Goal: Task Accomplishment & Management: Manage account settings

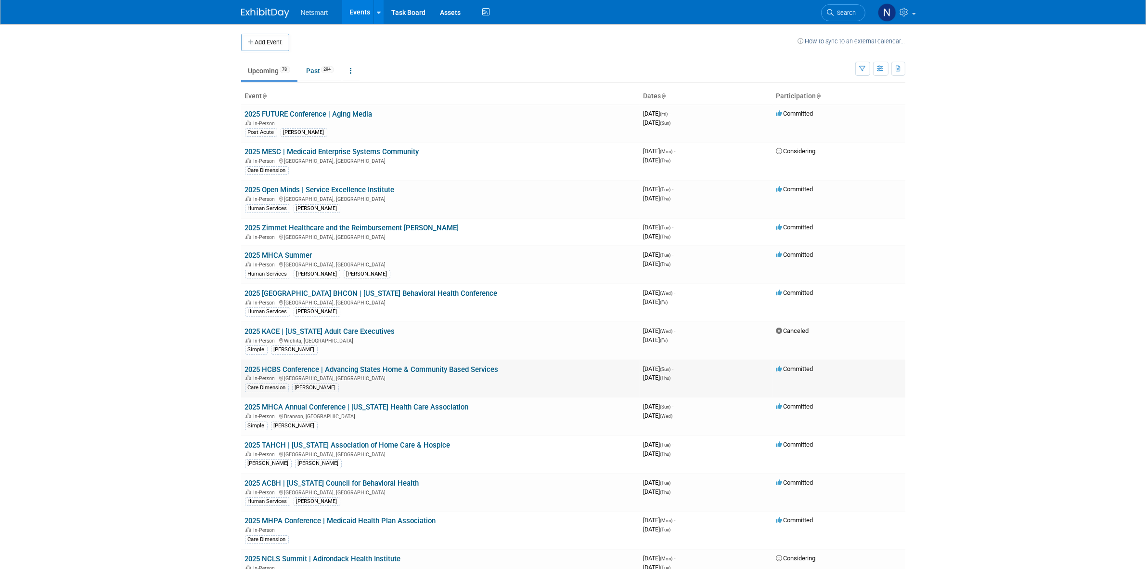
click at [289, 369] on link "2025 HCBS Conference | Advancing States Home & Community Based Services" at bounding box center [372, 369] width 254 height 9
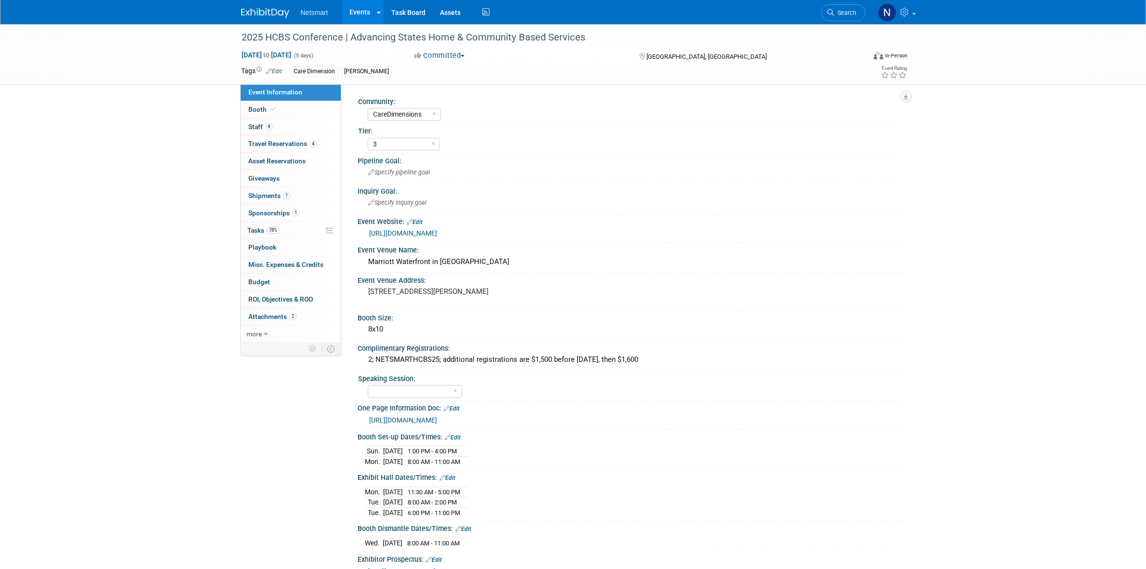
select select "CareDimensions"
select select "3"
drag, startPoint x: 299, startPoint y: 196, endPoint x: 314, endPoint y: 190, distance: 16.9
click at [299, 196] on link "1 Shipments 1" at bounding box center [291, 195] width 100 height 17
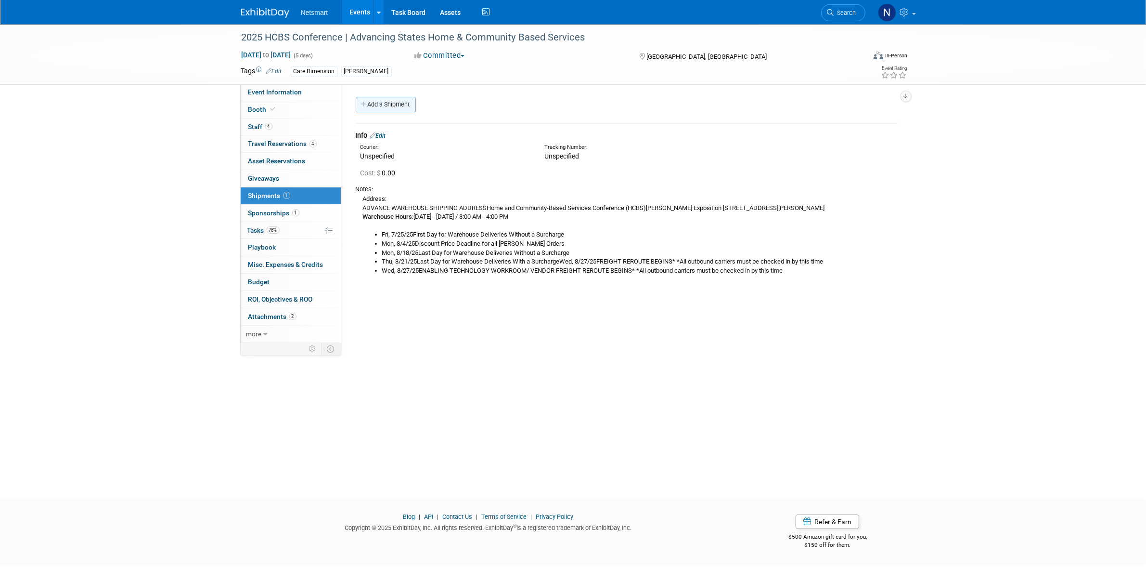
click at [393, 106] on link "Add a Shipment" at bounding box center [386, 104] width 60 height 15
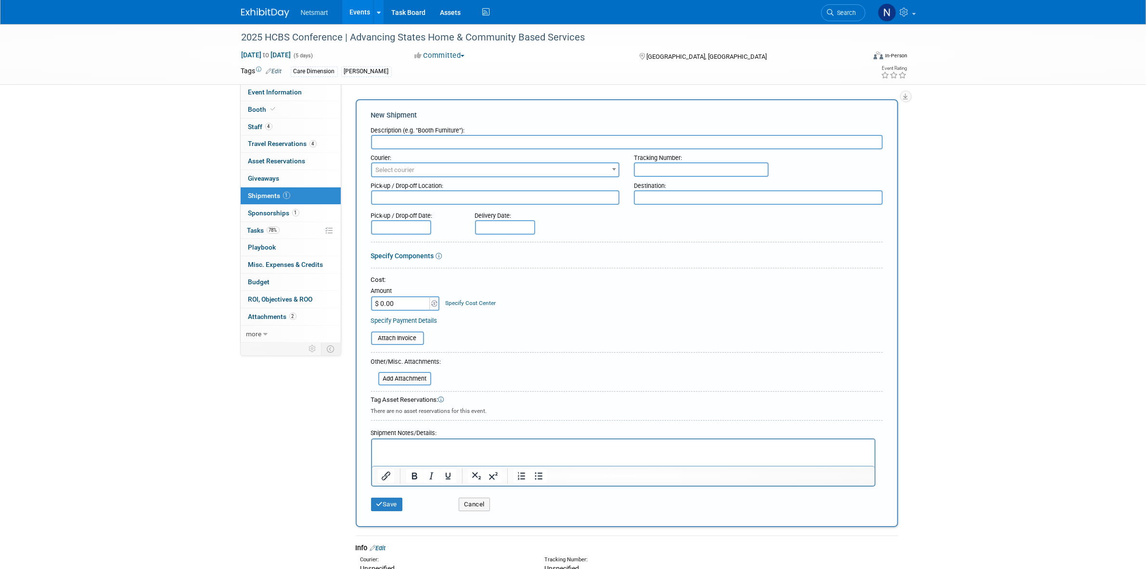
click at [389, 138] on input "text" at bounding box center [627, 142] width 512 height 14
type input "Derse Return"
click at [425, 171] on span "Select courier" at bounding box center [495, 169] width 247 height 13
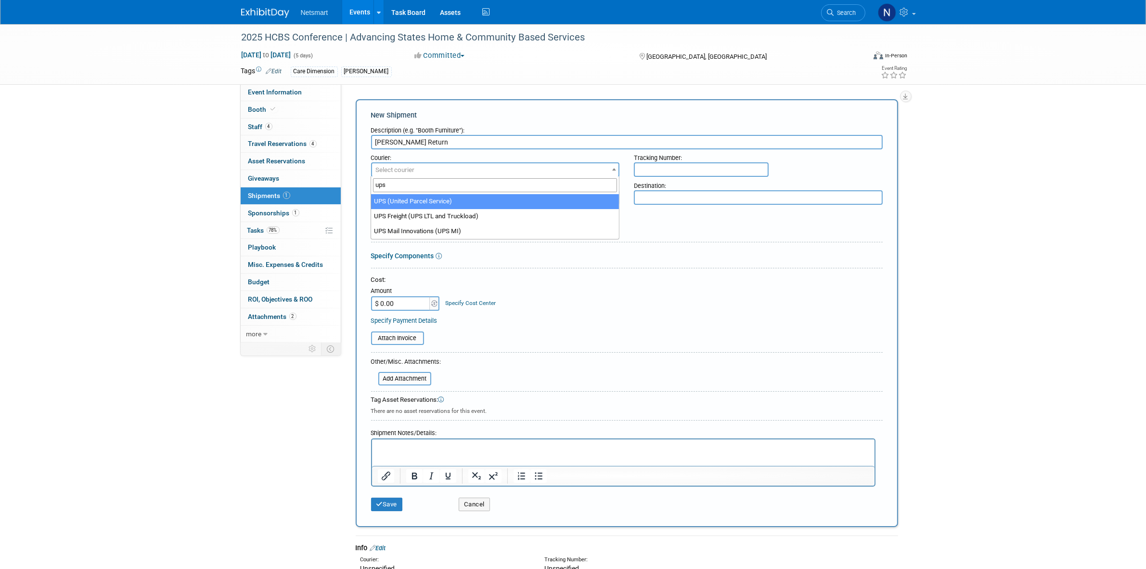
type input "ups"
select select "508"
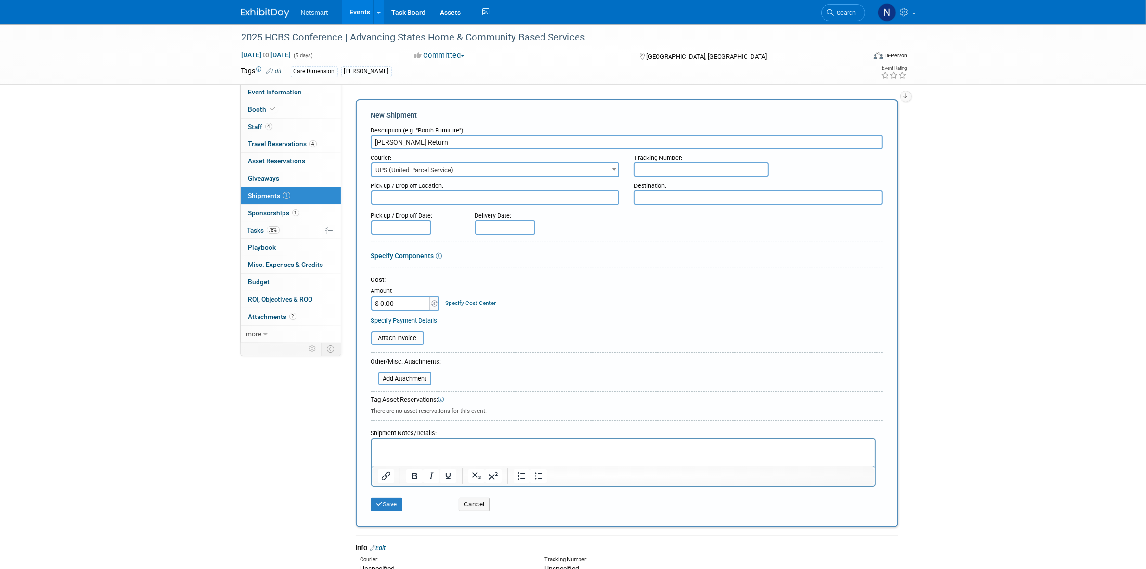
click at [683, 165] on input "text" at bounding box center [701, 169] width 135 height 14
paste input "1Z1081AW9041031810"
type input "1Z1081AW9041031810"
click at [401, 499] on button "Save" at bounding box center [387, 503] width 32 height 13
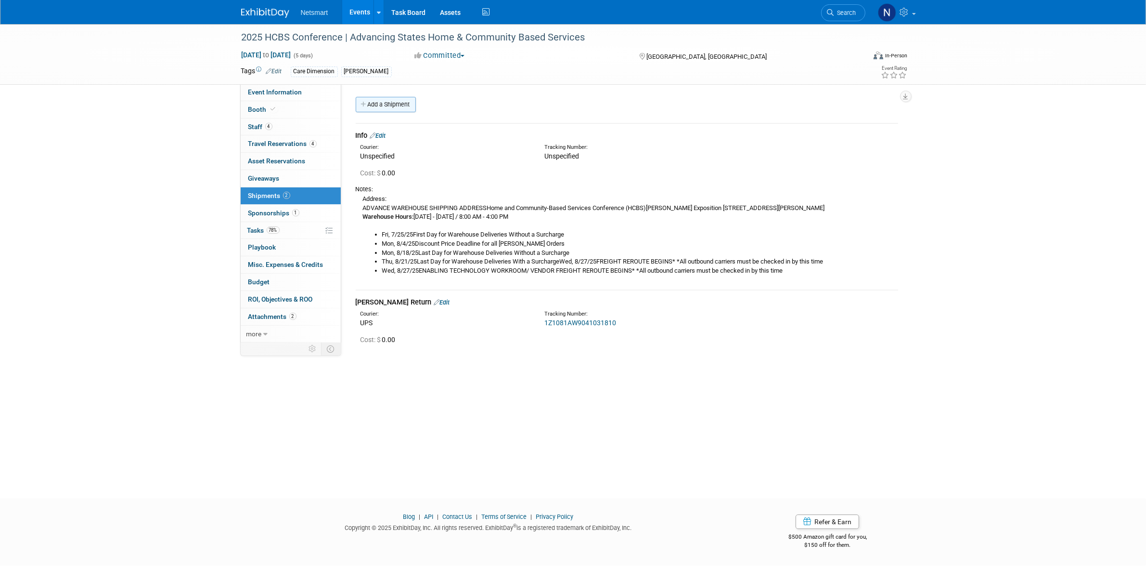
click at [400, 110] on link "Add a Shipment" at bounding box center [386, 104] width 60 height 15
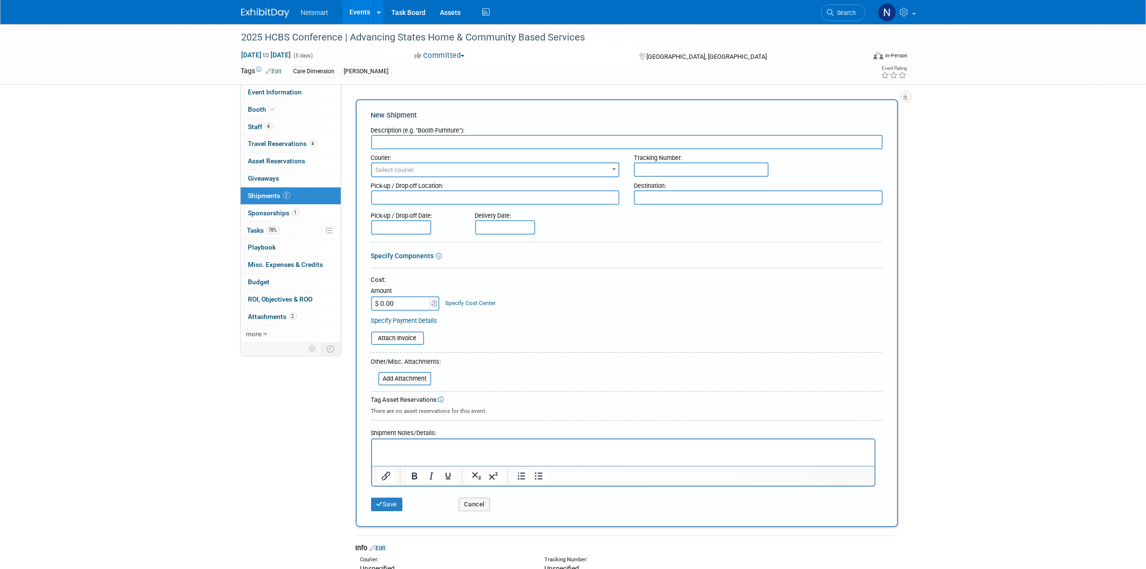
click at [403, 143] on input "text" at bounding box center [627, 142] width 512 height 14
type input "[PERSON_NAME] REturn"
click at [400, 163] on span "Select courier" at bounding box center [495, 169] width 247 height 13
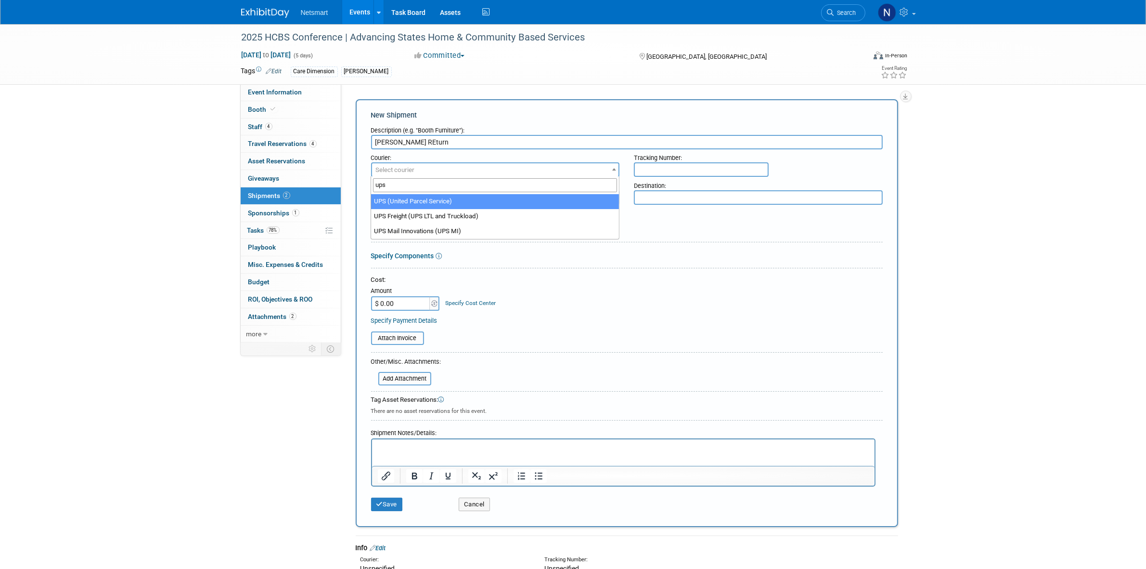
type input "ups"
select select "508"
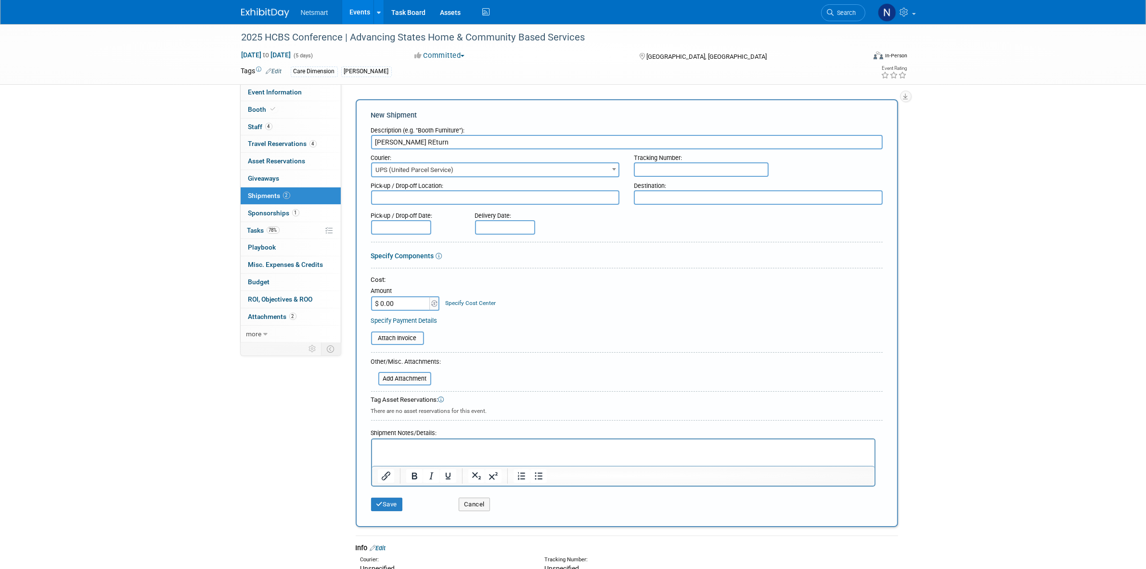
drag, startPoint x: 678, startPoint y: 168, endPoint x: 665, endPoint y: 182, distance: 19.4
click at [678, 168] on input "text" at bounding box center [701, 169] width 135 height 14
paste input "1Z1081AW9041580227"
type input "1Z1081AW9041580227"
click at [370, 502] on div "Save" at bounding box center [408, 501] width 88 height 20
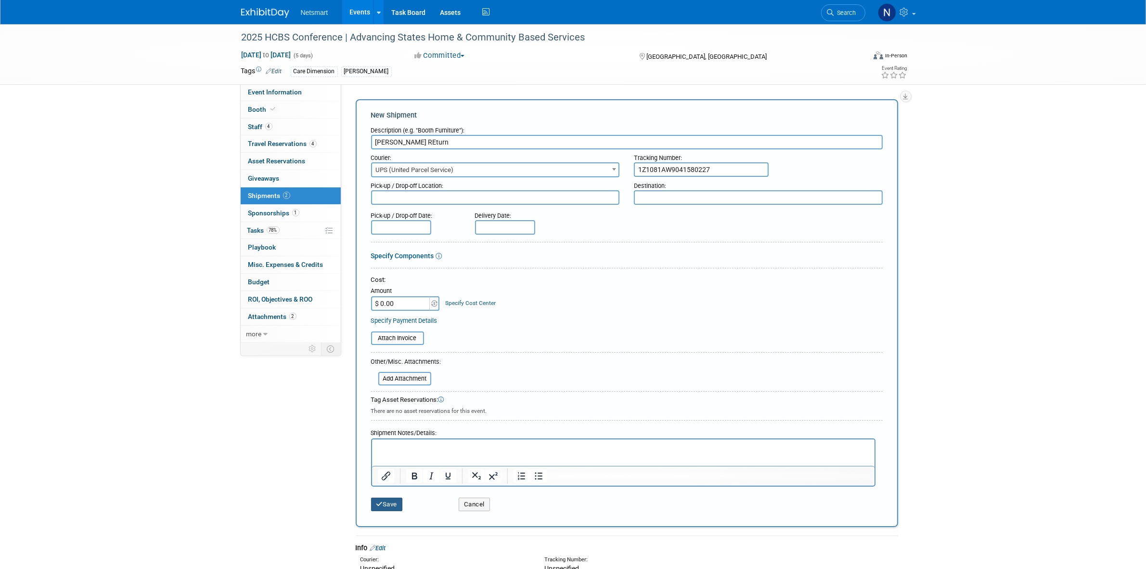
click at [390, 501] on button "Save" at bounding box center [387, 503] width 32 height 13
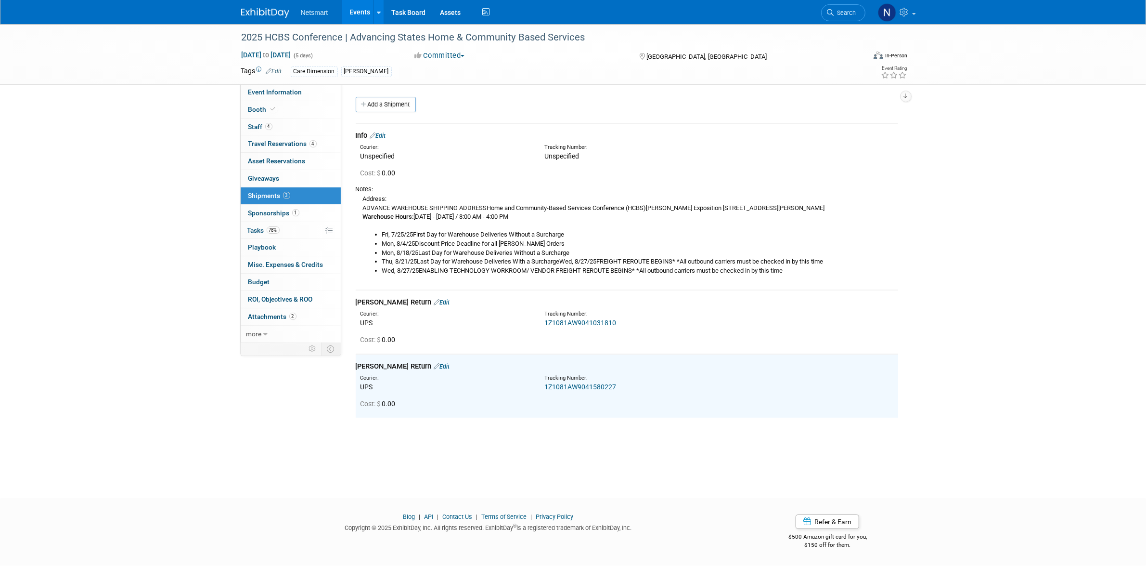
click at [389, 92] on div "Community: Human Services Post Acute Public Sector CareDimensions Specialty Pra…" at bounding box center [623, 214] width 564 height 260
click at [388, 99] on link "Add a Shipment" at bounding box center [386, 104] width 60 height 15
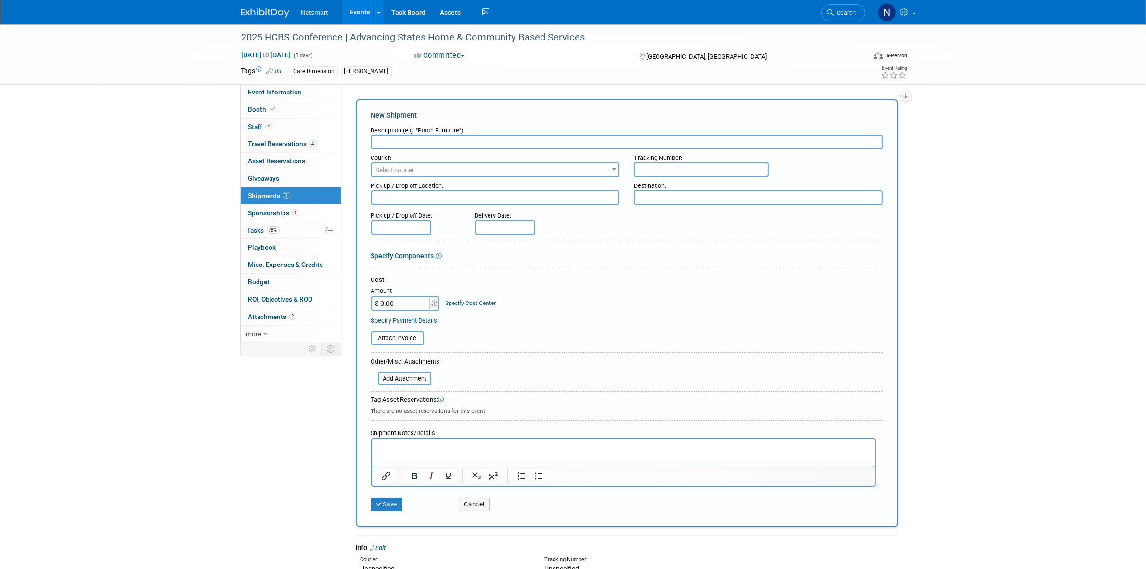
click at [389, 138] on input "text" at bounding box center [627, 142] width 512 height 14
click at [399, 139] on input "Derse REturn" at bounding box center [627, 142] width 512 height 14
type input "Derse Return"
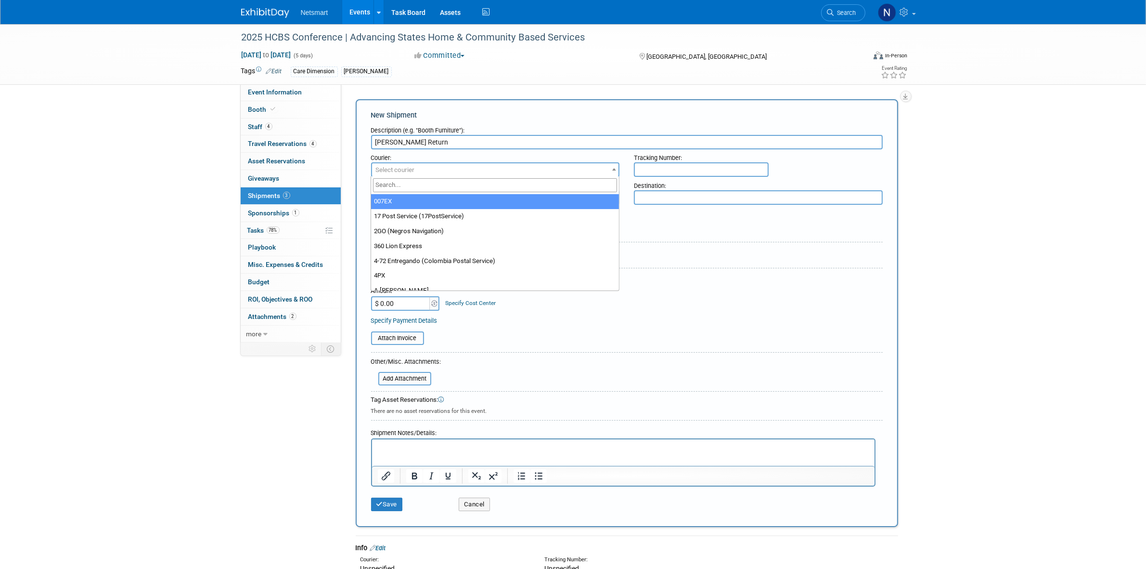
click at [391, 163] on span "Select courier" at bounding box center [495, 169] width 247 height 13
type input "i"
type input "ups"
select select "508"
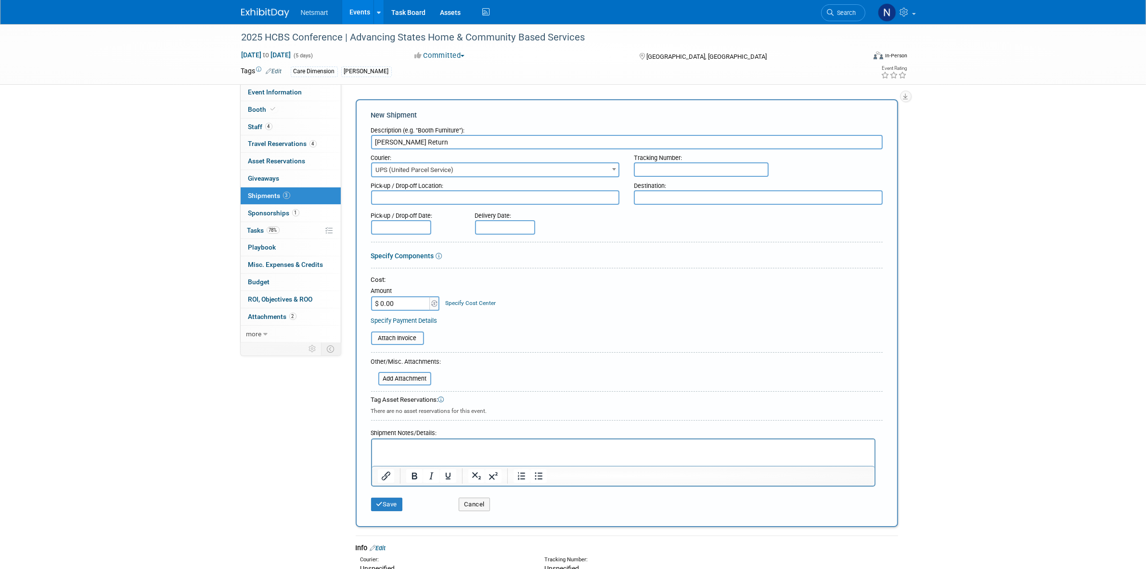
click at [696, 165] on input "text" at bounding box center [701, 169] width 135 height 14
paste input "1Z1081AW9042461005"
type input "1Z1081AW9042461005"
click at [378, 504] on icon "submit" at bounding box center [380, 504] width 7 height 6
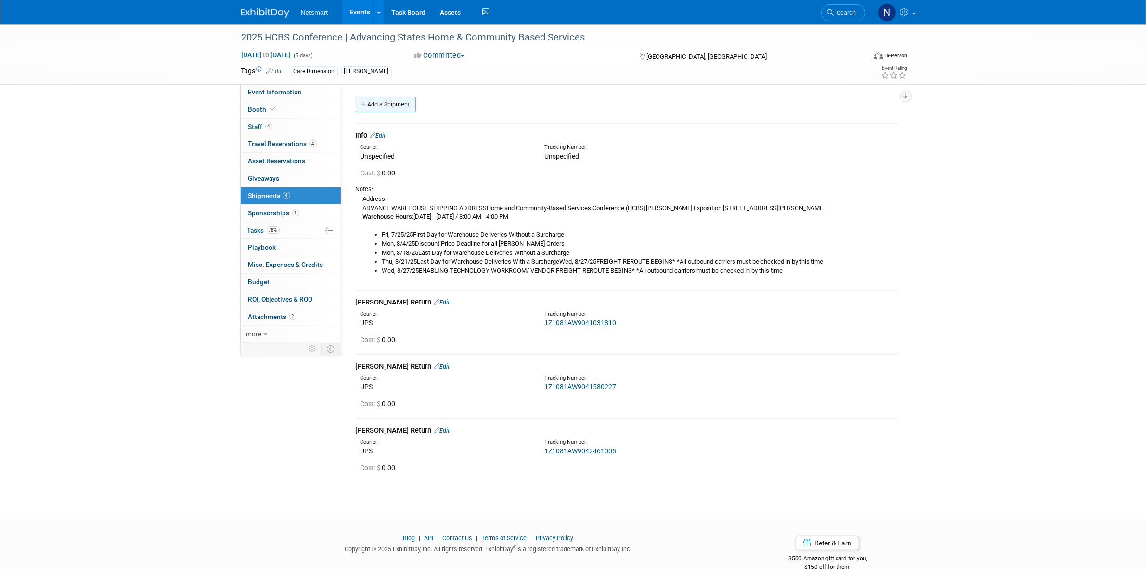
click at [389, 111] on link "Add a Shipment" at bounding box center [386, 104] width 60 height 15
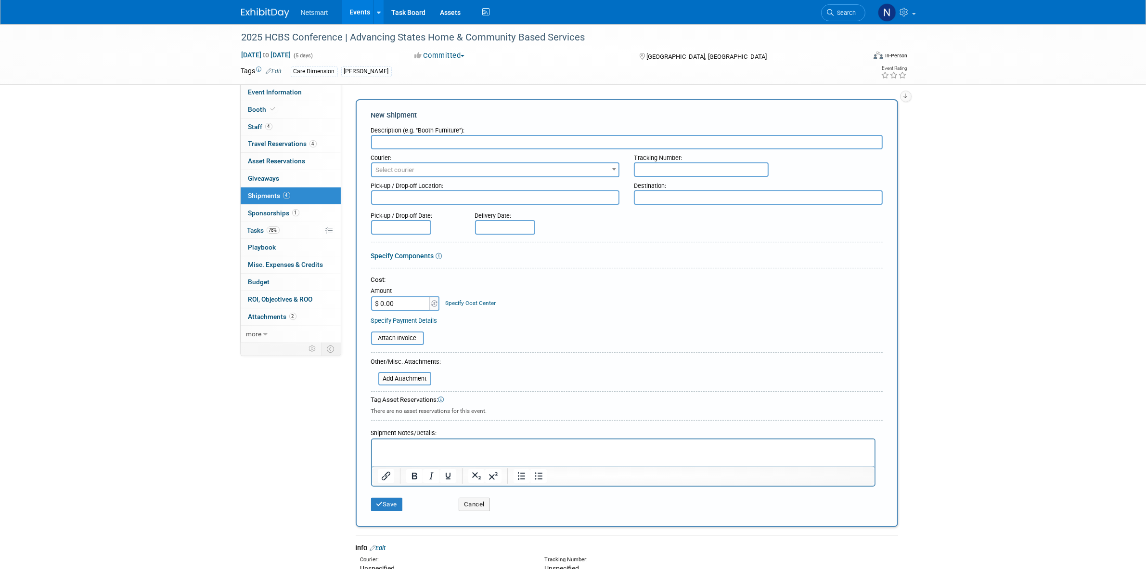
click at [408, 139] on input "text" at bounding box center [627, 142] width 512 height 14
type input "Derse Outbound"
click at [405, 170] on span "Select courier" at bounding box center [395, 169] width 39 height 7
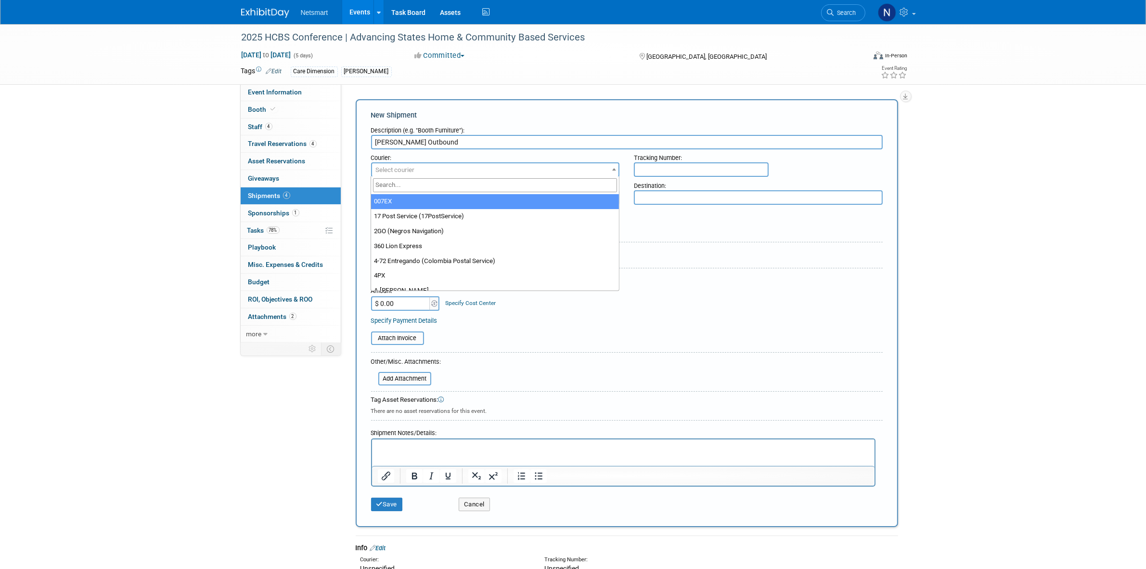
click at [400, 187] on input "search" at bounding box center [495, 185] width 244 height 14
type input "ups"
select select "508"
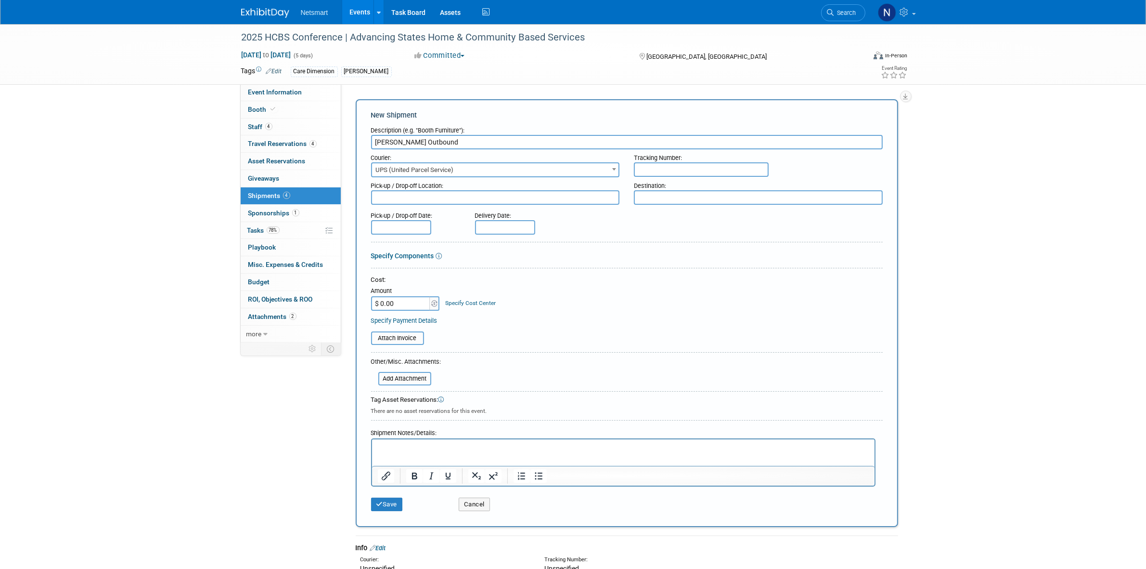
click at [672, 166] on input "text" at bounding box center [701, 169] width 135 height 14
paste input "1Z1081AW0241454172"
type input "1Z1081AW0241454172"
click at [383, 499] on button "Save" at bounding box center [387, 503] width 32 height 13
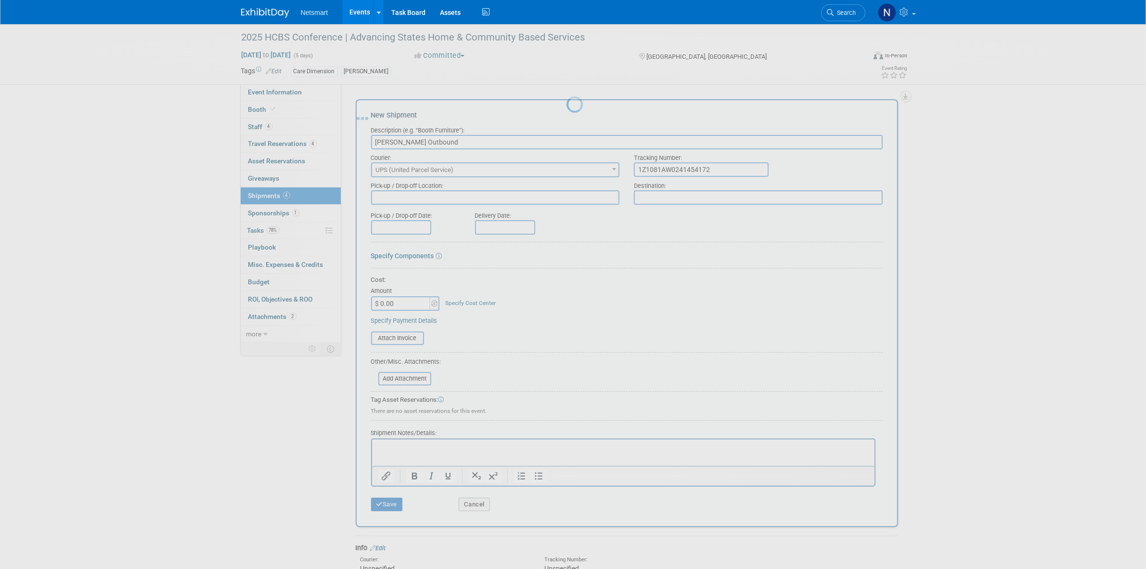
scroll to position [80, 0]
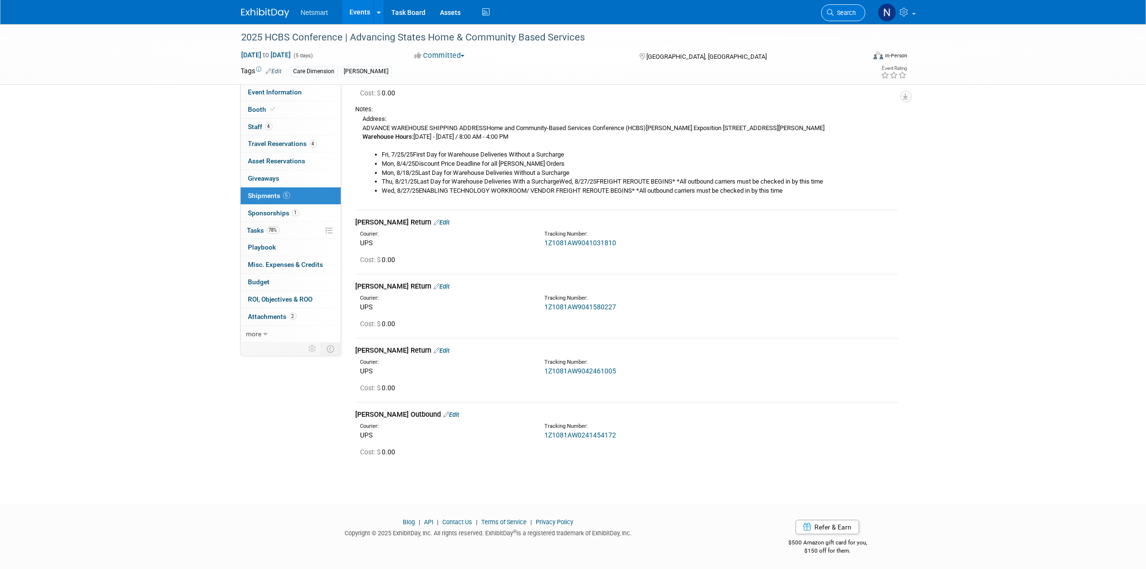
click at [850, 8] on link "Search" at bounding box center [843, 12] width 44 height 17
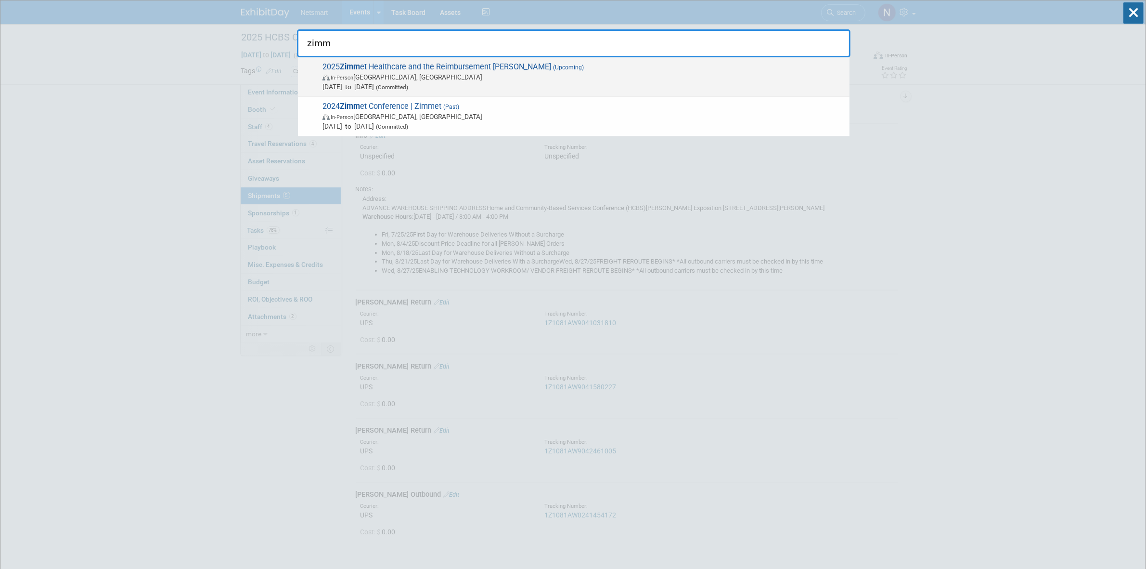
type input "zimm"
click at [396, 87] on span "Aug 12, 2025 to Aug 14, 2025 (Committed)" at bounding box center [584, 87] width 522 height 10
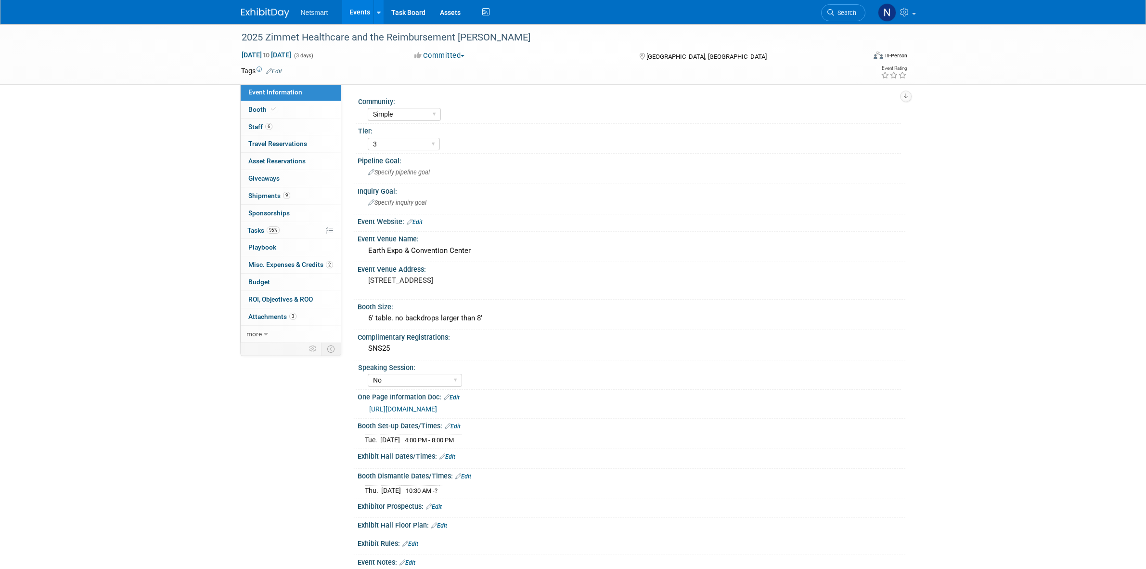
select select "Simple"
select select "3"
select select "No"
drag, startPoint x: 694, startPoint y: 57, endPoint x: 648, endPoint y: 55, distance: 46.7
click at [648, 55] on div "[GEOGRAPHIC_DATA], [GEOGRAPHIC_DATA]" at bounding box center [716, 56] width 156 height 12
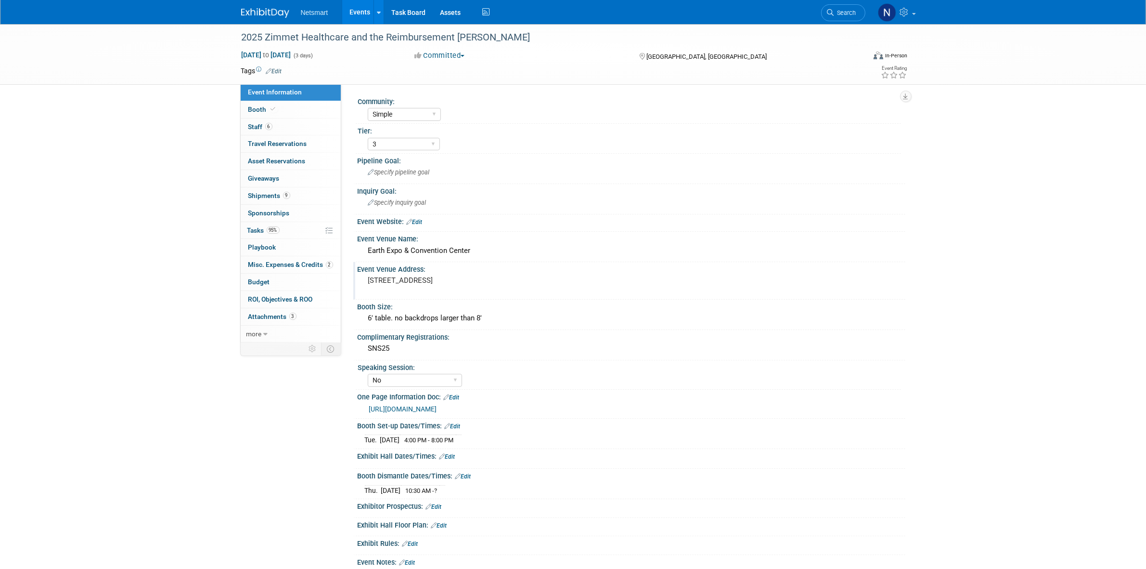
click at [455, 278] on pre "1 Mohegan Sun Blvd, Uncasville, CT 06382" at bounding box center [471, 280] width 207 height 9
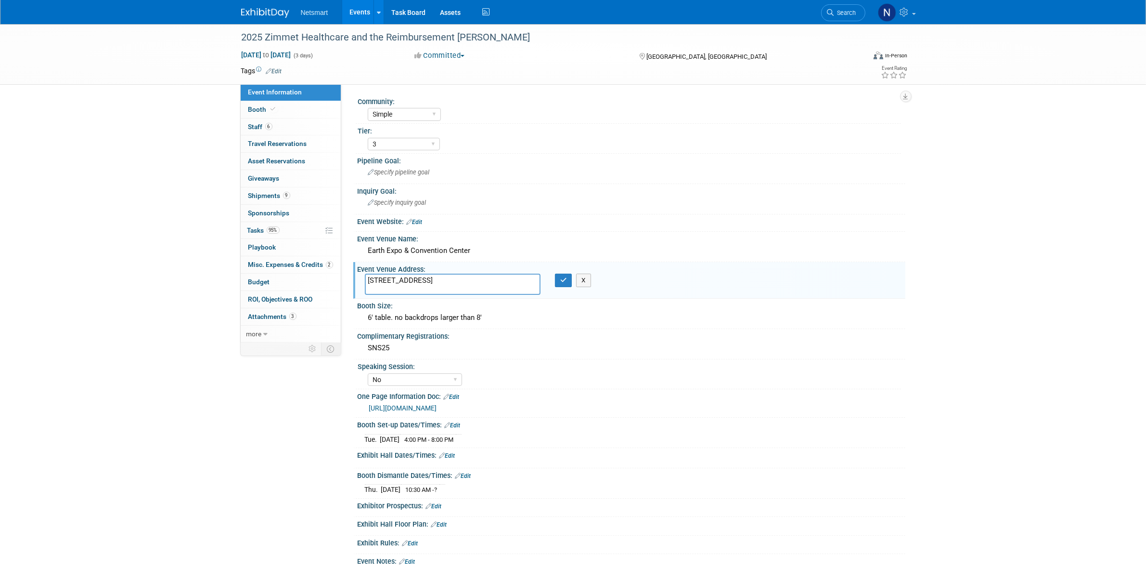
drag, startPoint x: 481, startPoint y: 275, endPoint x: 439, endPoint y: 280, distance: 43.1
click at [439, 280] on textarea "1 Mohegan Sun Blvd, Uncasville, CT 06382" at bounding box center [453, 284] width 176 height 22
click at [287, 123] on link "6 Staff 6" at bounding box center [291, 126] width 100 height 17
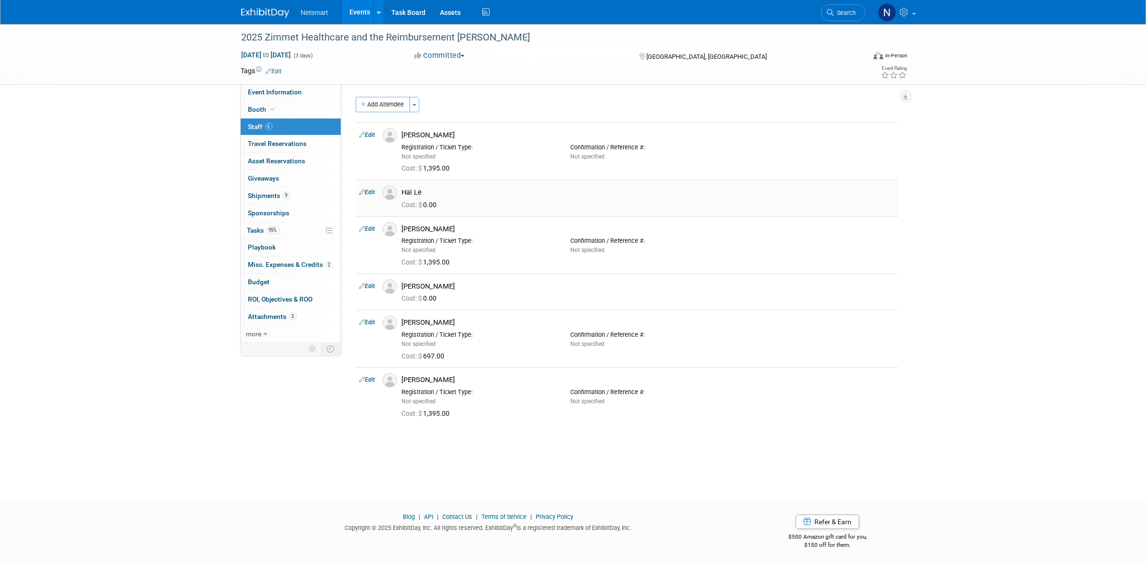
drag, startPoint x: 439, startPoint y: 192, endPoint x: 403, endPoint y: 192, distance: 36.6
click at [403, 192] on div "Hai Le" at bounding box center [648, 192] width 493 height 9
copy div "Hai Le"
drag, startPoint x: 454, startPoint y: 230, endPoint x: 403, endPoint y: 230, distance: 51.0
click at [403, 230] on div "[PERSON_NAME]" at bounding box center [648, 228] width 493 height 9
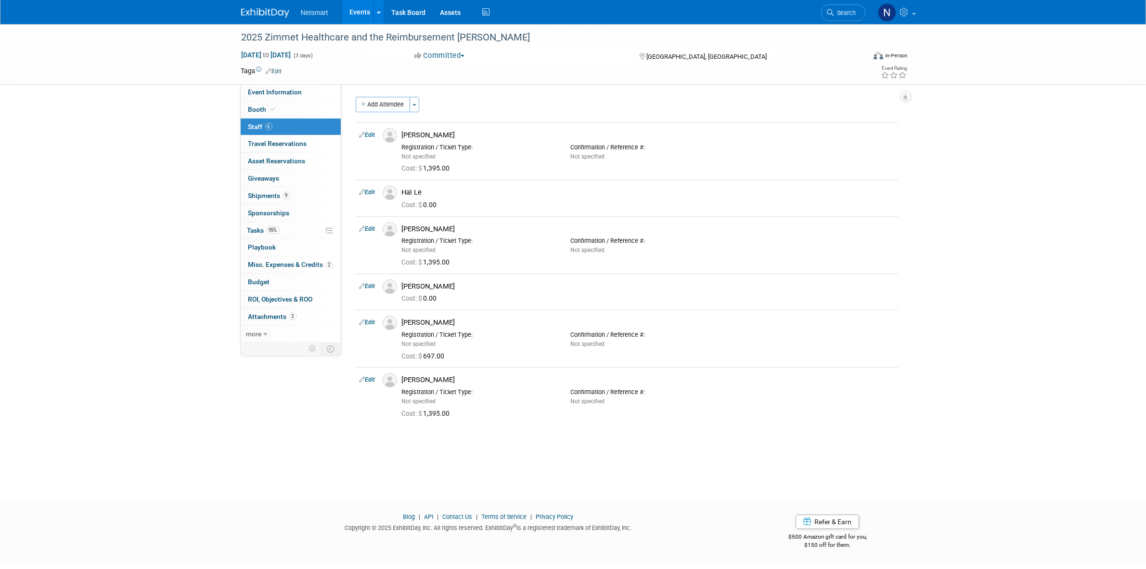
copy div "[PERSON_NAME]"
drag, startPoint x: 439, startPoint y: 284, endPoint x: 403, endPoint y: 285, distance: 36.1
click at [403, 285] on div "[PERSON_NAME]" at bounding box center [648, 286] width 493 height 9
copy div "[PERSON_NAME]"
drag, startPoint x: 454, startPoint y: 325, endPoint x: 403, endPoint y: 324, distance: 51.5
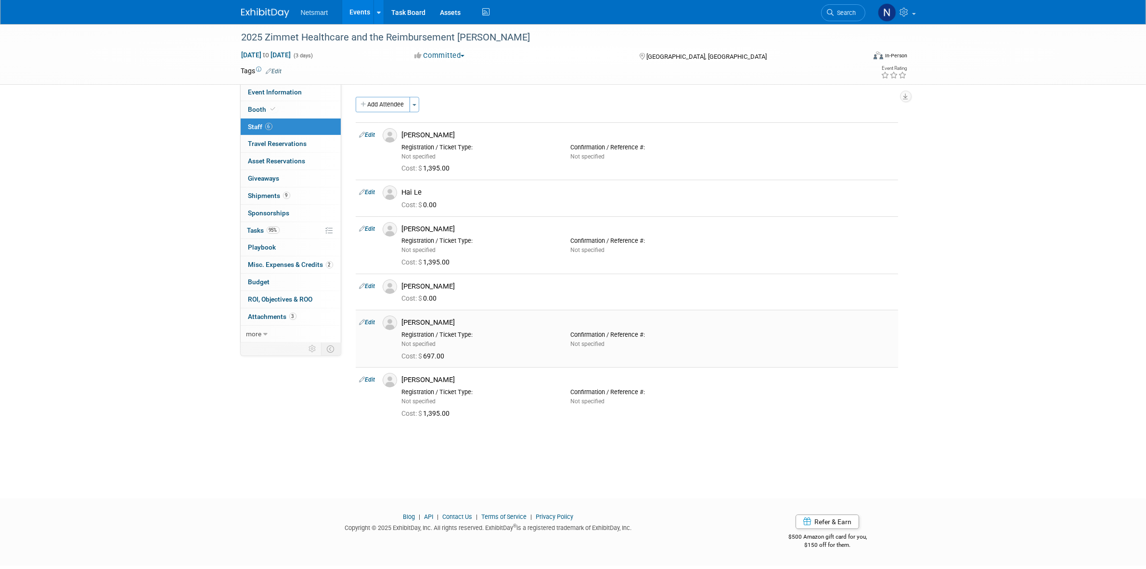
click at [403, 324] on div "[PERSON_NAME]" at bounding box center [648, 322] width 493 height 9
copy div "[PERSON_NAME]"
drag, startPoint x: 443, startPoint y: 380, endPoint x: 404, endPoint y: 378, distance: 39.1
click at [404, 378] on div "[PERSON_NAME]" at bounding box center [648, 379] width 493 height 9
copy div "[PERSON_NAME]"
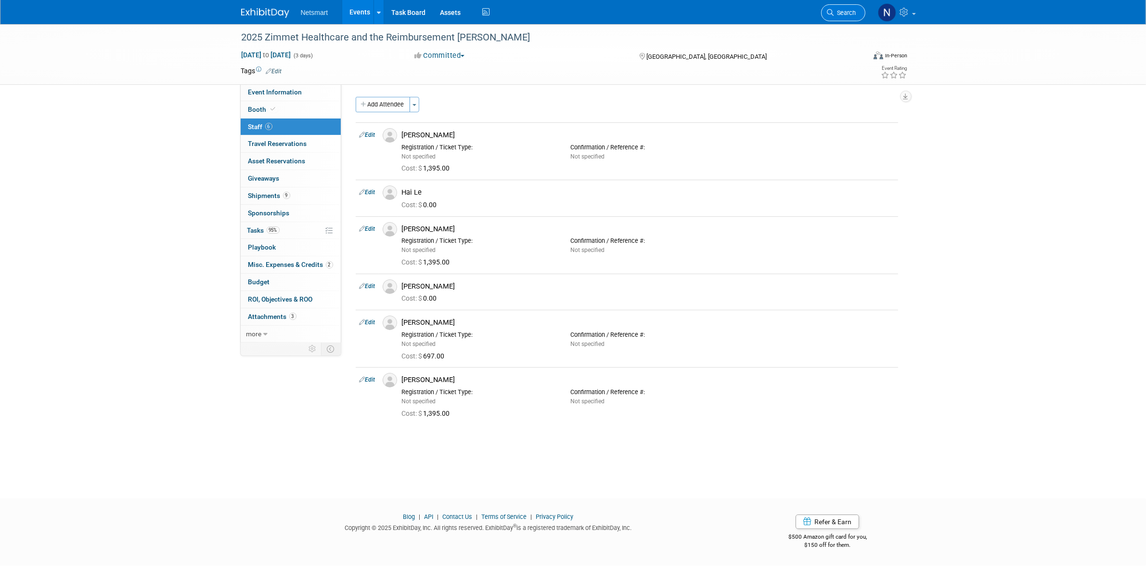
click at [841, 7] on link "Search" at bounding box center [843, 12] width 44 height 17
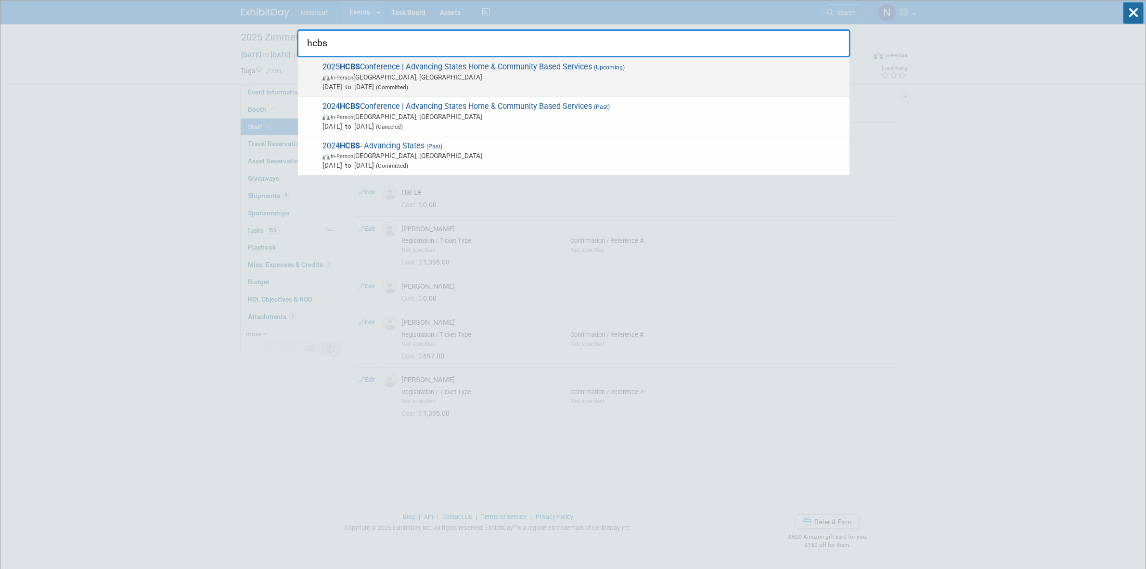
type input "hcbs"
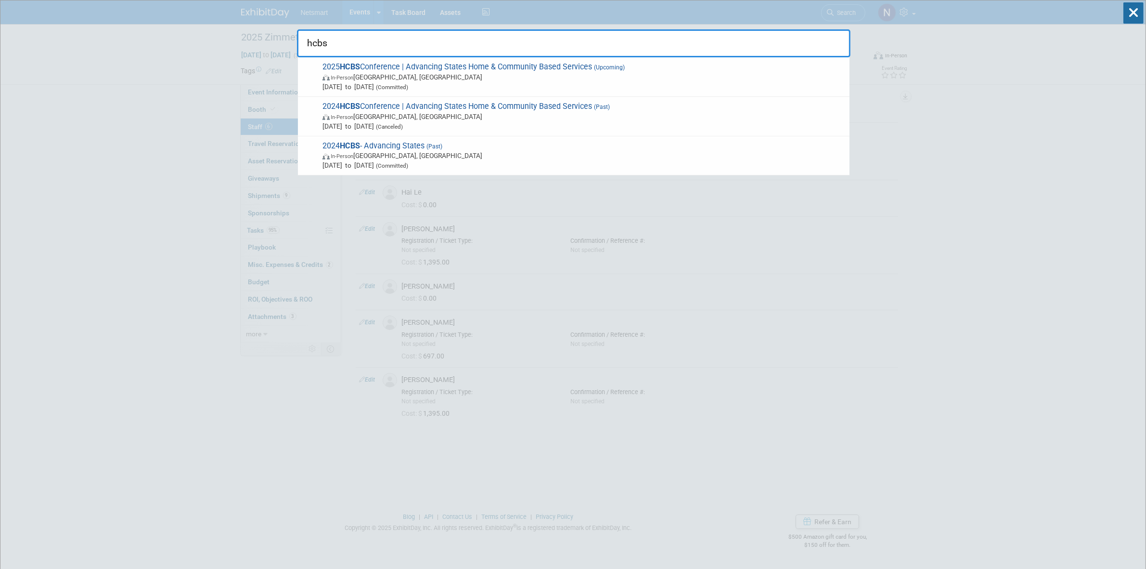
click at [402, 74] on span "In-Person [GEOGRAPHIC_DATA], [GEOGRAPHIC_DATA]" at bounding box center [584, 77] width 522 height 10
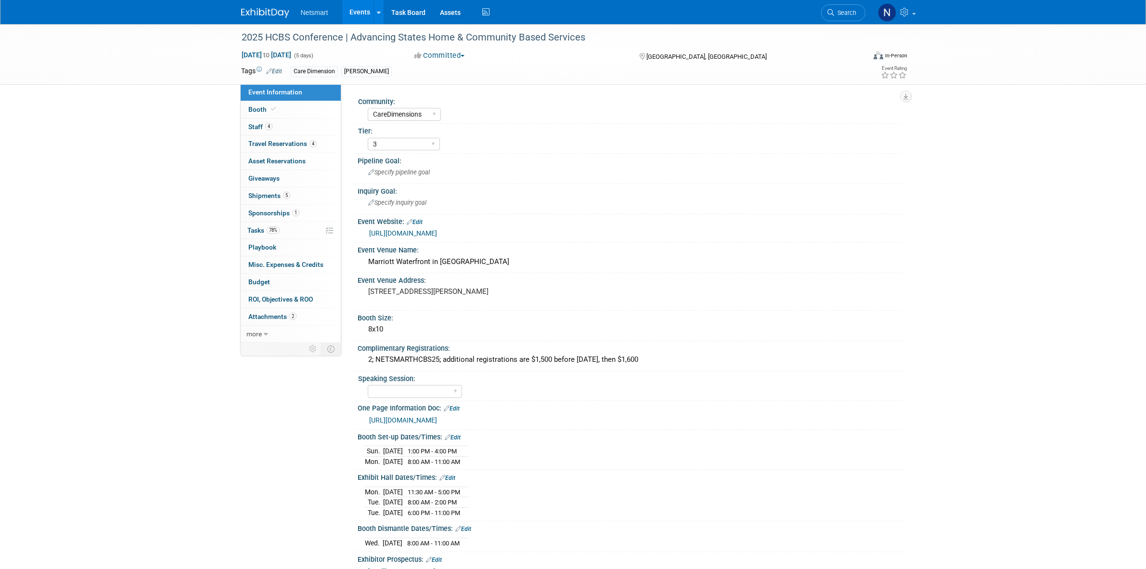
select select "CareDimensions"
select select "3"
click at [437, 416] on link "[URL][DOMAIN_NAME]" at bounding box center [403, 420] width 68 height 8
click at [290, 198] on link "5 Shipments 5" at bounding box center [291, 195] width 100 height 17
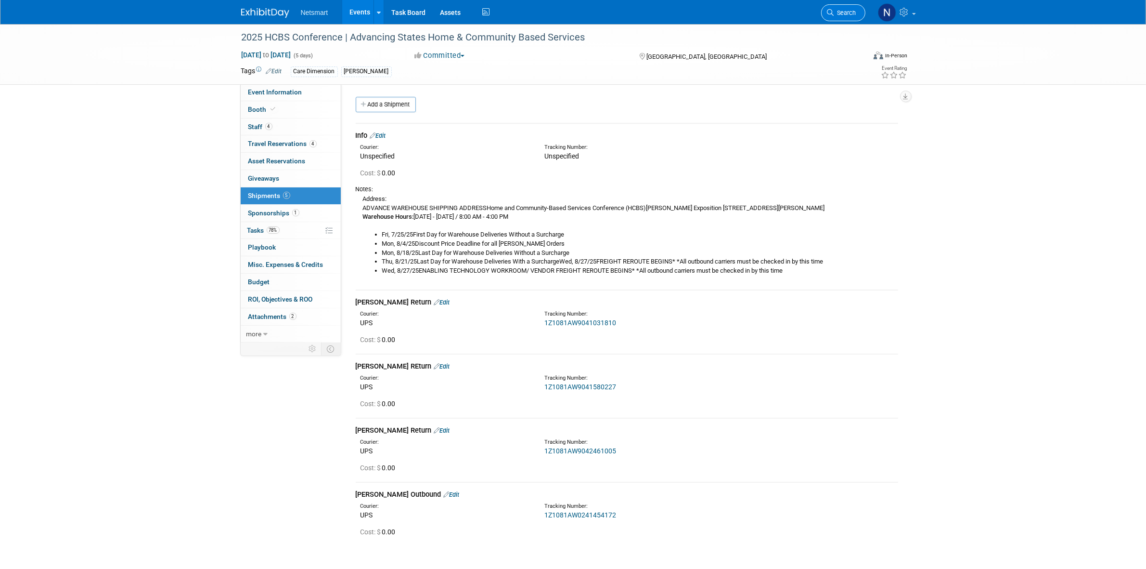
click at [840, 11] on span "Search" at bounding box center [845, 12] width 22 height 7
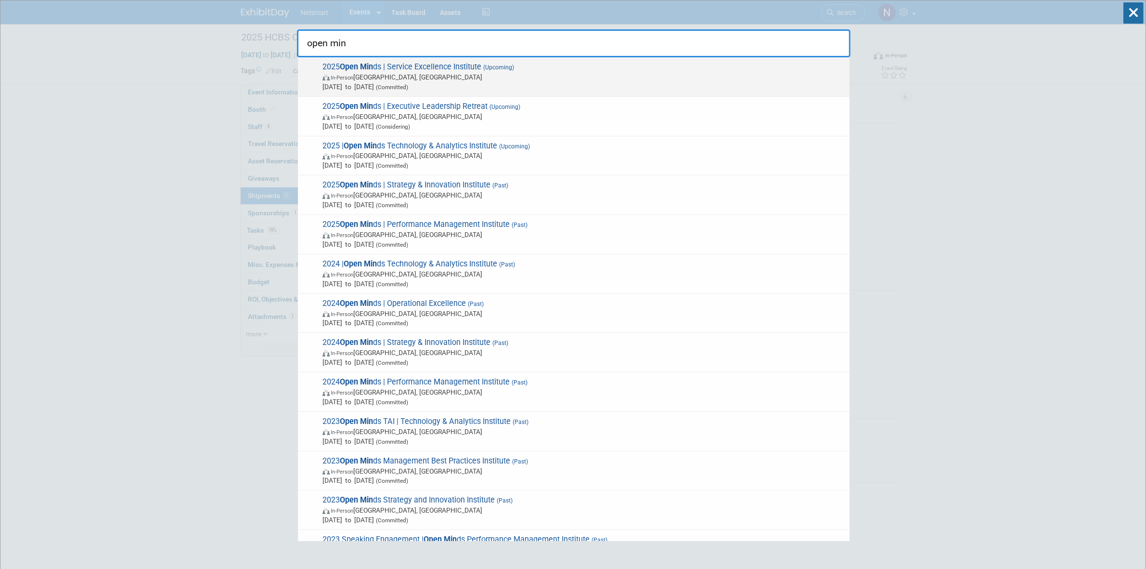
type input "open min"
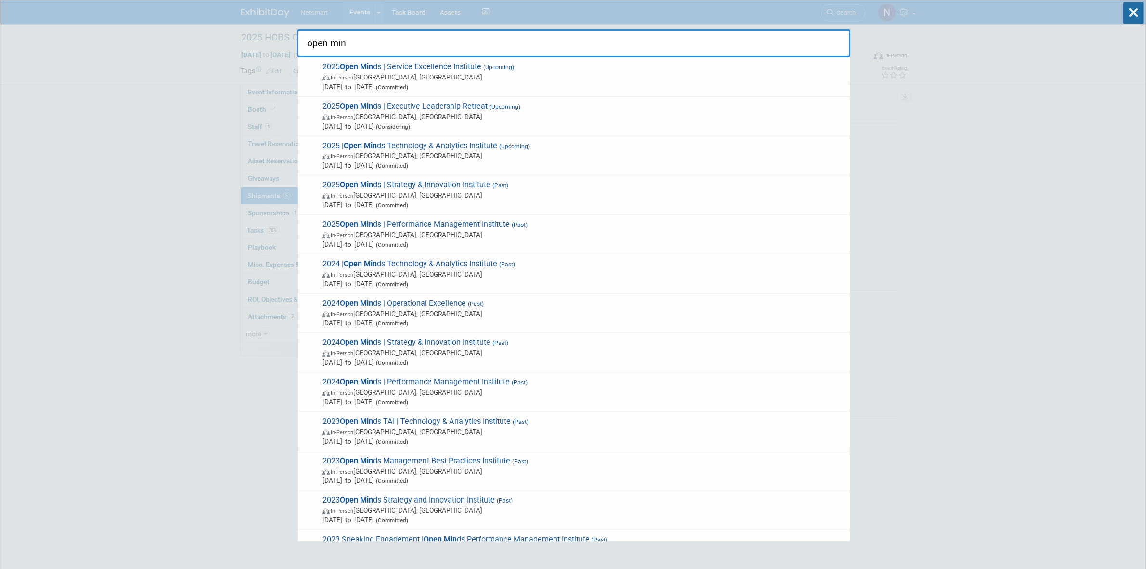
click at [442, 73] on span "In-Person Long Beach, CA" at bounding box center [584, 77] width 522 height 10
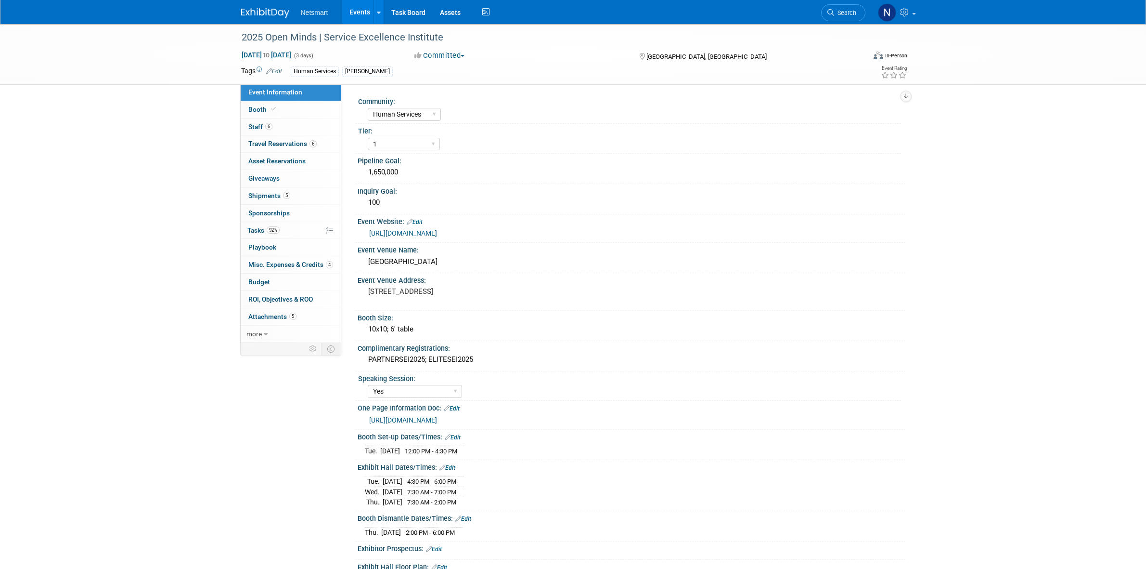
select select "Human Services"
select select "1"
select select "Yes"
click at [414, 269] on div "[GEOGRAPHIC_DATA]" at bounding box center [631, 261] width 533 height 15
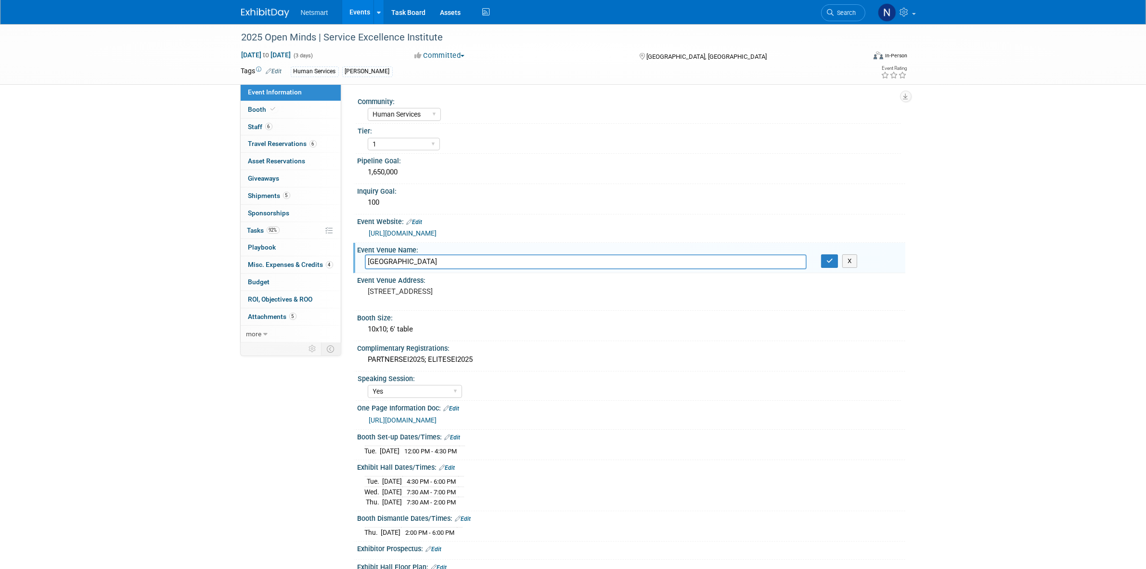
click at [414, 269] on input "[GEOGRAPHIC_DATA]" at bounding box center [586, 261] width 442 height 15
click at [833, 17] on link "Search" at bounding box center [843, 12] width 44 height 17
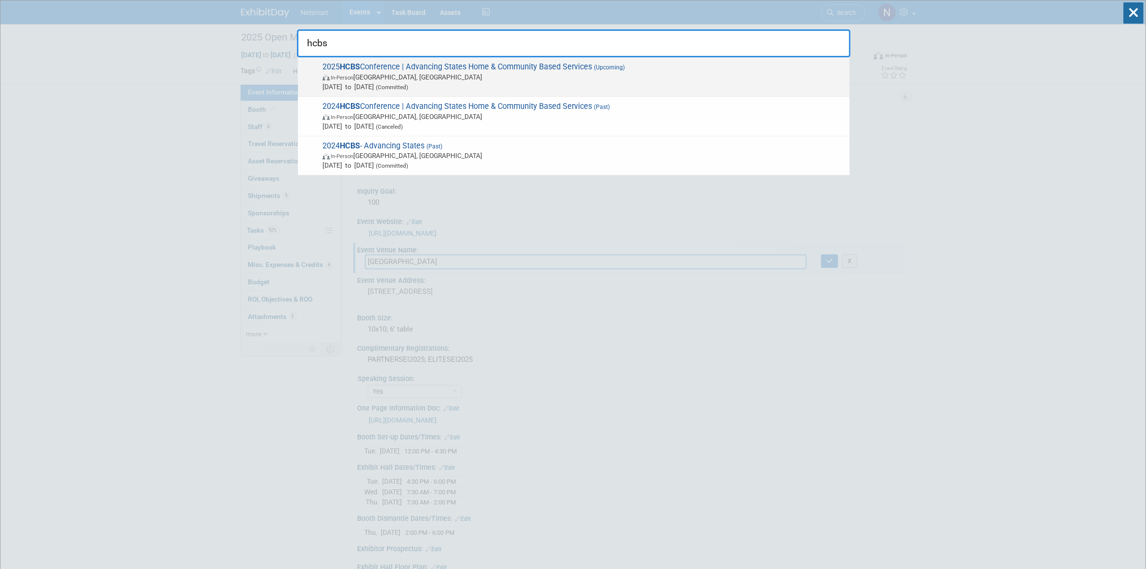
type input "hcbs"
click at [386, 79] on span "In-Person [GEOGRAPHIC_DATA], [GEOGRAPHIC_DATA]" at bounding box center [584, 77] width 522 height 10
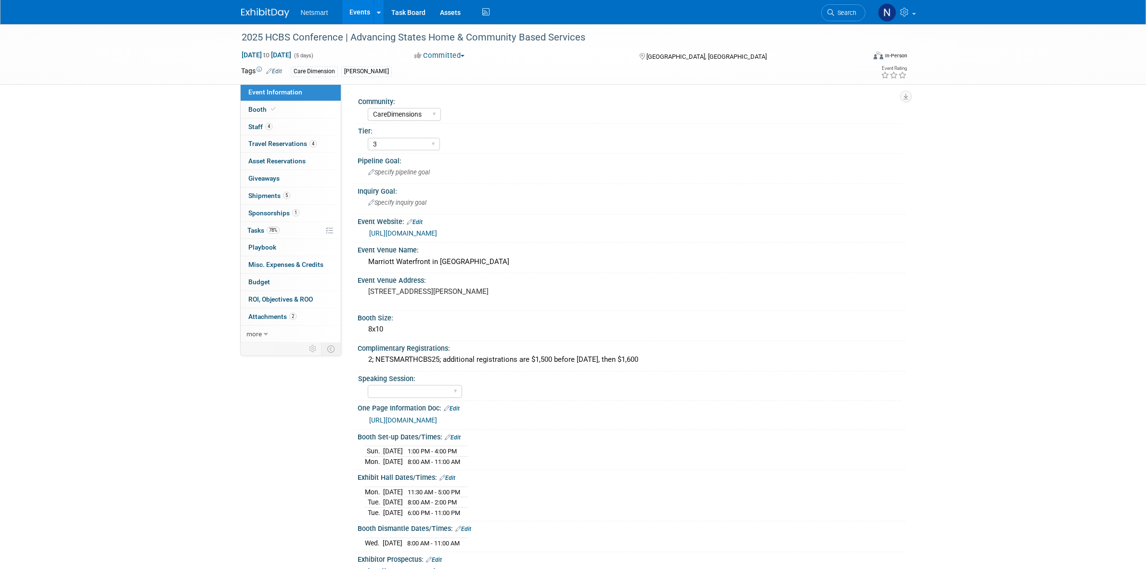
select select "CareDimensions"
select select "3"
click at [846, 11] on span "Search" at bounding box center [845, 12] width 22 height 7
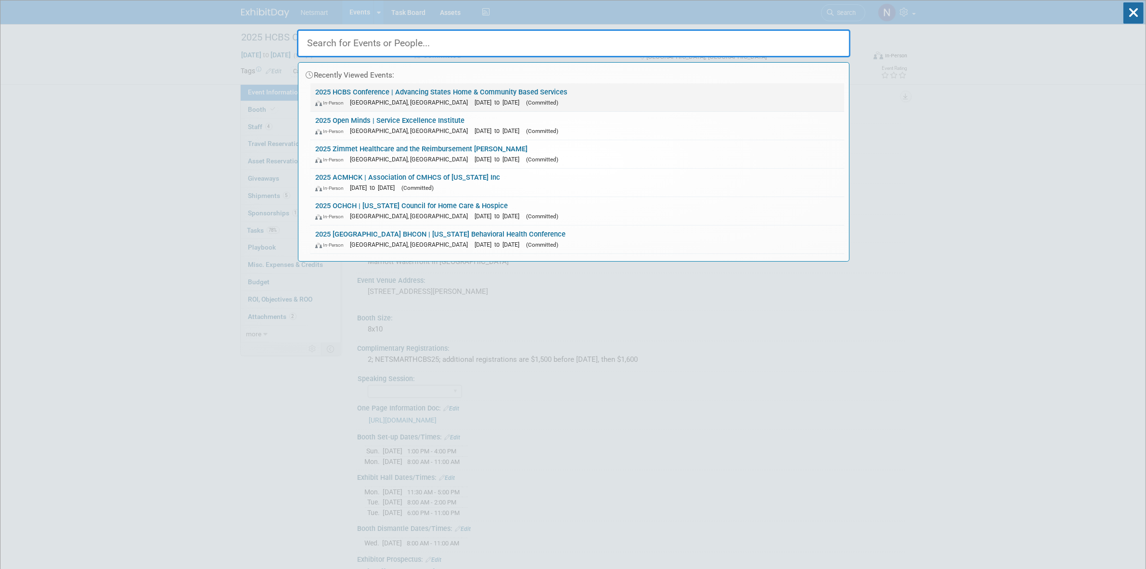
click at [386, 92] on link "2025 HCBS Conference | Advancing States Home & Community Based Services In-Pers…" at bounding box center [578, 97] width 534 height 28
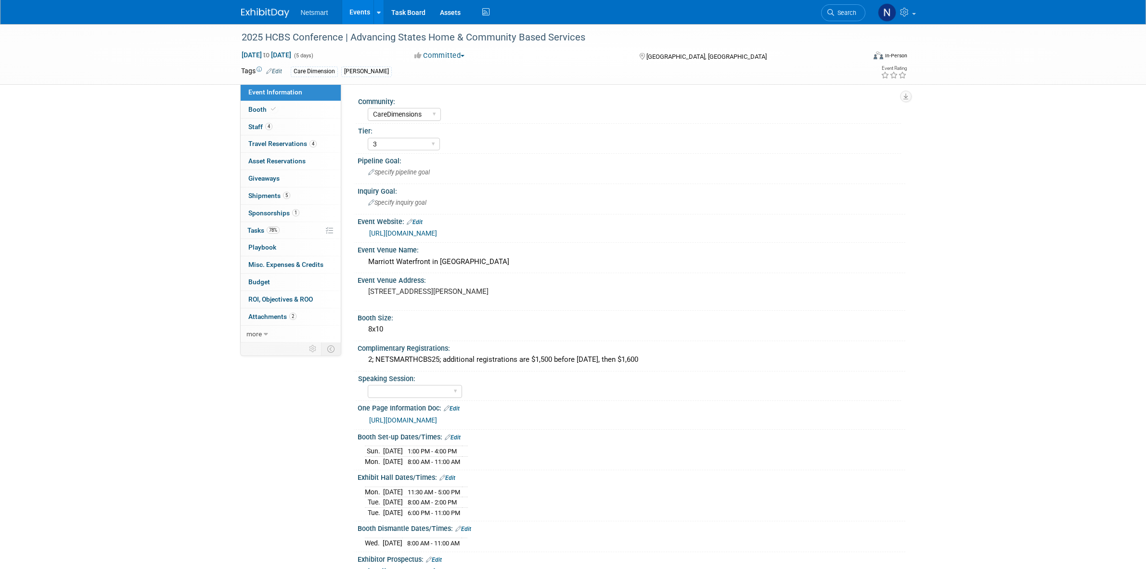
select select "CareDimensions"
select select "3"
click at [301, 195] on link "5 Shipments 5" at bounding box center [291, 195] width 100 height 17
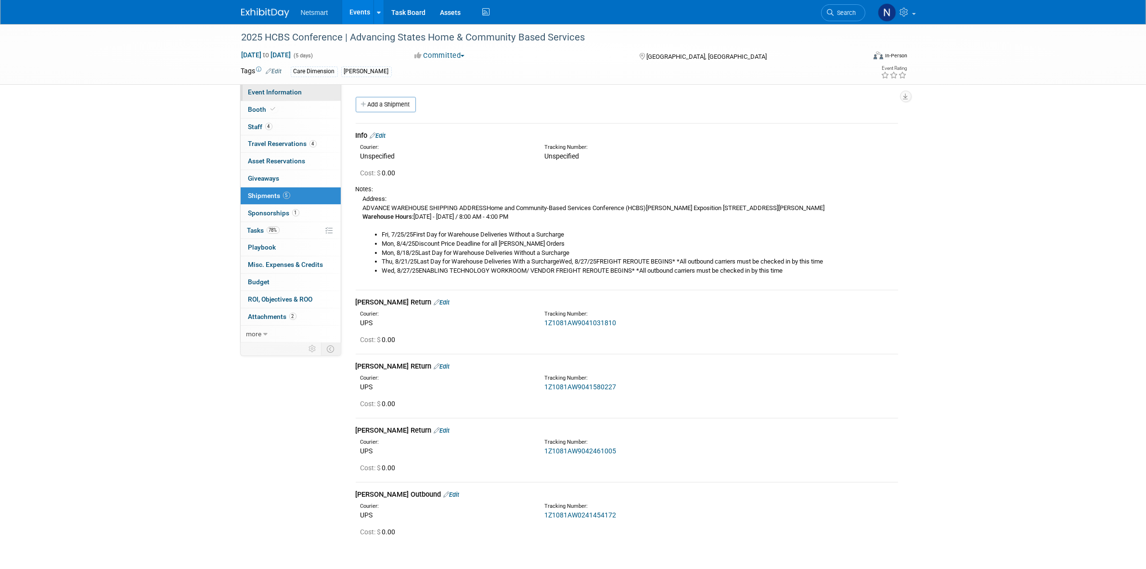
click at [292, 93] on span "Event Information" at bounding box center [275, 92] width 54 height 8
select select "CareDimensions"
select select "3"
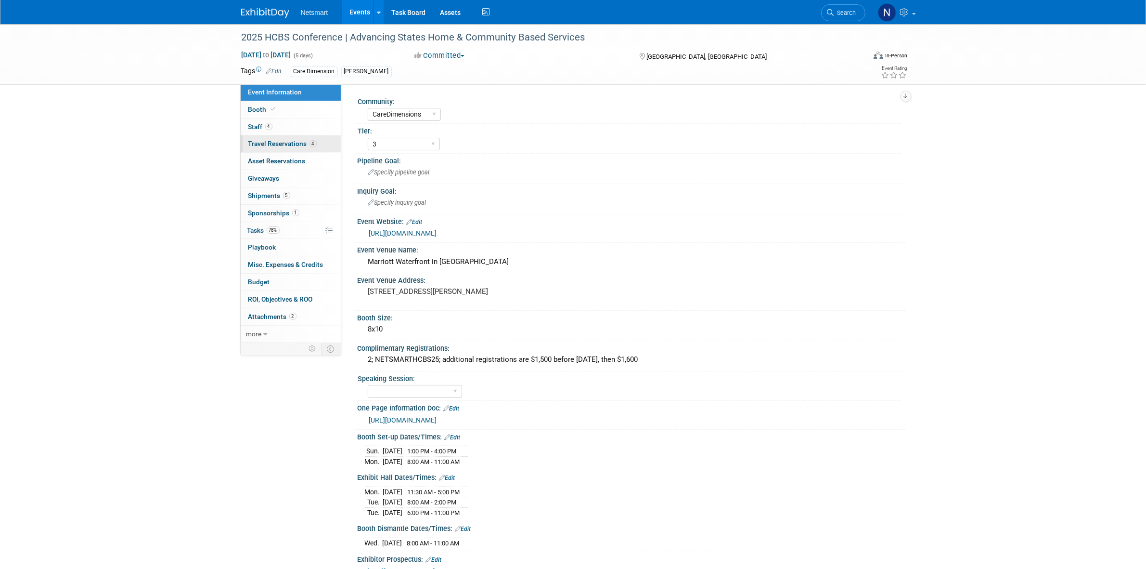
click at [303, 143] on span "Travel Reservations 4" at bounding box center [282, 144] width 68 height 8
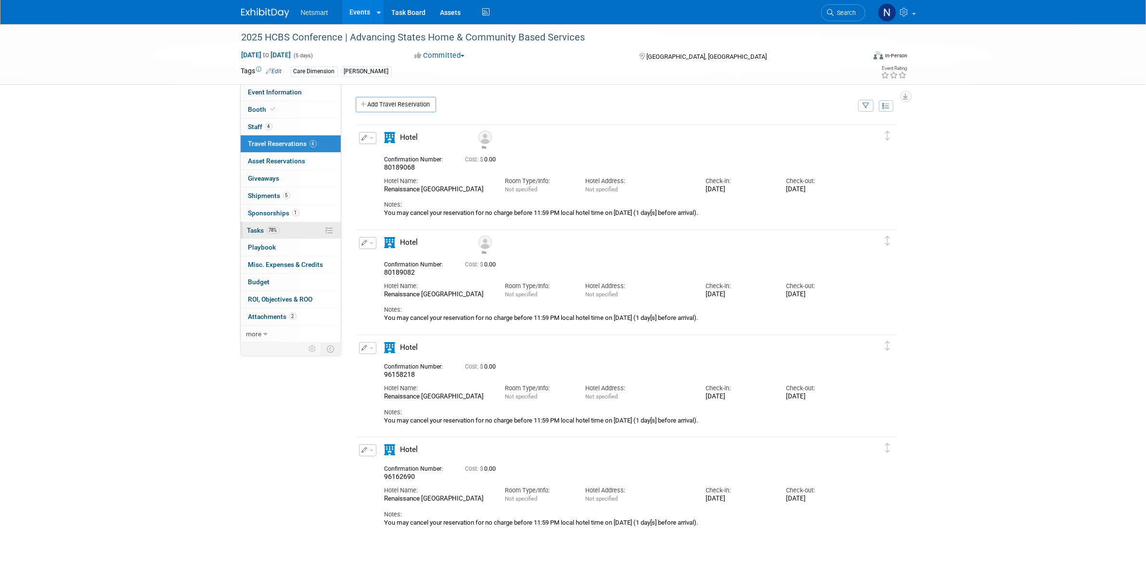
click at [288, 230] on link "78% Tasks 78%" at bounding box center [291, 230] width 100 height 17
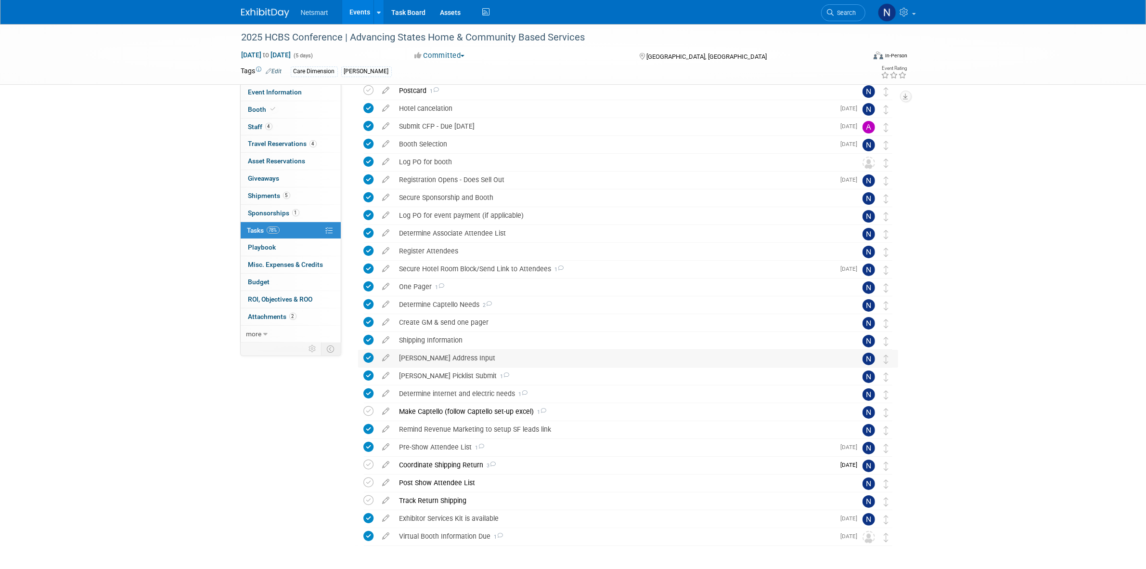
scroll to position [95, 0]
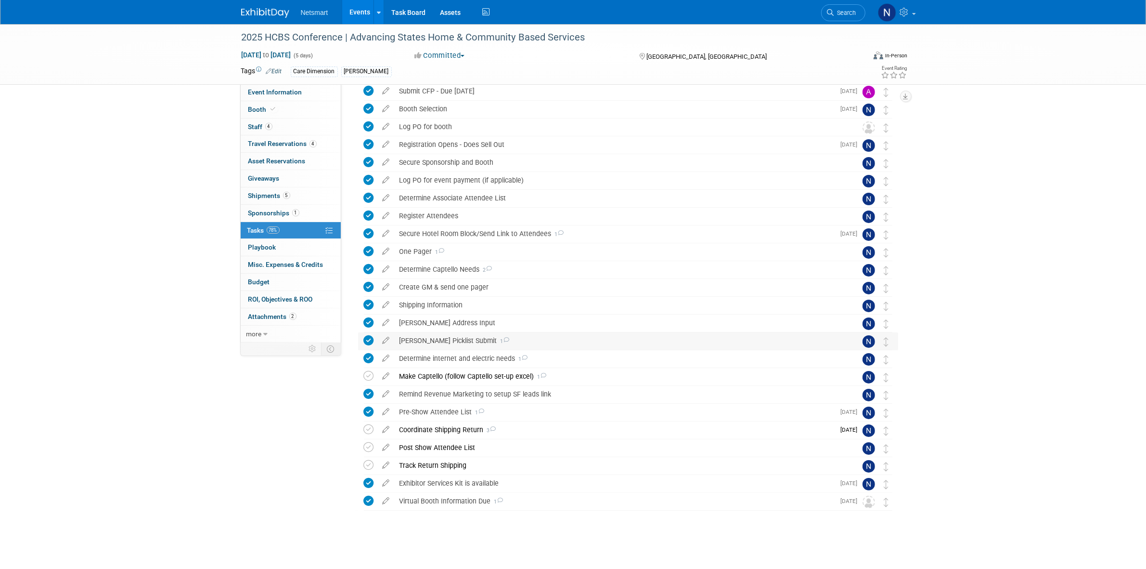
click at [371, 342] on icon at bounding box center [369, 340] width 10 height 10
click at [426, 335] on div "Derse Picklist Submit 1" at bounding box center [619, 340] width 449 height 16
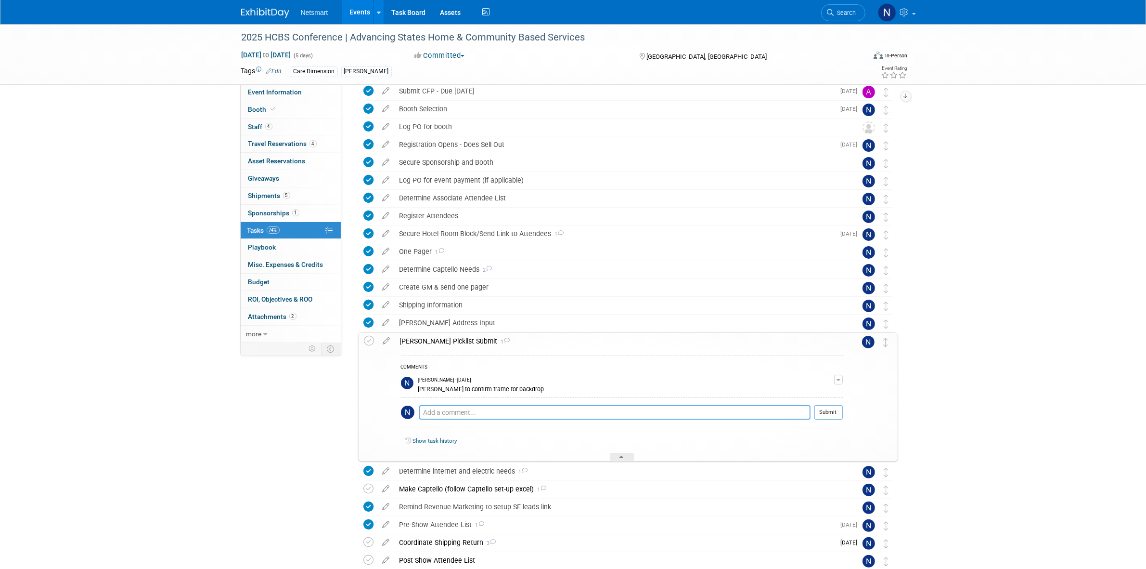
click at [446, 408] on textarea at bounding box center [614, 412] width 391 height 14
type textarea "sent the wrong backdrop graphic. asked kim to also send the other Public Sector…"
click at [821, 413] on button "Submit" at bounding box center [829, 412] width 28 height 14
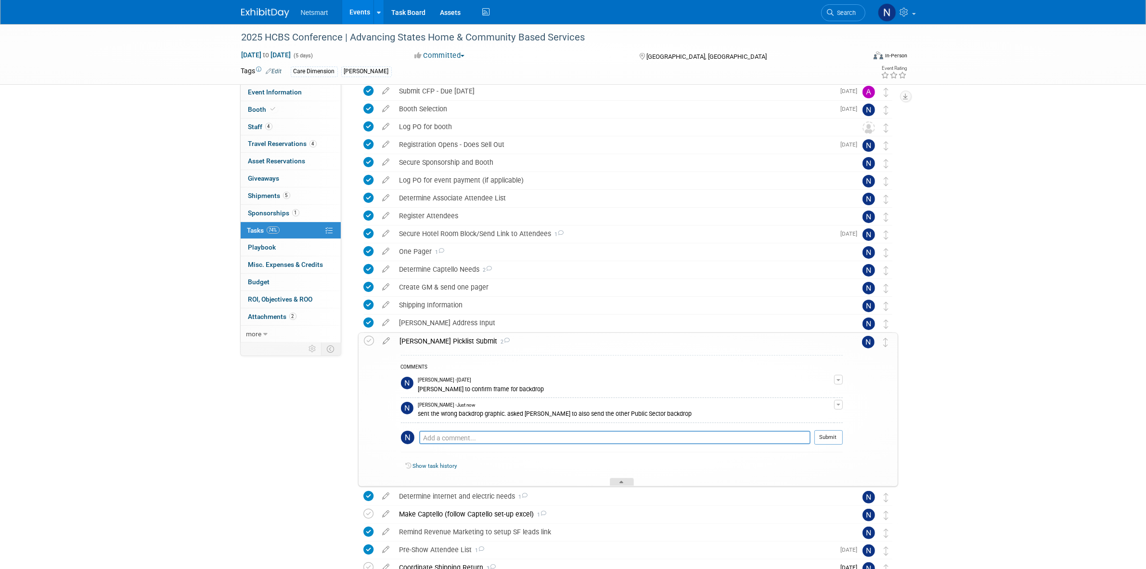
click at [620, 482] on icon at bounding box center [622, 484] width 4 height 6
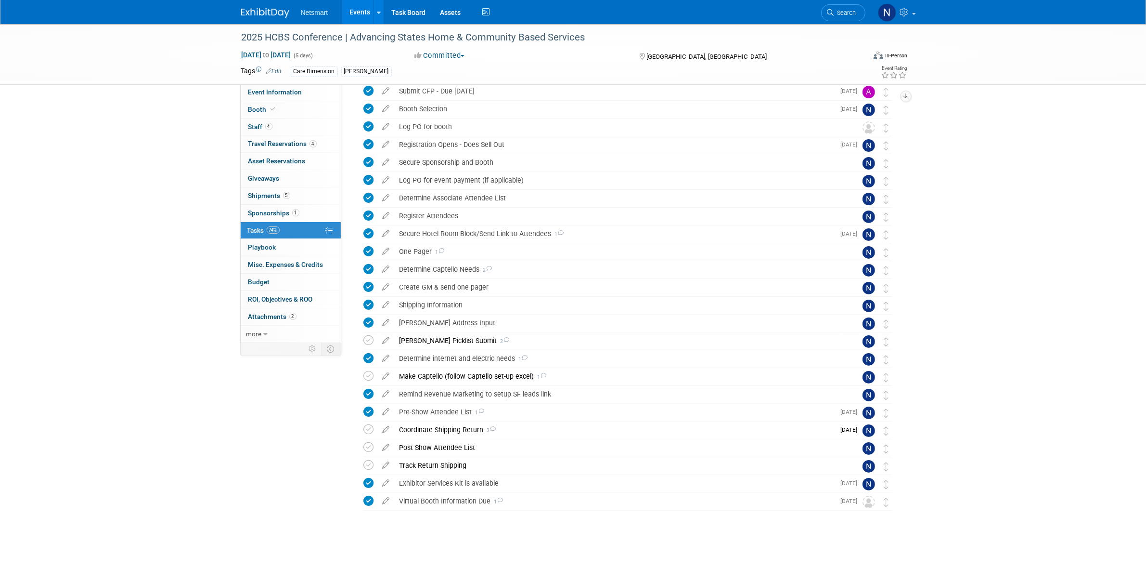
click at [1009, 308] on div "2025 HCBS Conference | Advancing States Home & Community Based Services Aug 24,…" at bounding box center [573, 249] width 1146 height 640
click at [440, 374] on div "Make Captello (follow Captello set-up excel) 1" at bounding box center [619, 376] width 449 height 16
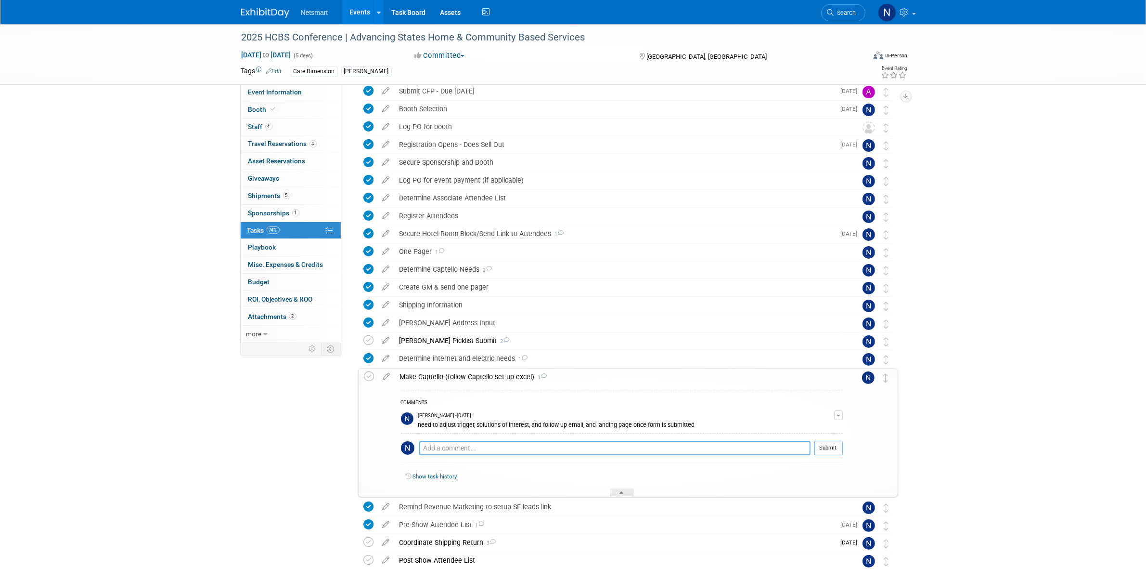
click at [450, 445] on textarea at bounding box center [614, 448] width 391 height 14
click at [453, 448] on textarea at bounding box center [614, 448] width 391 height 14
click at [128, 389] on div "2025 HCBS Conference | Advancing States Home & Community Based Services Aug 24,…" at bounding box center [573, 305] width 1146 height 753
click at [620, 495] on icon at bounding box center [622, 494] width 4 height 6
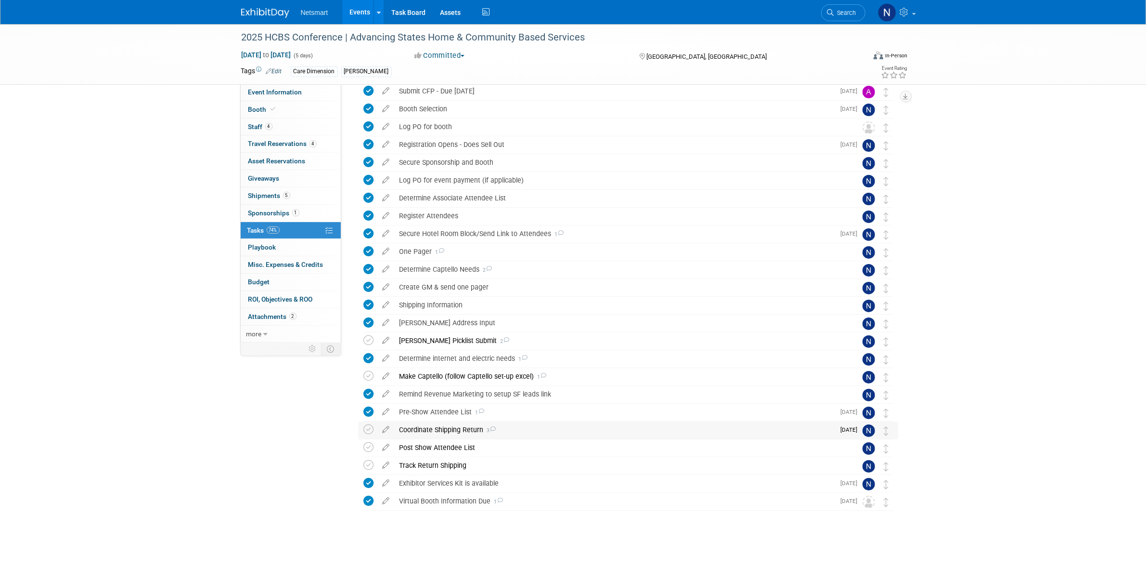
click at [439, 431] on div "Coordinate Shipping Return 3" at bounding box center [615, 429] width 441 height 16
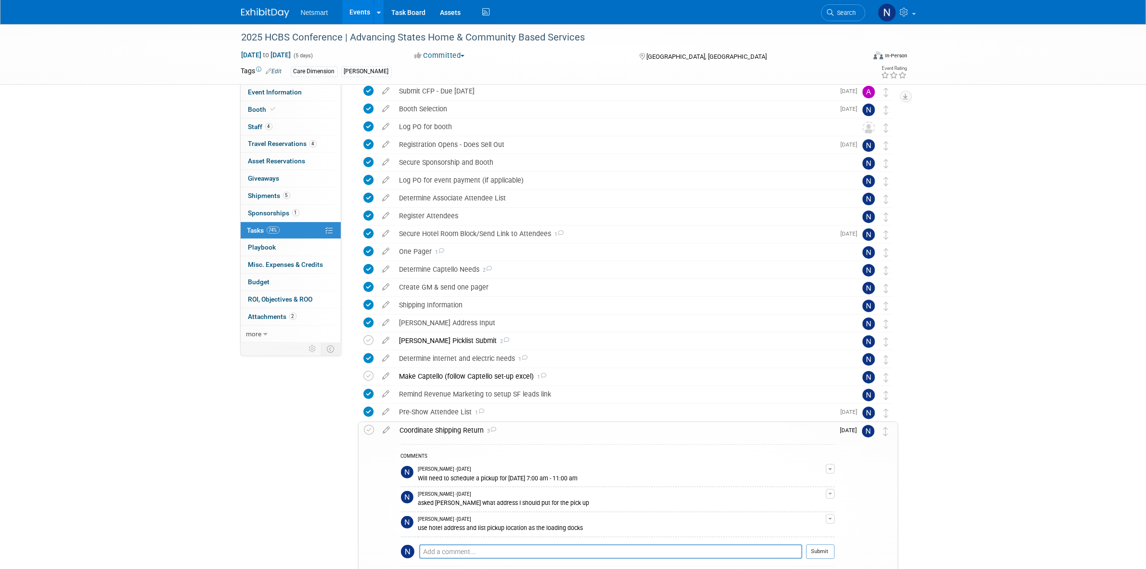
click at [439, 431] on div "Coordinate Shipping Return 3" at bounding box center [615, 430] width 440 height 16
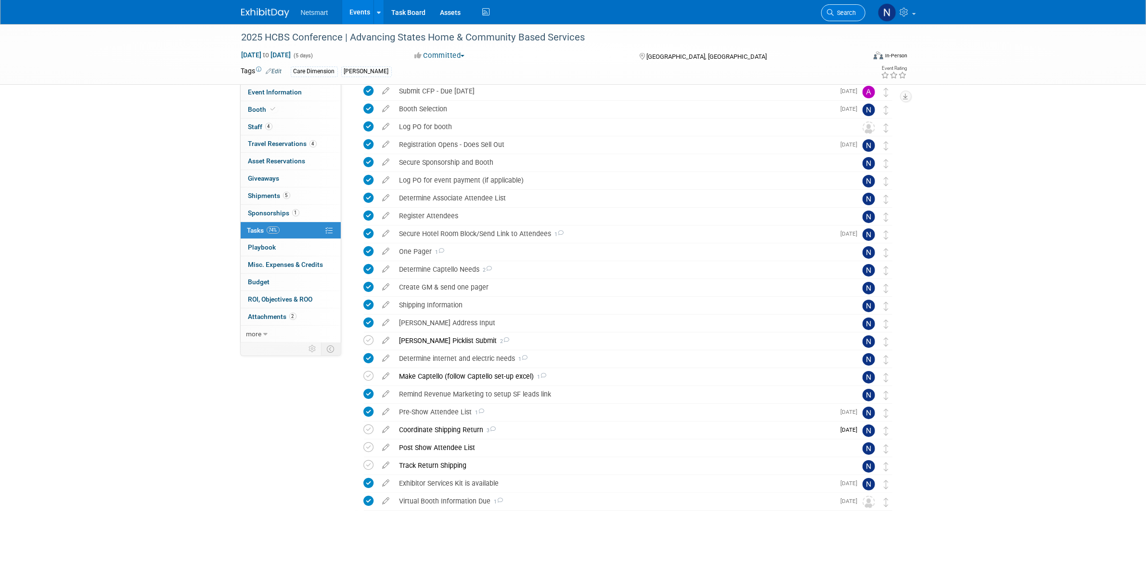
click at [846, 6] on link "Search" at bounding box center [843, 12] width 44 height 17
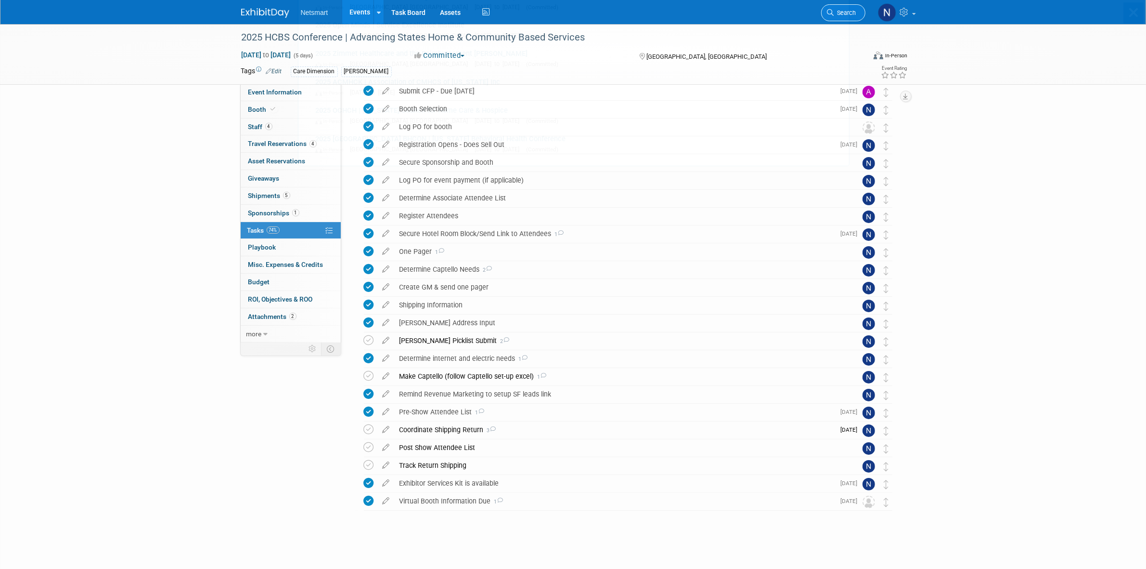
scroll to position [0, 0]
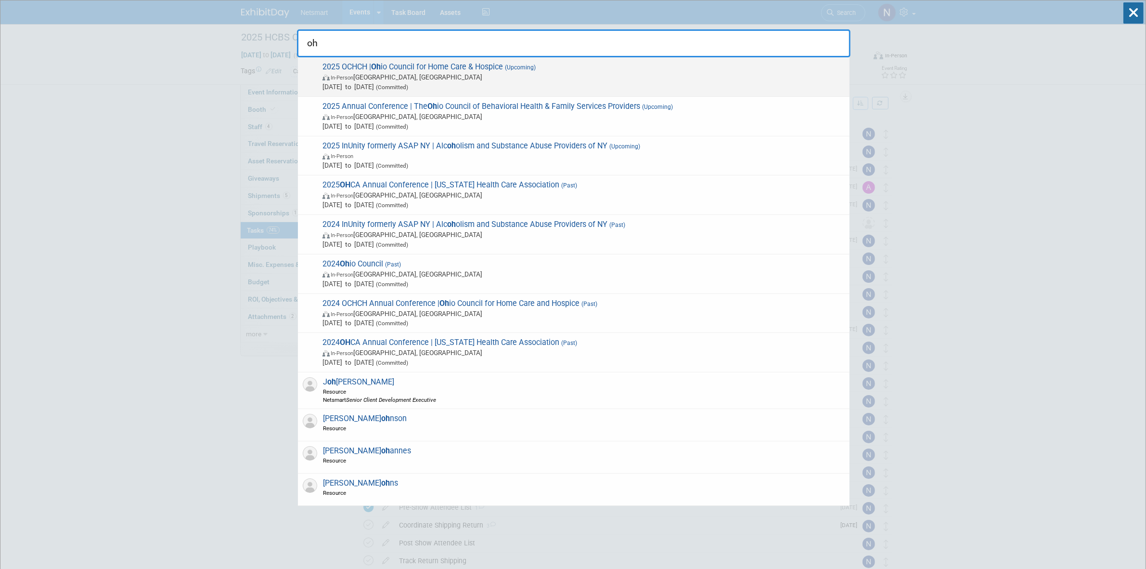
type input "oh"
click at [451, 85] on span "Sep 15, 2025 to Sep 16, 2025 (Committed)" at bounding box center [584, 87] width 522 height 10
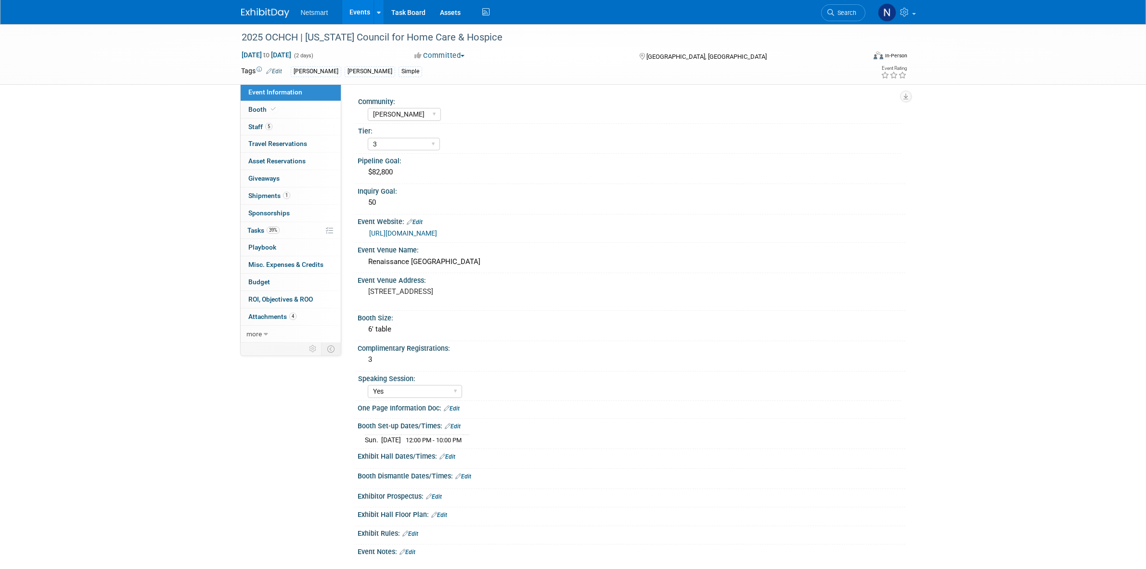
select select "[PERSON_NAME]"
select select "3"
select select "Yes"
click at [401, 260] on div "Renaissance [GEOGRAPHIC_DATA]" at bounding box center [631, 261] width 533 height 15
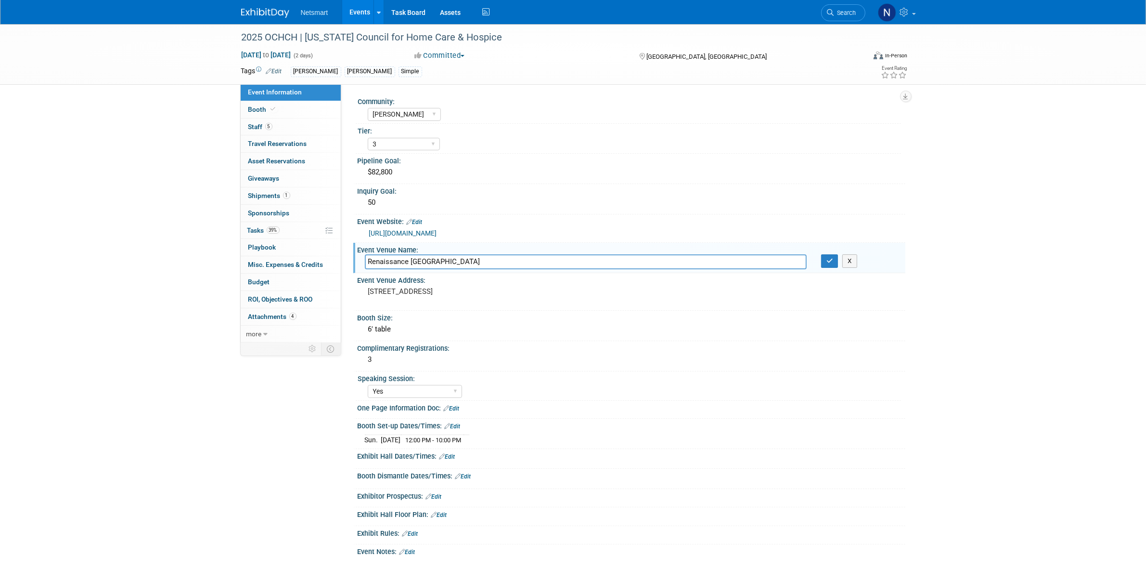
click at [401, 260] on input "Renaissance [GEOGRAPHIC_DATA]" at bounding box center [586, 261] width 442 height 15
drag, startPoint x: 699, startPoint y: 53, endPoint x: 648, endPoint y: 56, distance: 51.1
click at [648, 56] on div "[GEOGRAPHIC_DATA], [GEOGRAPHIC_DATA]" at bounding box center [716, 56] width 156 height 12
click at [278, 124] on link "5 Staff 5" at bounding box center [291, 126] width 100 height 17
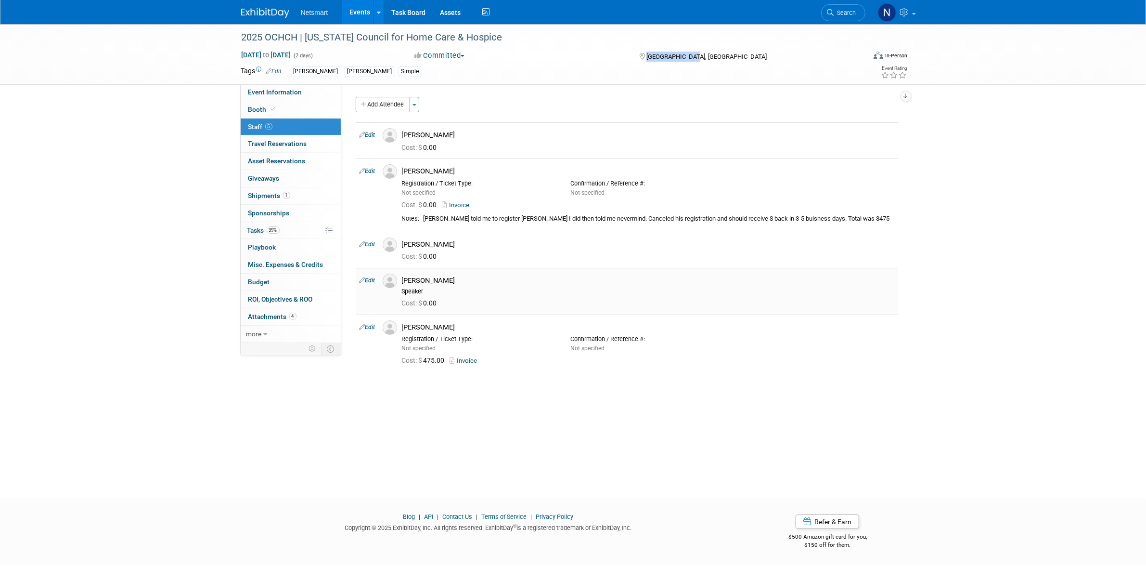
drag, startPoint x: 470, startPoint y: 280, endPoint x: 403, endPoint y: 284, distance: 66.6
click at [403, 284] on div "[PERSON_NAME]" at bounding box center [648, 280] width 493 height 9
copy div "[PERSON_NAME]"
drag, startPoint x: 445, startPoint y: 135, endPoint x: 403, endPoint y: 138, distance: 42.9
click at [403, 138] on div "[PERSON_NAME]" at bounding box center [648, 134] width 493 height 9
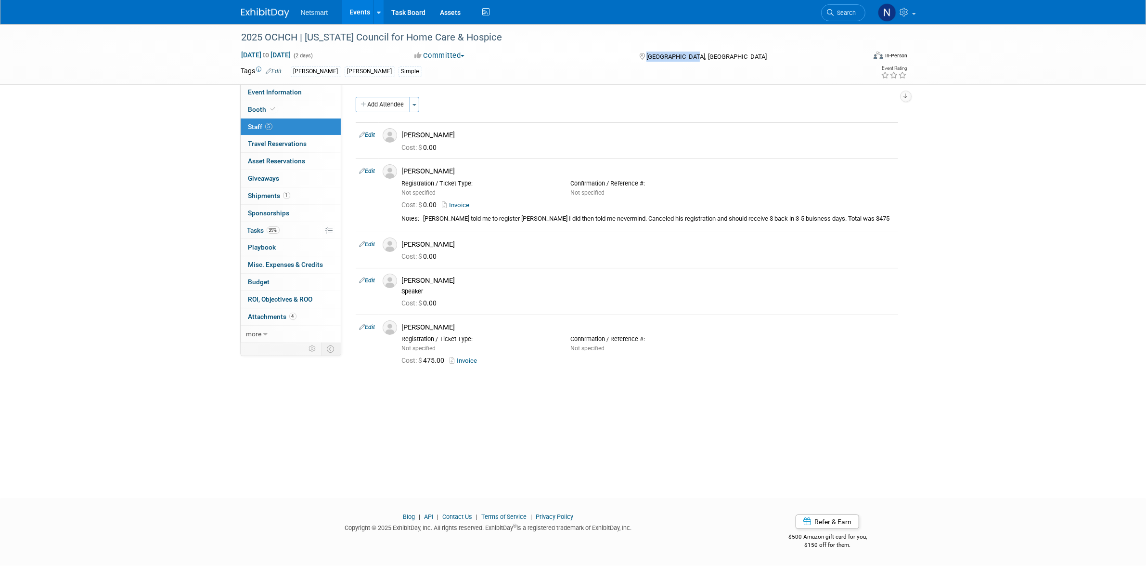
copy div "[PERSON_NAME]"
drag, startPoint x: 448, startPoint y: 244, endPoint x: 396, endPoint y: 244, distance: 52.0
click at [396, 244] on div "[PERSON_NAME]" at bounding box center [648, 243] width 507 height 12
copy div "[PERSON_NAME]"
click at [433, 323] on div "[PERSON_NAME]" at bounding box center [648, 327] width 493 height 9
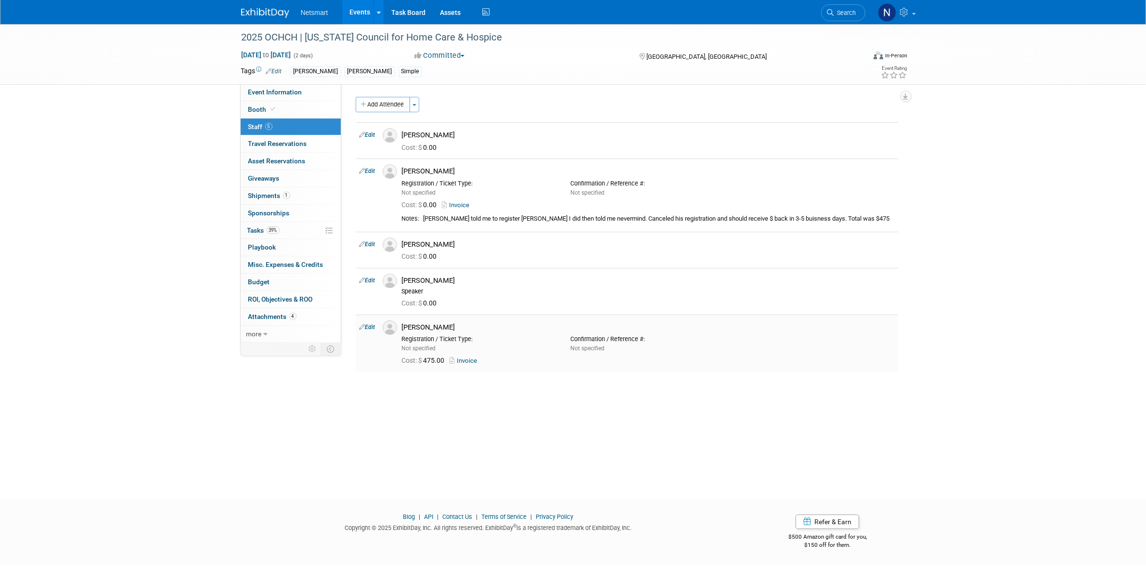
click at [433, 323] on div "[PERSON_NAME]" at bounding box center [648, 327] width 493 height 9
drag, startPoint x: 439, startPoint y: 326, endPoint x: 403, endPoint y: 327, distance: 35.7
click at [403, 327] on div "[PERSON_NAME]" at bounding box center [648, 327] width 493 height 9
copy div "[PERSON_NAME]"
drag, startPoint x: 271, startPoint y: 90, endPoint x: 366, endPoint y: 148, distance: 111.7
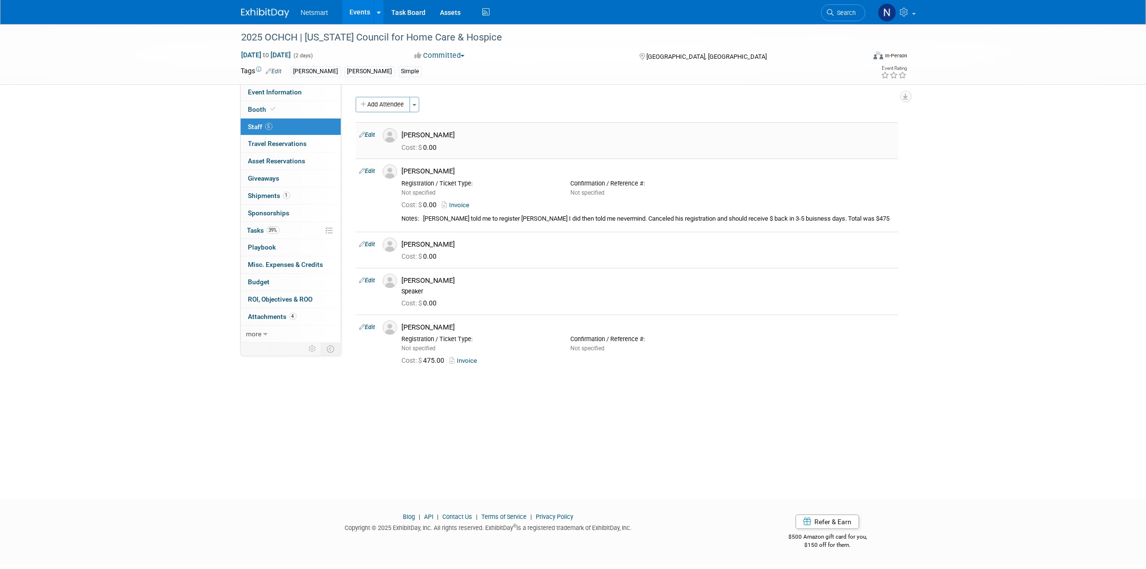
click at [271, 90] on span "Event Information" at bounding box center [275, 92] width 54 height 8
select select "[PERSON_NAME]"
select select "3"
select select "Yes"
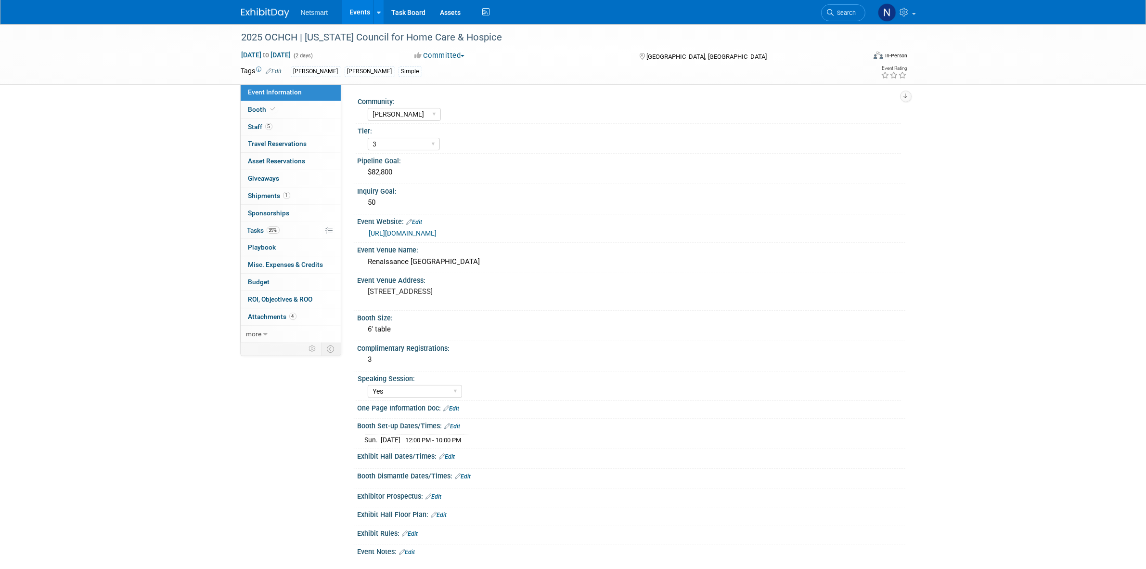
click at [437, 234] on link "[URL][DOMAIN_NAME]" at bounding box center [403, 233] width 68 height 8
click at [260, 111] on span "Booth" at bounding box center [262, 109] width 29 height 8
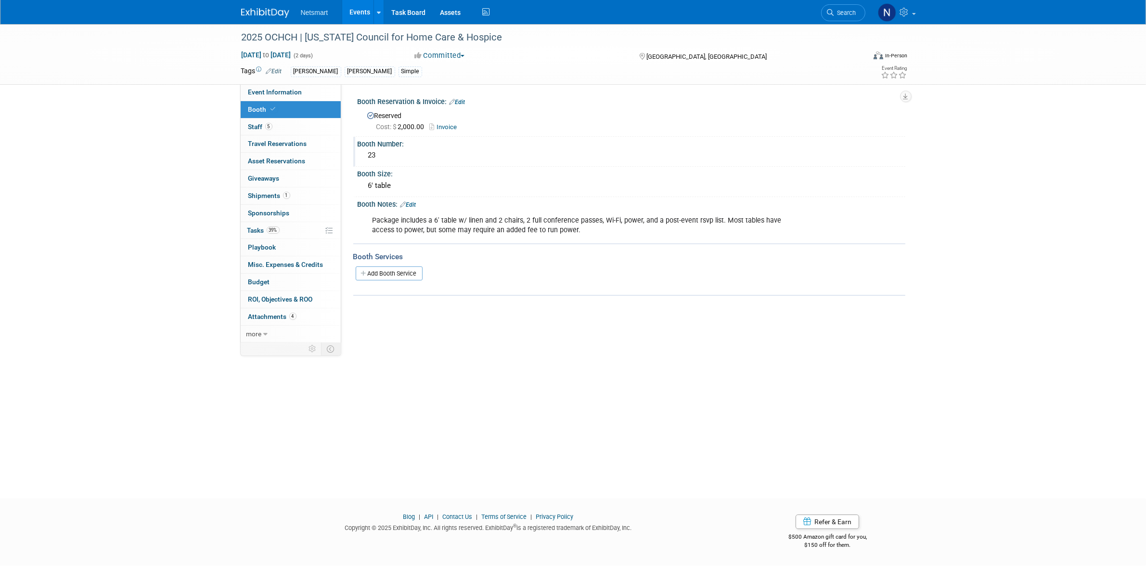
drag, startPoint x: 379, startPoint y: 153, endPoint x: 364, endPoint y: 153, distance: 14.9
click at [365, 153] on div "23" at bounding box center [631, 155] width 533 height 15
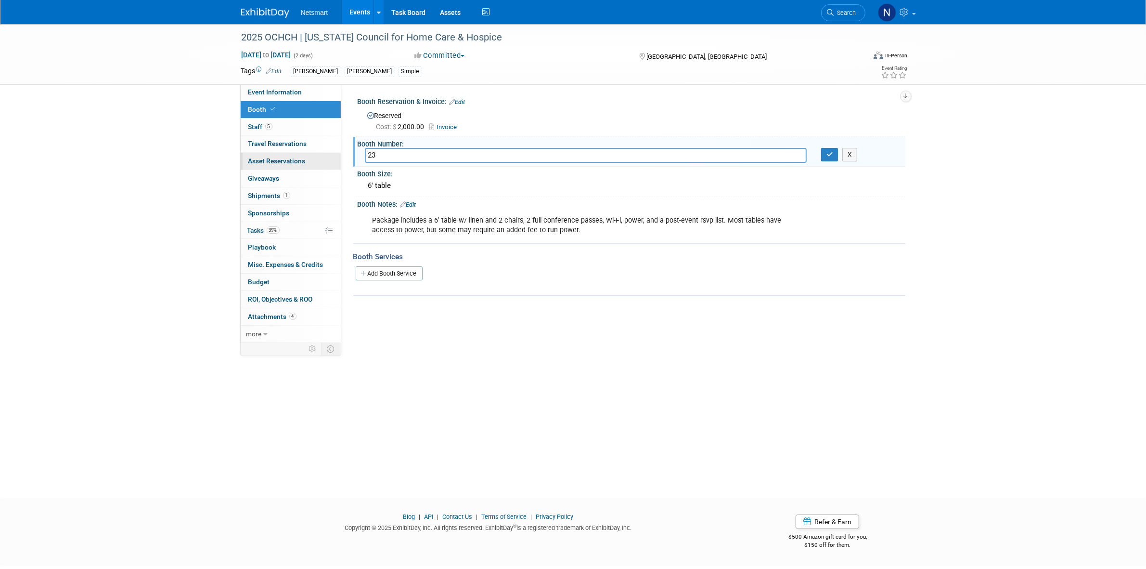
drag, startPoint x: 371, startPoint y: 156, endPoint x: 312, endPoint y: 156, distance: 59.7
click at [312, 156] on div "Event Information Event Info Booth Booth 5 Staff 5 Staff 0 Travel Reservations …" at bounding box center [573, 184] width 679 height 320
click at [395, 157] on input "23" at bounding box center [586, 155] width 442 height 15
drag, startPoint x: 390, startPoint y: 153, endPoint x: 338, endPoint y: 154, distance: 51.5
click at [338, 154] on div "Event Information Event Info Booth Booth 5 Staff 5 Staff 0 Travel Reservations …" at bounding box center [573, 184] width 679 height 320
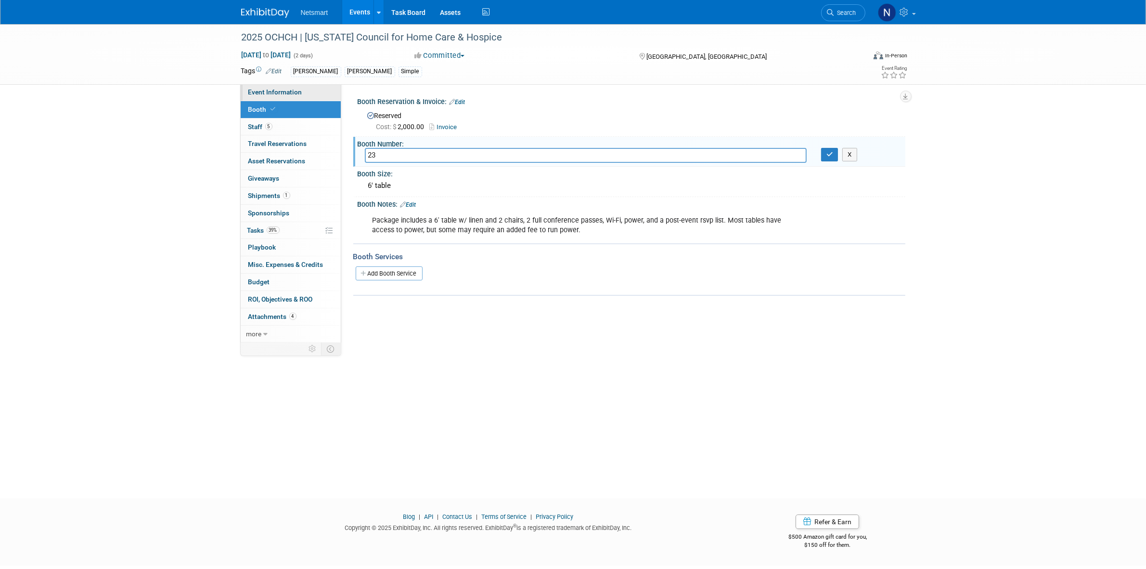
click at [311, 94] on link "Event Information" at bounding box center [291, 92] width 100 height 17
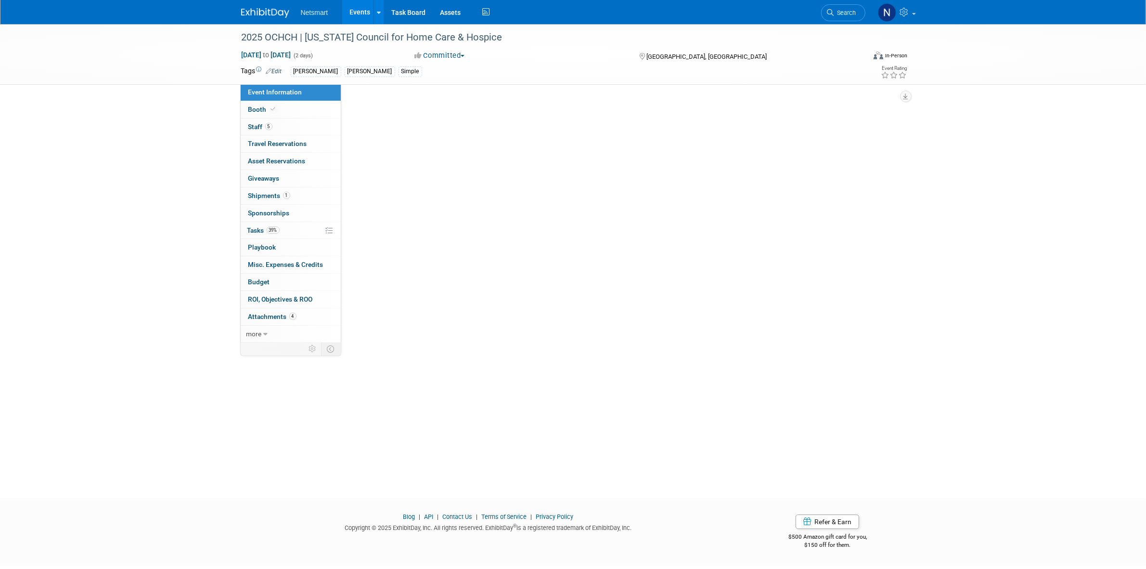
select select "[PERSON_NAME]"
select select "3"
select select "Yes"
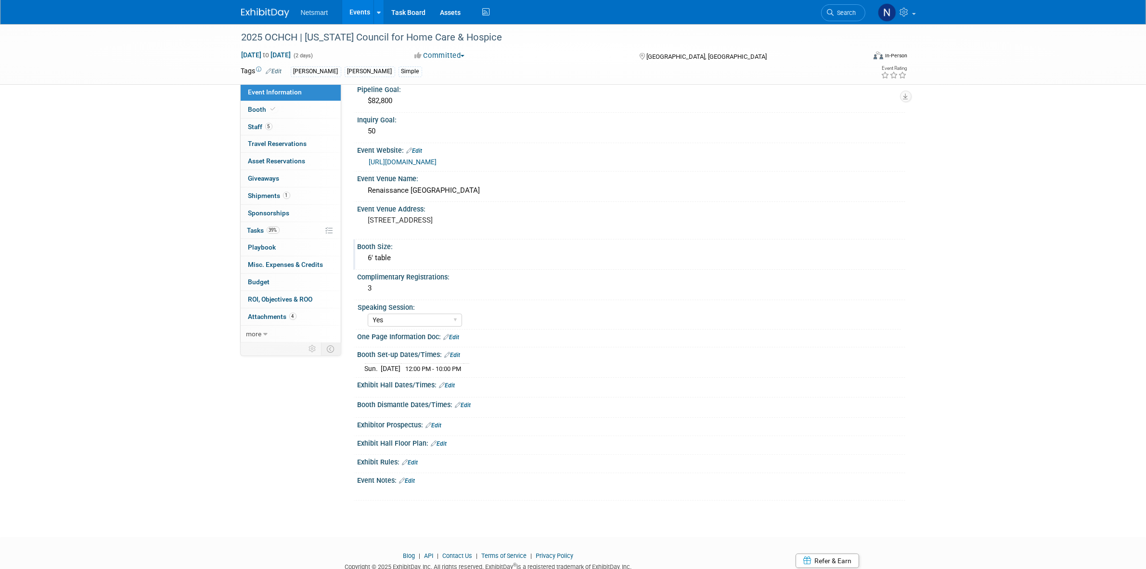
scroll to position [44, 0]
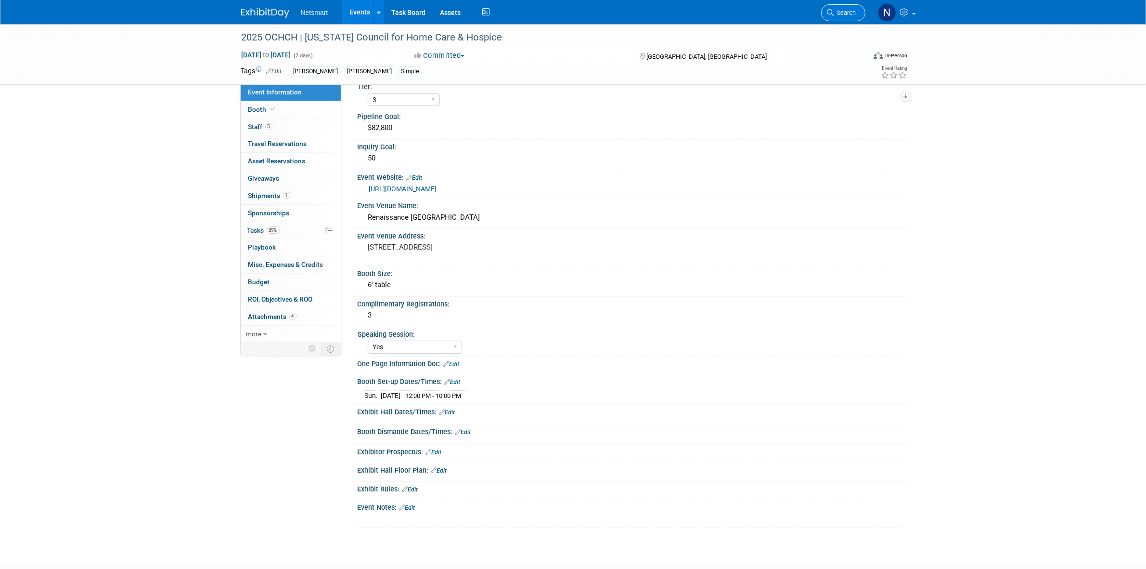
click at [838, 12] on span "Search" at bounding box center [845, 12] width 22 height 7
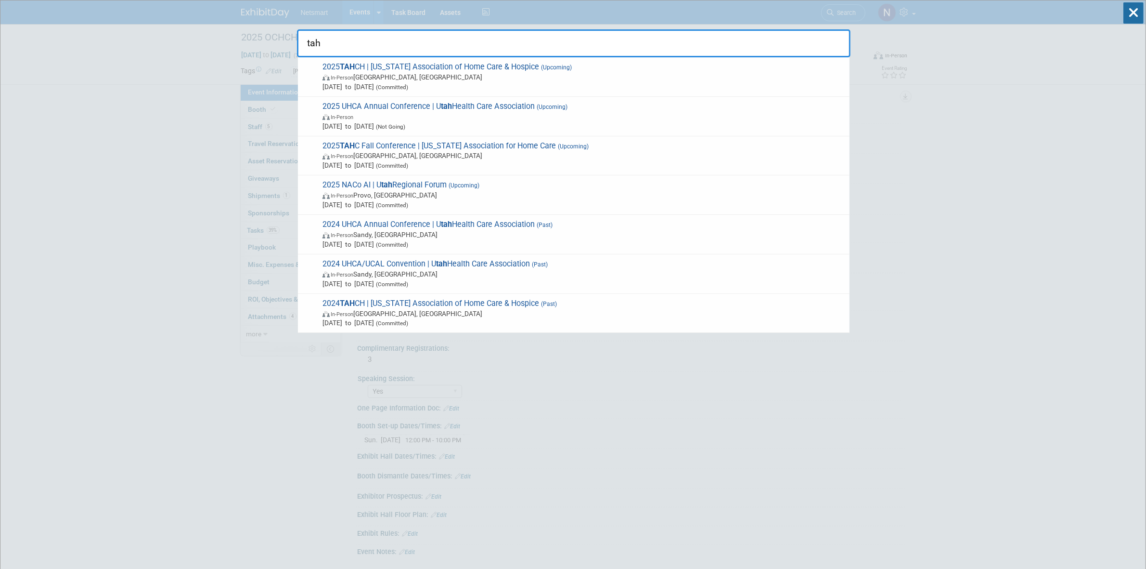
click at [346, 39] on input "tah" at bounding box center [574, 43] width 554 height 28
click at [345, 39] on input "tah" at bounding box center [574, 43] width 554 height 28
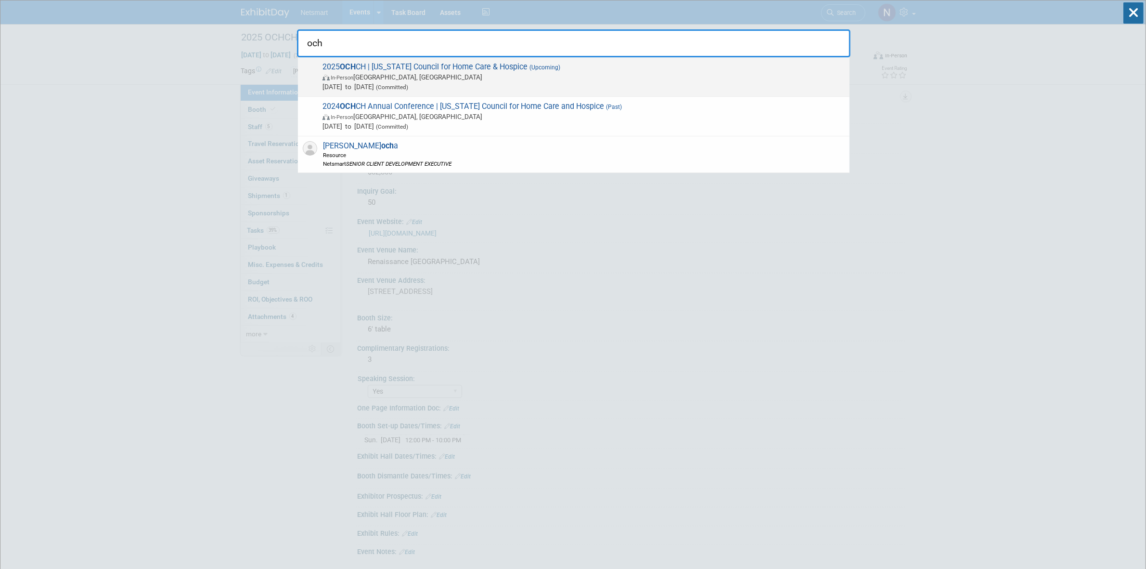
type input "och"
click at [364, 68] on span "2025 OCH CH | [US_STATE] Council for Home Care & Hospice (Upcoming) In-Person […" at bounding box center [582, 76] width 525 height 29
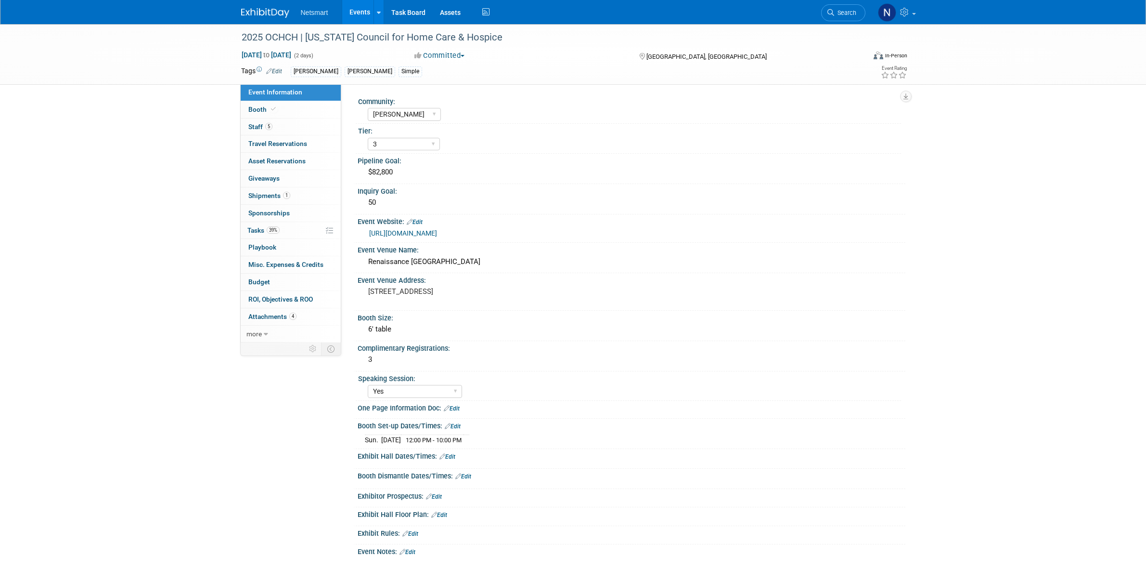
select select "[PERSON_NAME]"
select select "3"
select select "Yes"
click at [279, 229] on span "39%" at bounding box center [273, 229] width 13 height 7
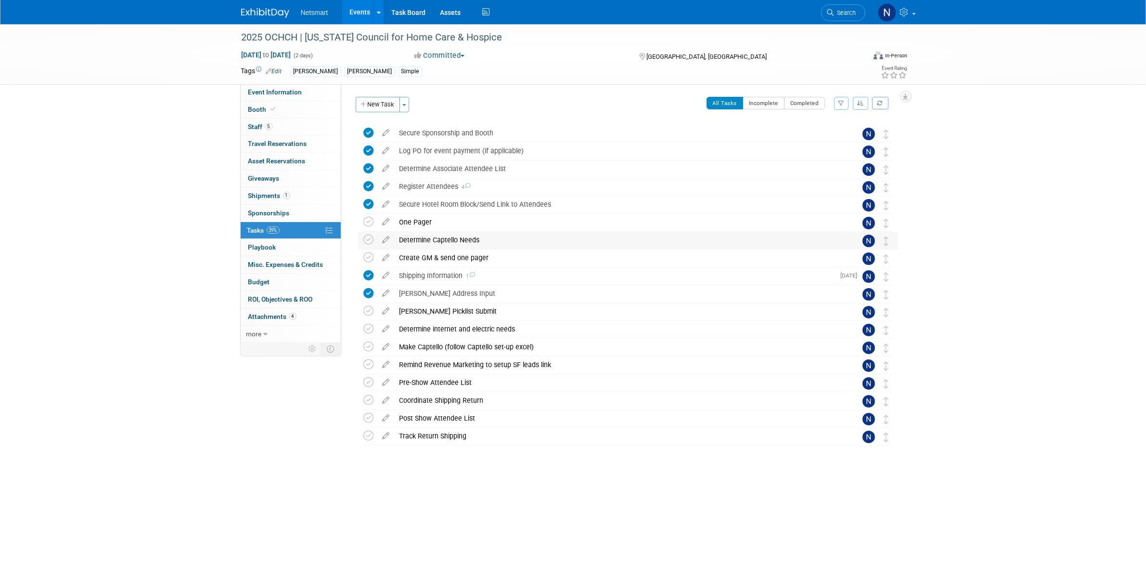
click at [430, 241] on div "Determine Captello Needs" at bounding box center [619, 240] width 449 height 16
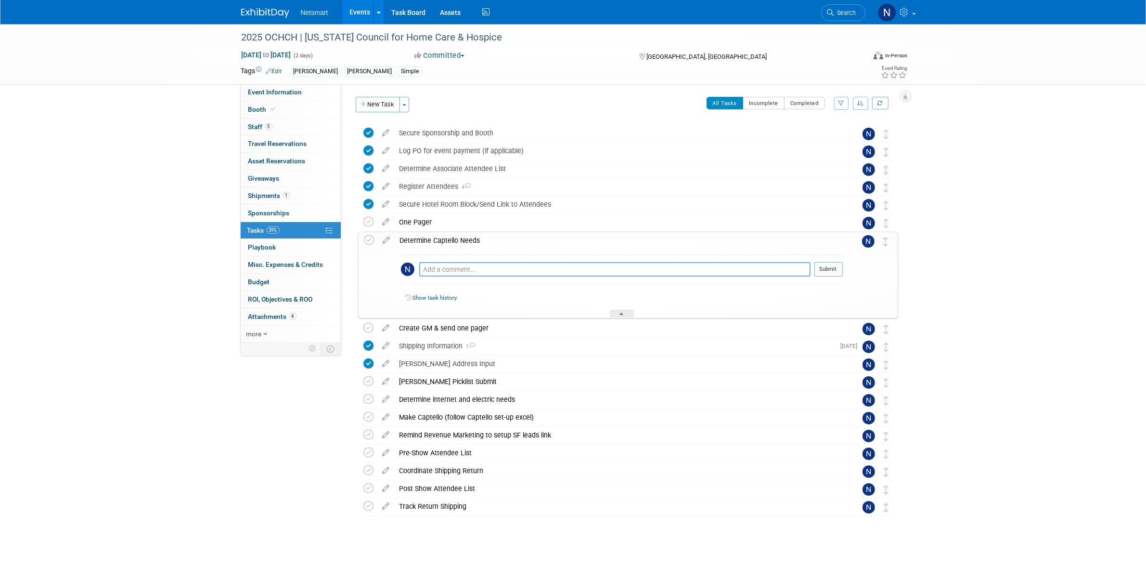
click at [444, 271] on textarea at bounding box center [614, 269] width 391 height 14
type textarea "rapid scan & list. receive list 10 days prior with no emails. will need to be s…"
click at [821, 270] on button "Submit" at bounding box center [829, 269] width 28 height 14
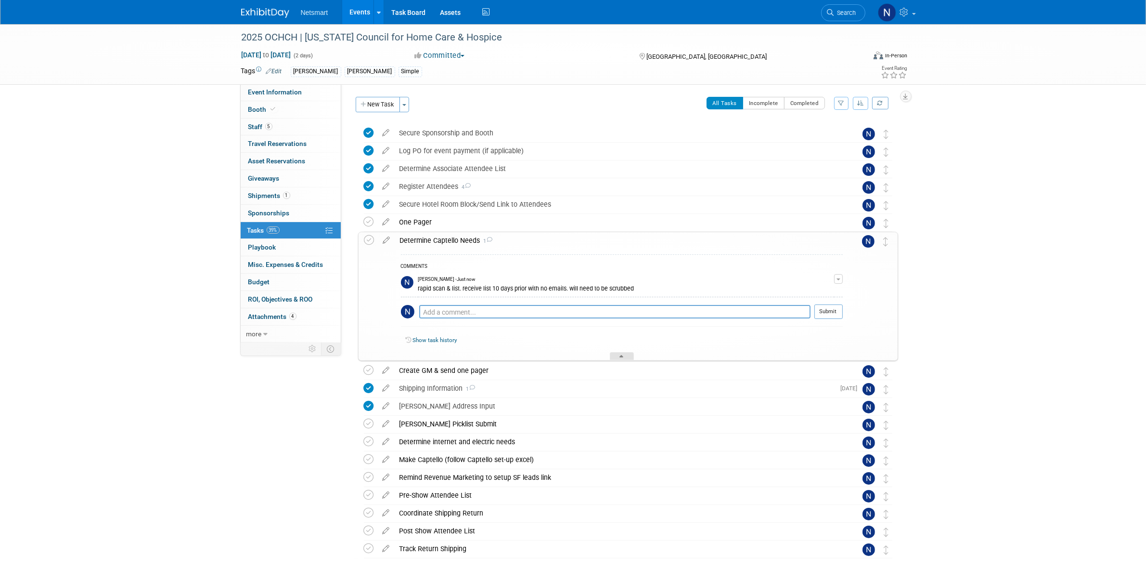
click at [620, 357] on icon at bounding box center [622, 358] width 4 height 6
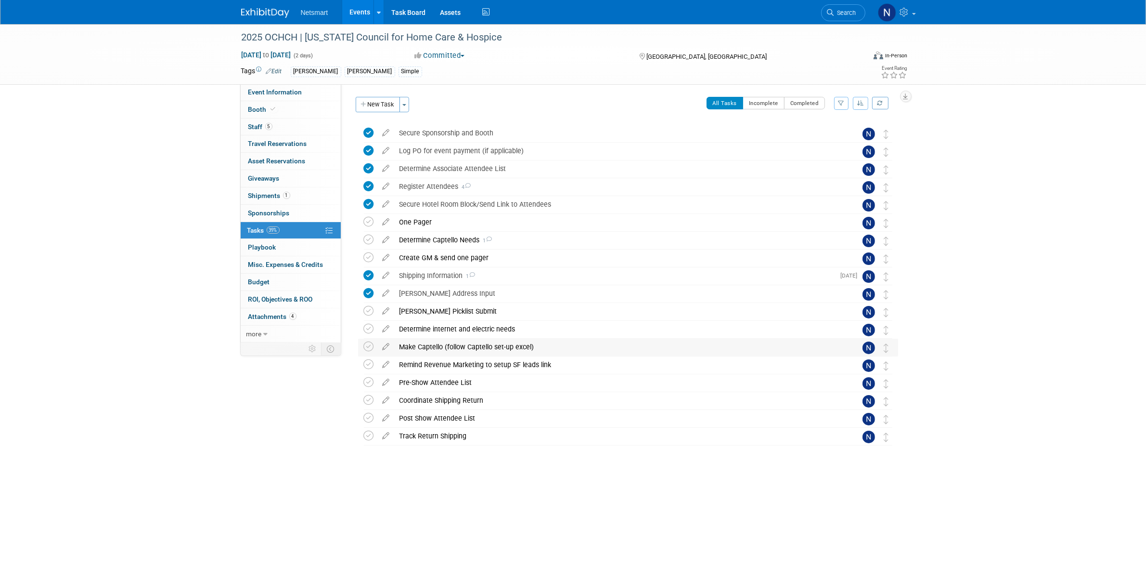
click at [436, 347] on div "Make Captello (follow Captello set-up excel)" at bounding box center [619, 346] width 449 height 16
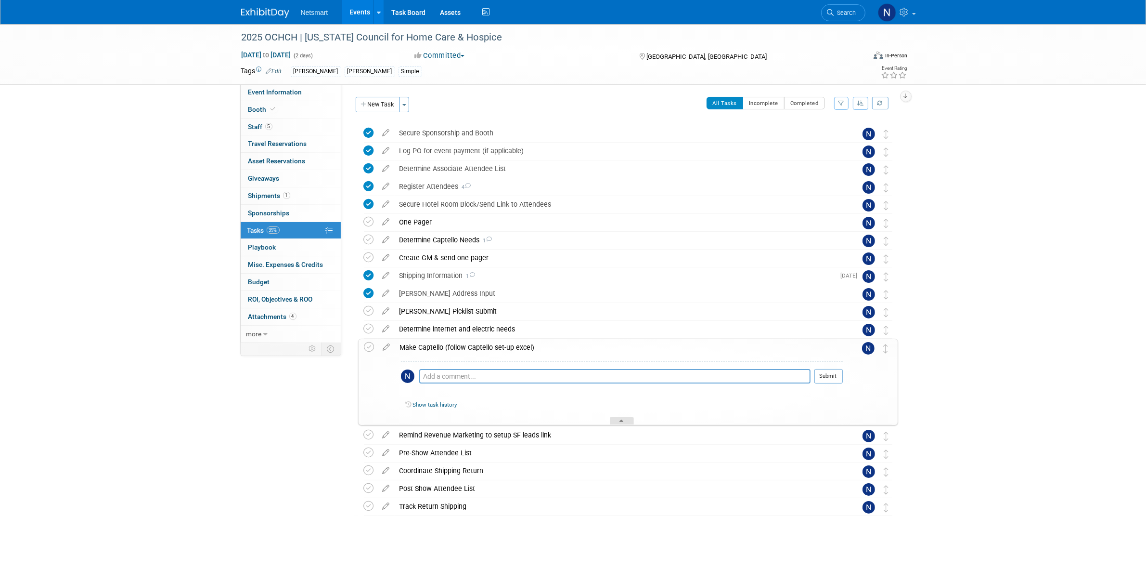
click at [617, 420] on div at bounding box center [622, 420] width 24 height 8
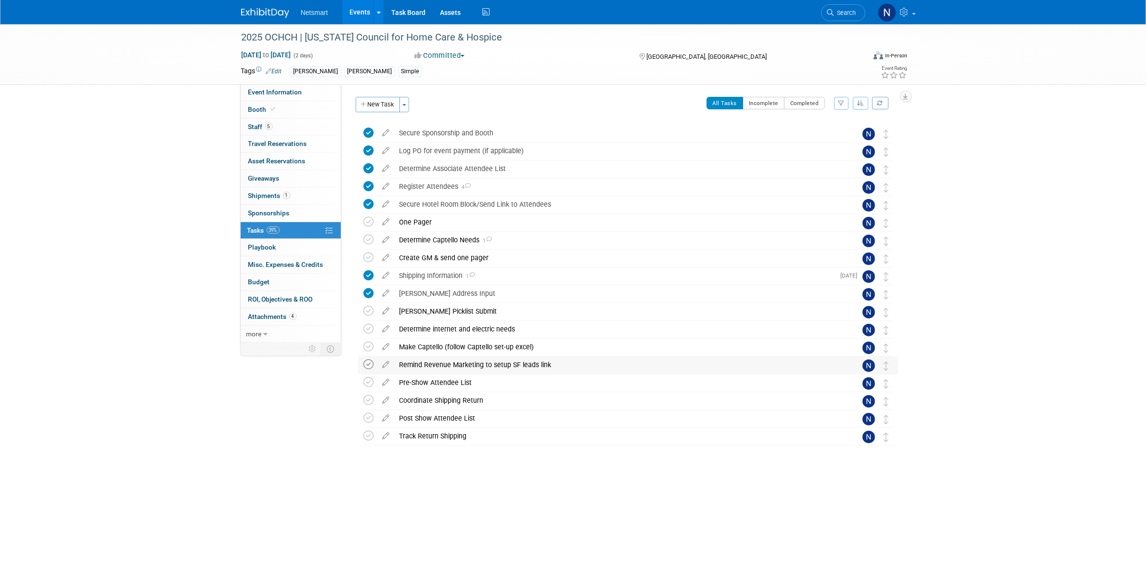
click at [365, 367] on icon at bounding box center [369, 364] width 10 height 10
click at [436, 384] on div "Pre-Show Attendee List" at bounding box center [619, 382] width 449 height 16
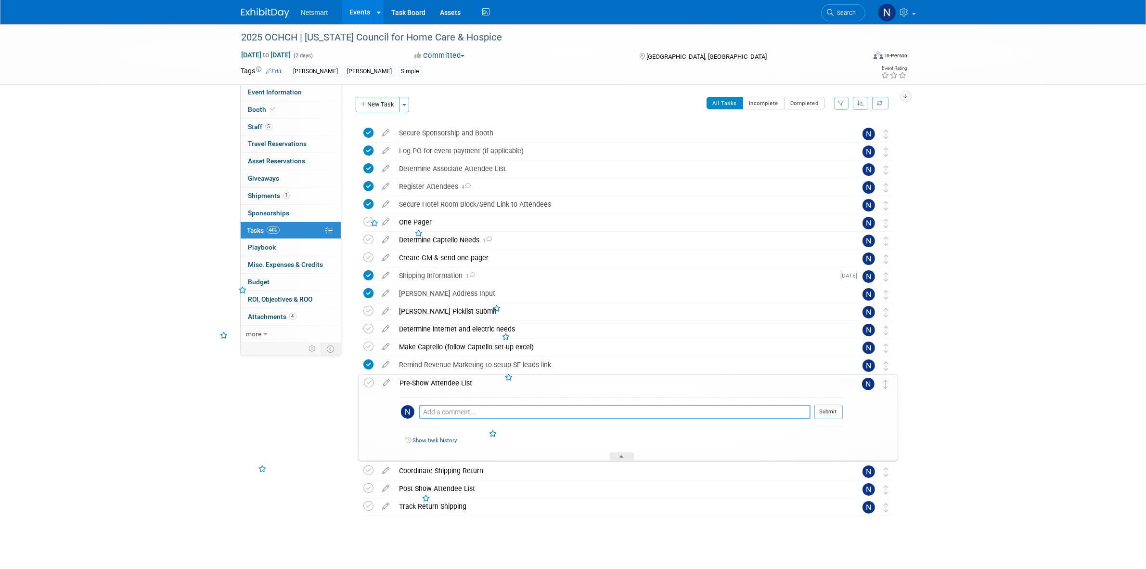
click at [436, 407] on textarea at bounding box center [614, 411] width 391 height 14
type textarea "receive 10 day's prior of show"
click at [824, 410] on button "Submit" at bounding box center [829, 411] width 28 height 14
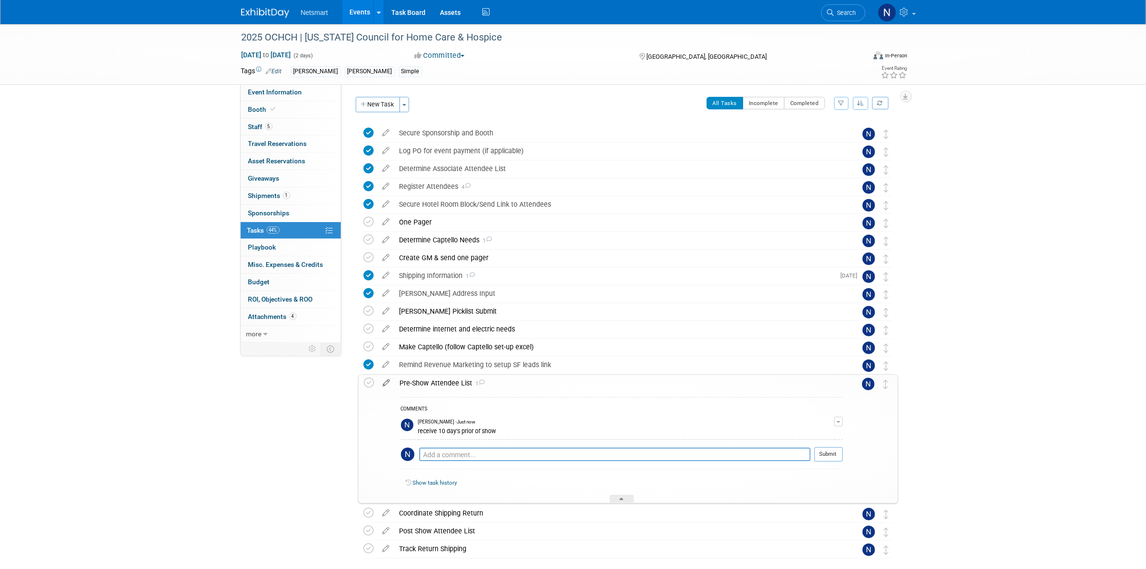
click at [389, 384] on icon at bounding box center [386, 381] width 17 height 12
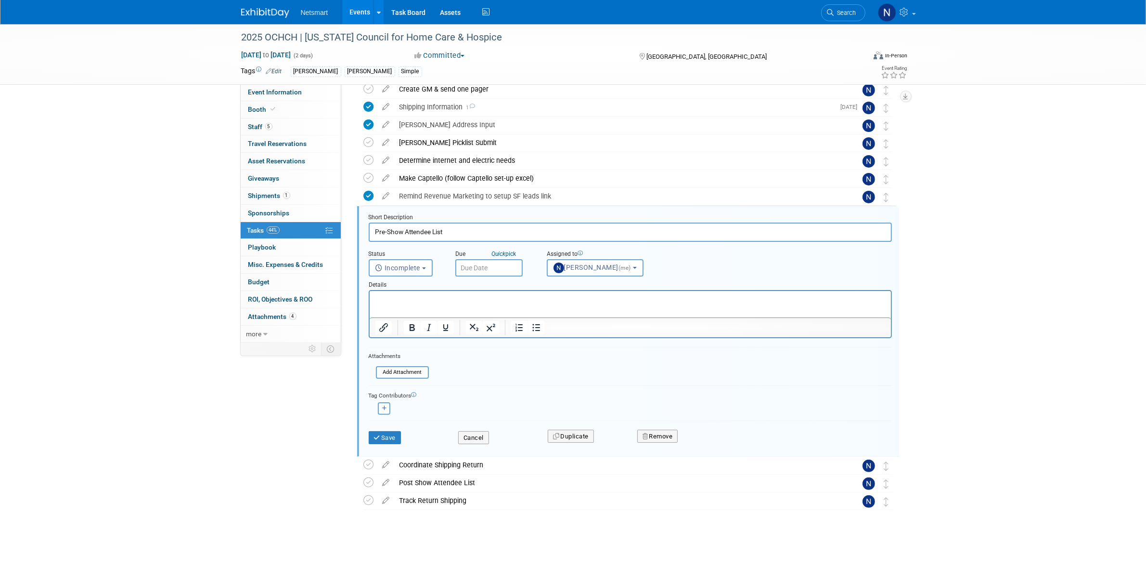
click at [478, 260] on input "text" at bounding box center [488, 267] width 67 height 17
click at [593, 285] on icon at bounding box center [593, 287] width 3 height 6
select select "8"
click at [574, 318] on span "5" at bounding box center [571, 317] width 19 height 19
type input "Sep 5, 2025"
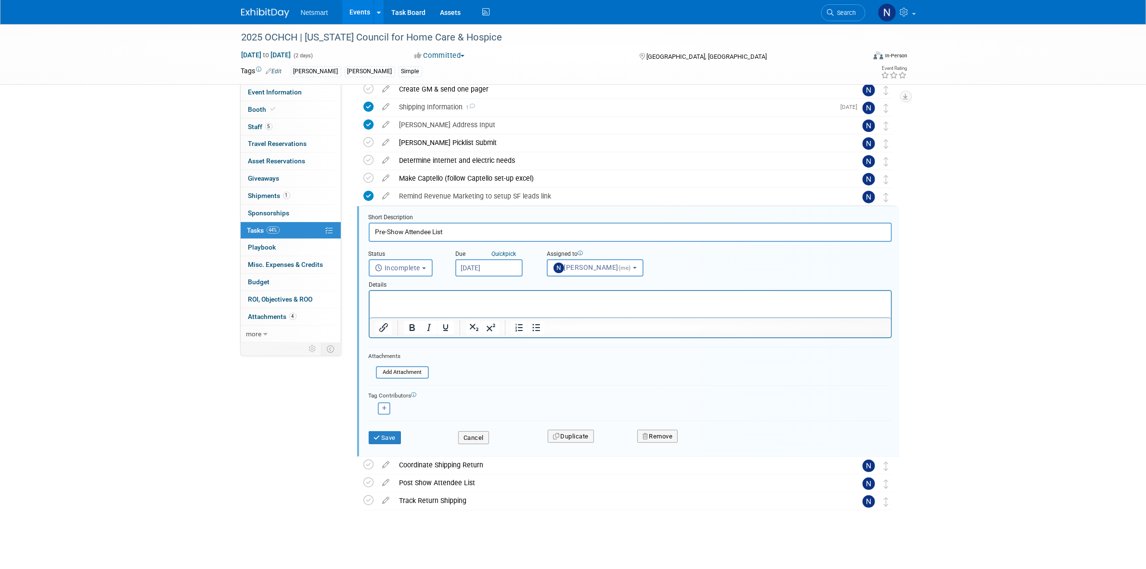
click at [481, 268] on input "Sep 5, 2025" at bounding box center [488, 267] width 67 height 17
click at [389, 434] on button "Save" at bounding box center [385, 437] width 33 height 13
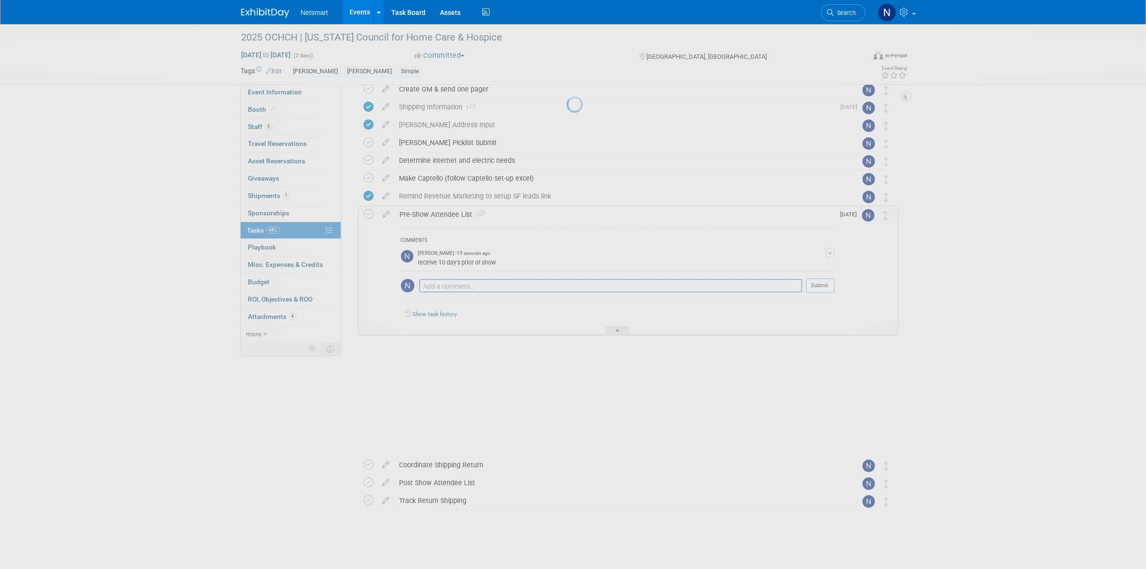
scroll to position [48, 0]
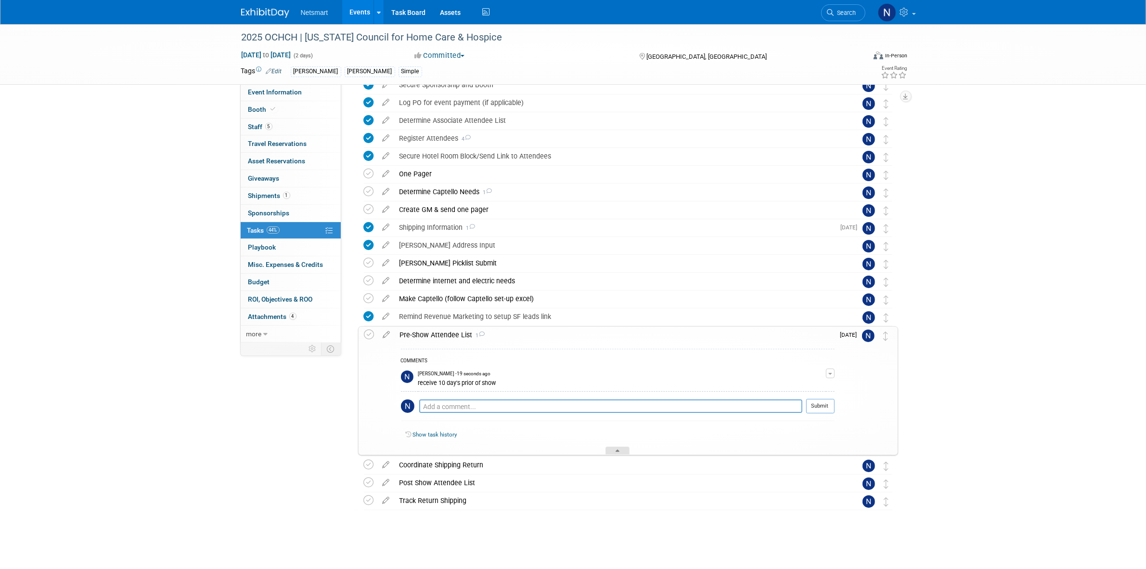
click at [614, 453] on div at bounding box center [618, 450] width 24 height 8
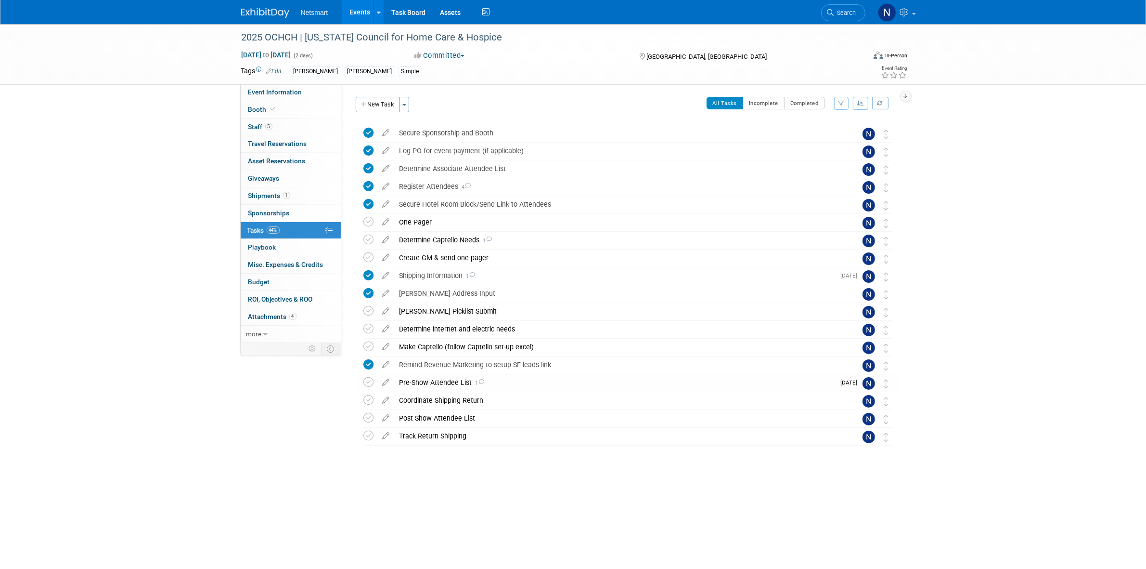
scroll to position [0, 0]
click at [858, 13] on link "Search" at bounding box center [843, 12] width 44 height 17
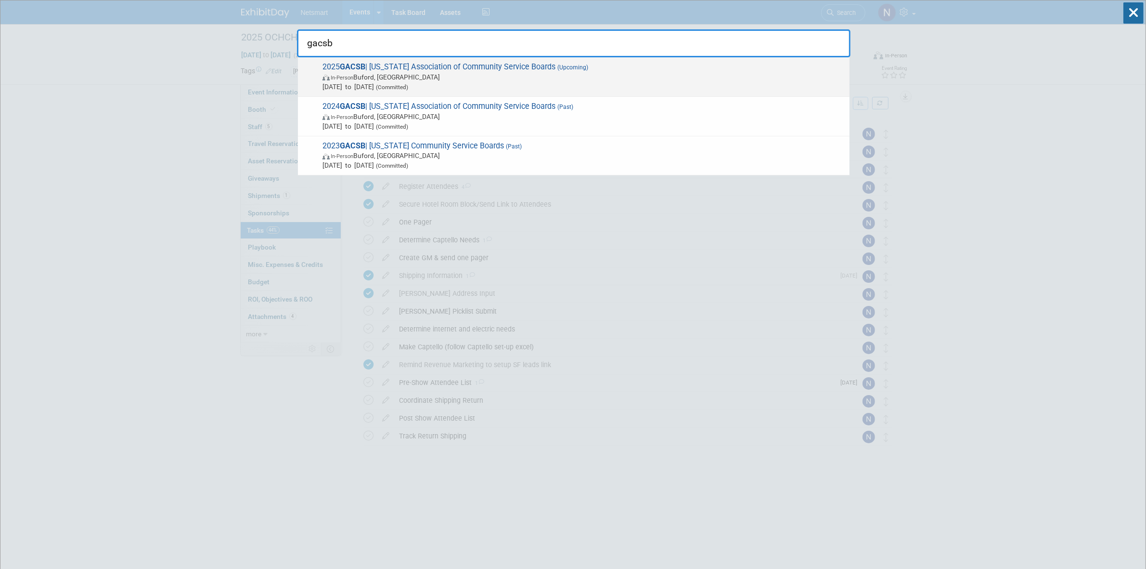
type input "gacsb"
click at [415, 63] on span "2025 GACSB | Georgia Association of Community Service Boards (Upcoming) In-Pers…" at bounding box center [582, 76] width 525 height 29
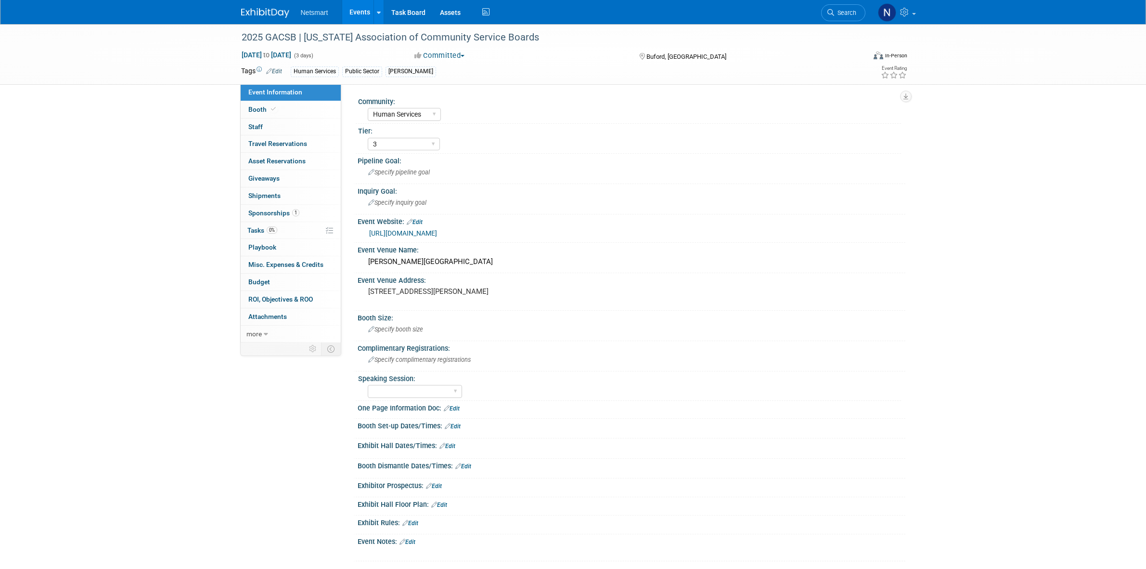
select select "Human Services"
select select "3"
click at [400, 360] on span "Specify complimentary registrations" at bounding box center [419, 359] width 103 height 7
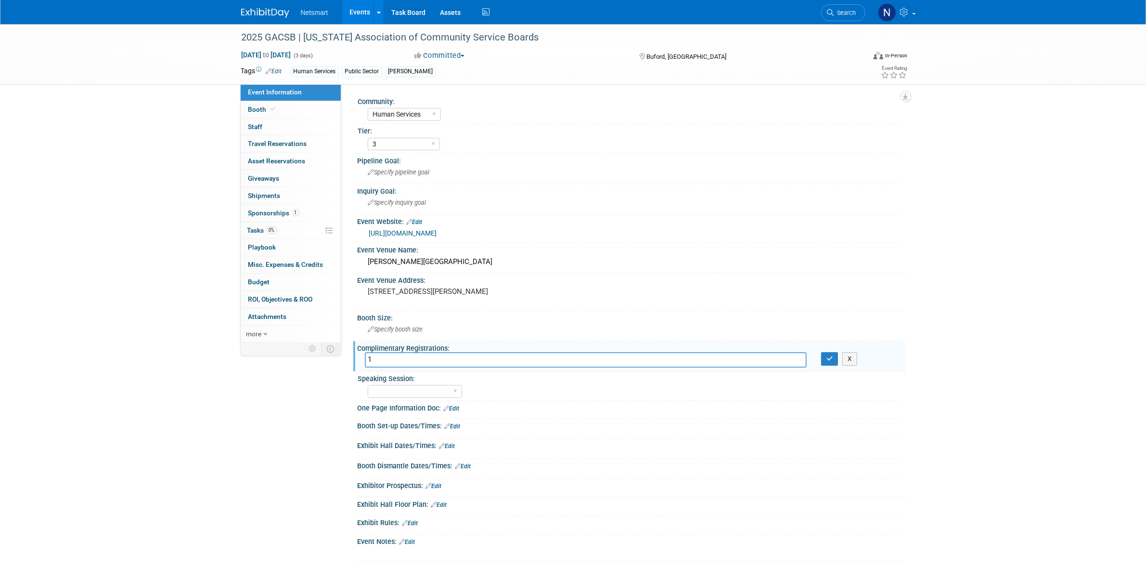
drag, startPoint x: 390, startPoint y: 358, endPoint x: 333, endPoint y: 357, distance: 56.8
click at [333, 357] on div "Event Information Event Info Booth Booth 0 Staff 0 Staff 0 Travel Reservations …" at bounding box center [573, 292] width 679 height 537
type input "2"
click at [832, 359] on icon "button" at bounding box center [830, 358] width 7 height 6
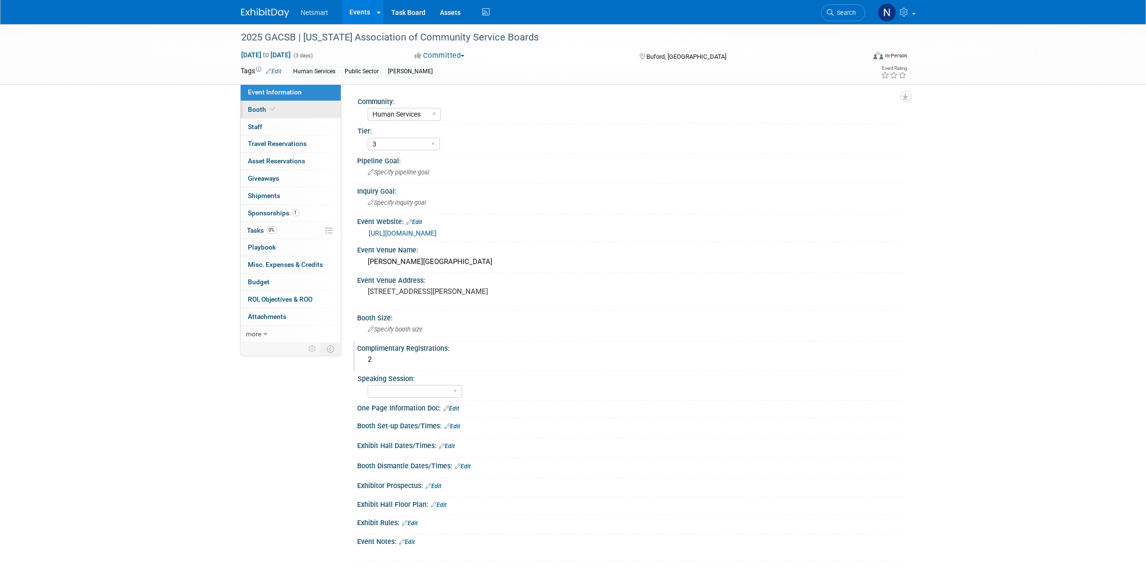
click at [278, 106] on link "Booth" at bounding box center [291, 109] width 100 height 17
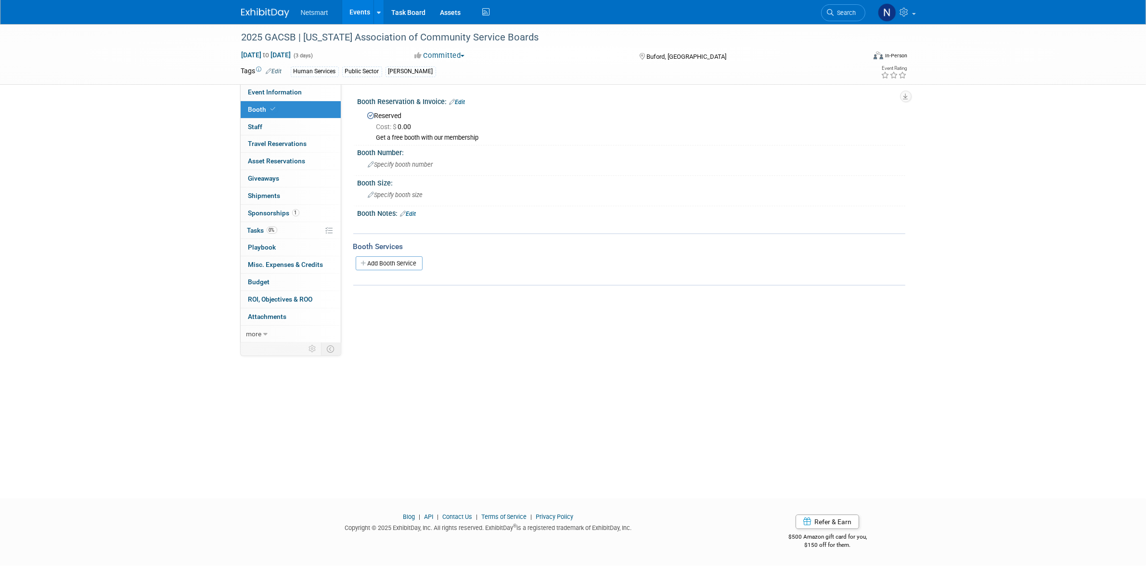
click at [461, 102] on link "Edit" at bounding box center [458, 102] width 16 height 7
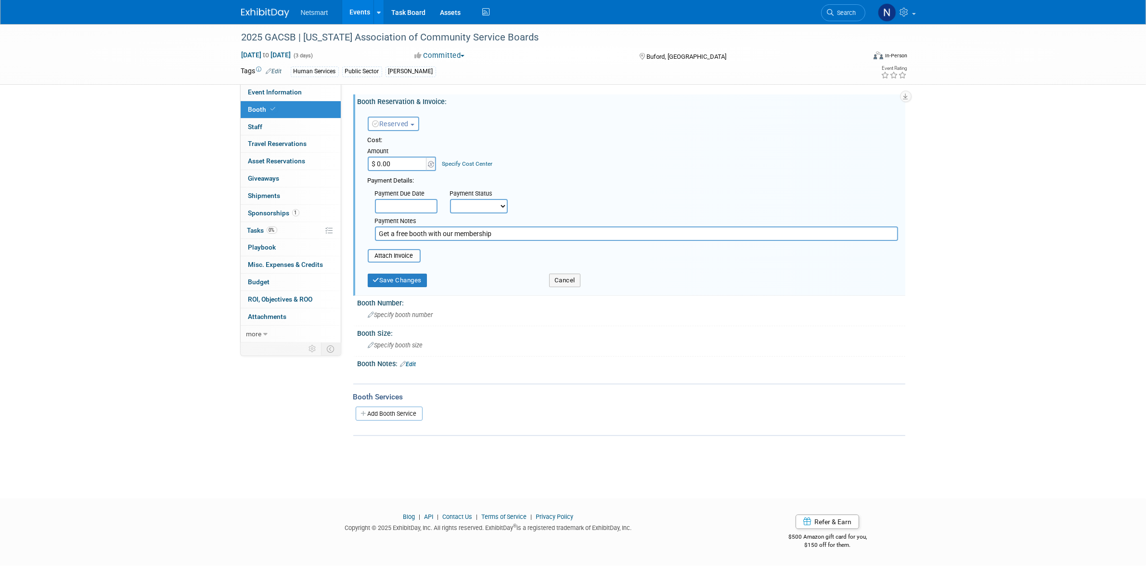
click at [417, 164] on input "$ 0.00" at bounding box center [398, 163] width 60 height 14
type input "$ 7,500.00"
click at [391, 251] on input "file" at bounding box center [362, 256] width 115 height 12
click at [396, 286] on button "Save Changes" at bounding box center [398, 285] width 60 height 13
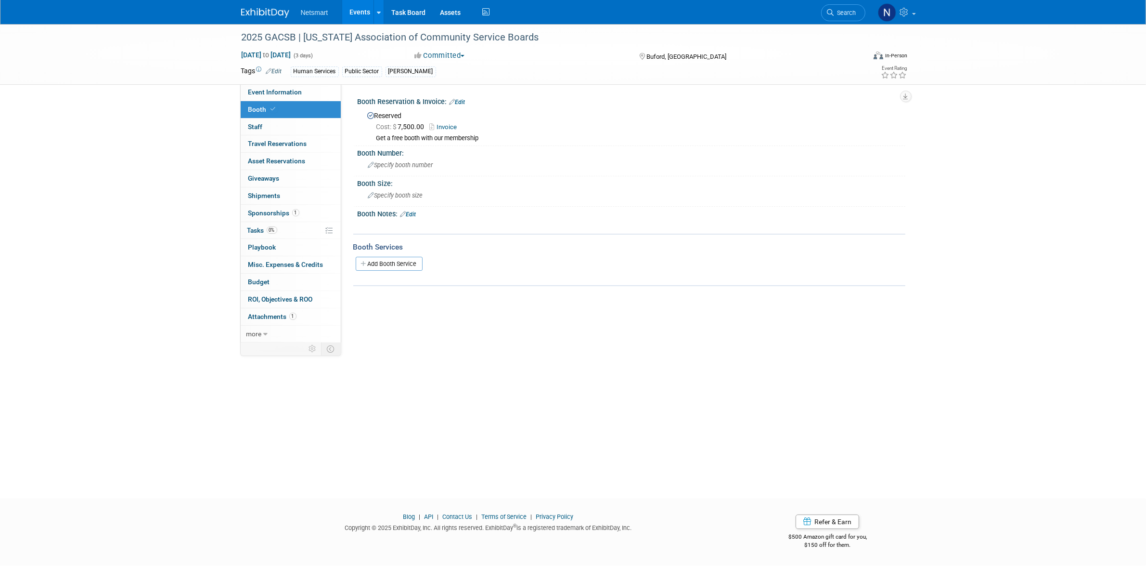
click at [420, 362] on div "2025 GACSB | Georgia Association of Community Service Boards Oct 26, 2025 to Oc…" at bounding box center [573, 252] width 1146 height 456
click at [281, 84] on div "2025 GACSB | Georgia Association of Community Service Boards Oct 26, 2025 to Oc…" at bounding box center [573, 54] width 1146 height 61
click at [281, 90] on span "Event Information" at bounding box center [275, 92] width 54 height 8
select select "Human Services"
select select "3"
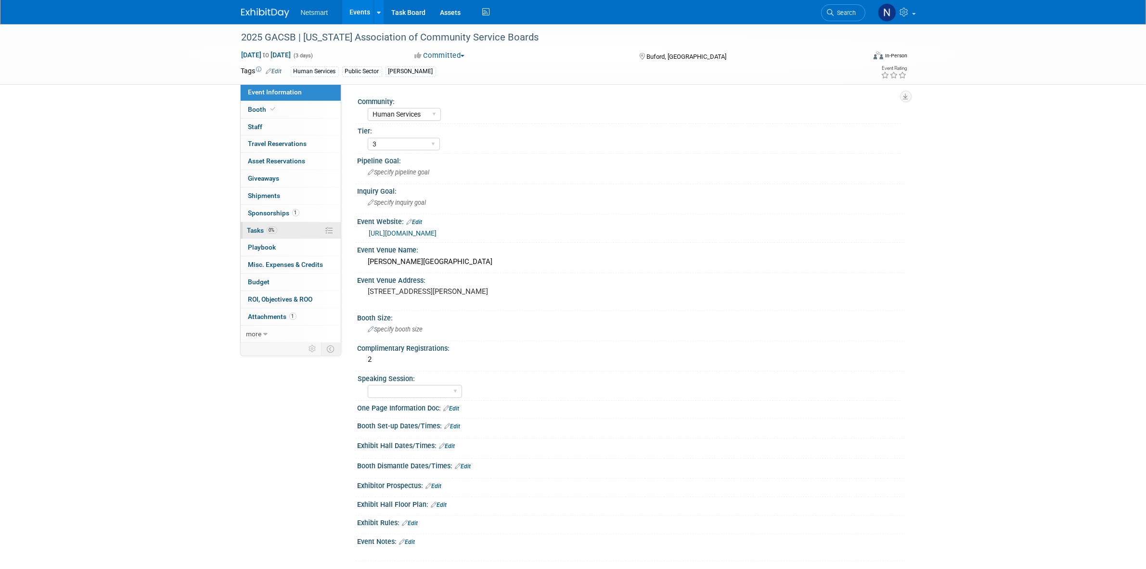
click at [288, 227] on link "0% Tasks 0%" at bounding box center [291, 230] width 100 height 17
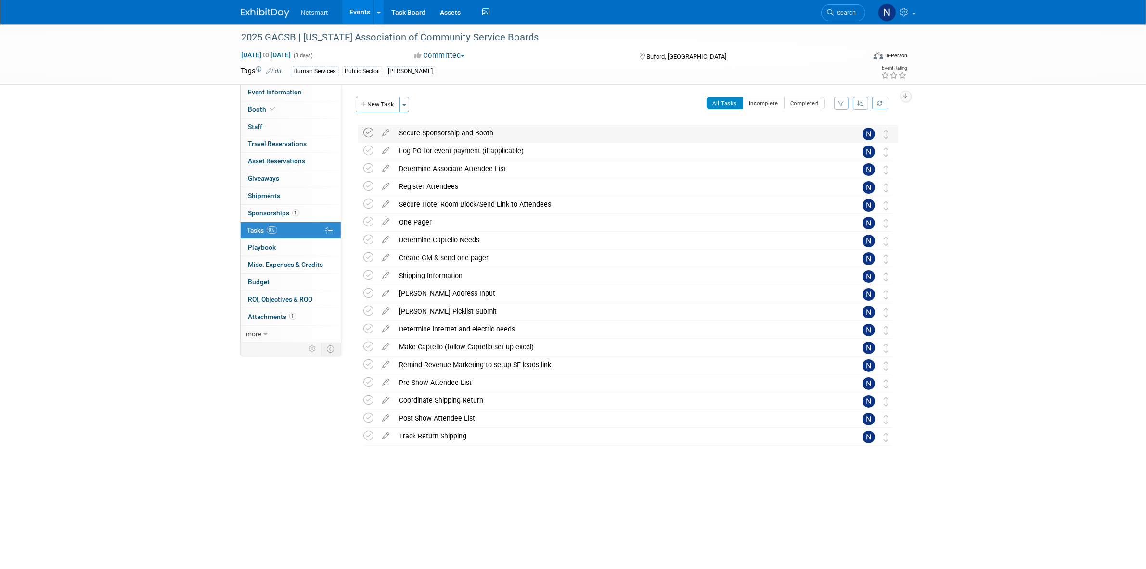
click at [367, 130] on icon at bounding box center [369, 133] width 10 height 10
click at [367, 150] on icon at bounding box center [369, 150] width 10 height 10
click at [165, 172] on div "2025 GACSB | Georgia Association of Community Service Boards Oct 26, 2025 to Oc…" at bounding box center [573, 264] width 1146 height 480
click at [833, 12] on icon at bounding box center [831, 12] width 7 height 7
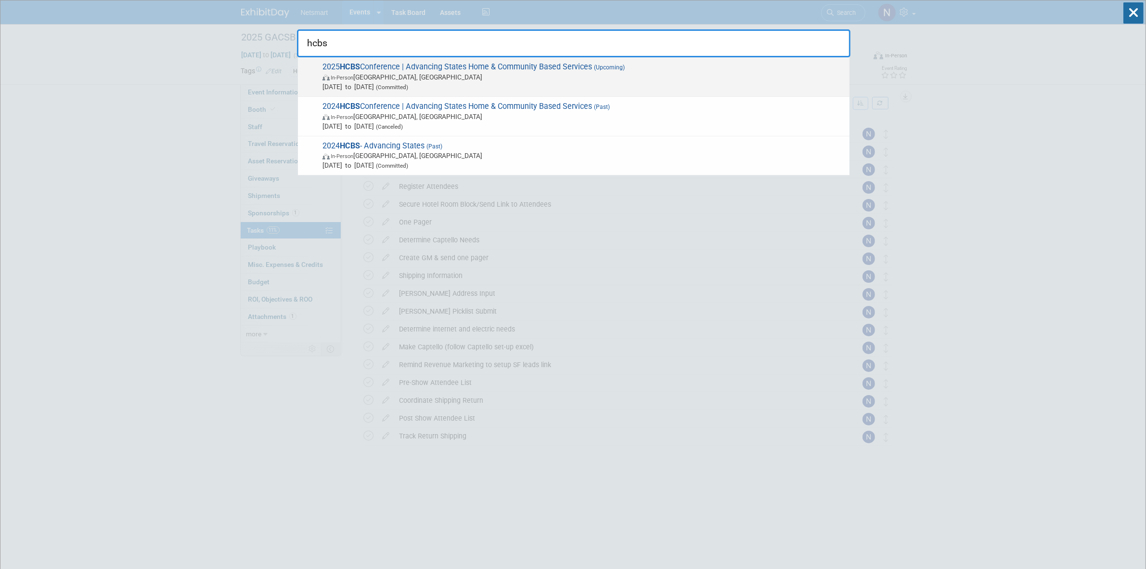
type input "hcbs"
click at [475, 72] on span "In-Person Baltimore, MD" at bounding box center [584, 77] width 522 height 10
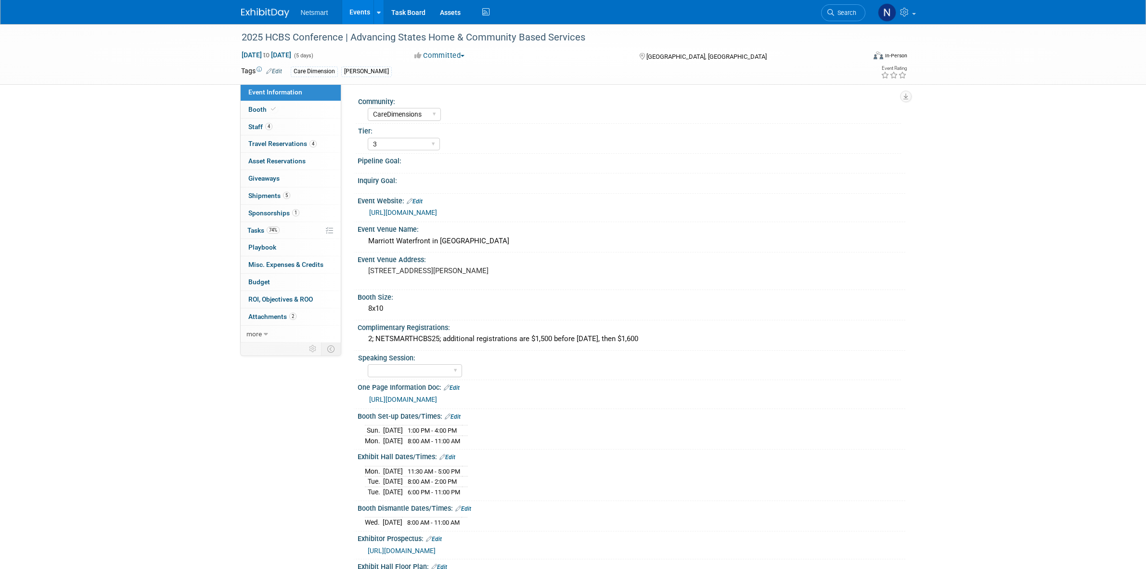
select select "CareDimensions"
select select "3"
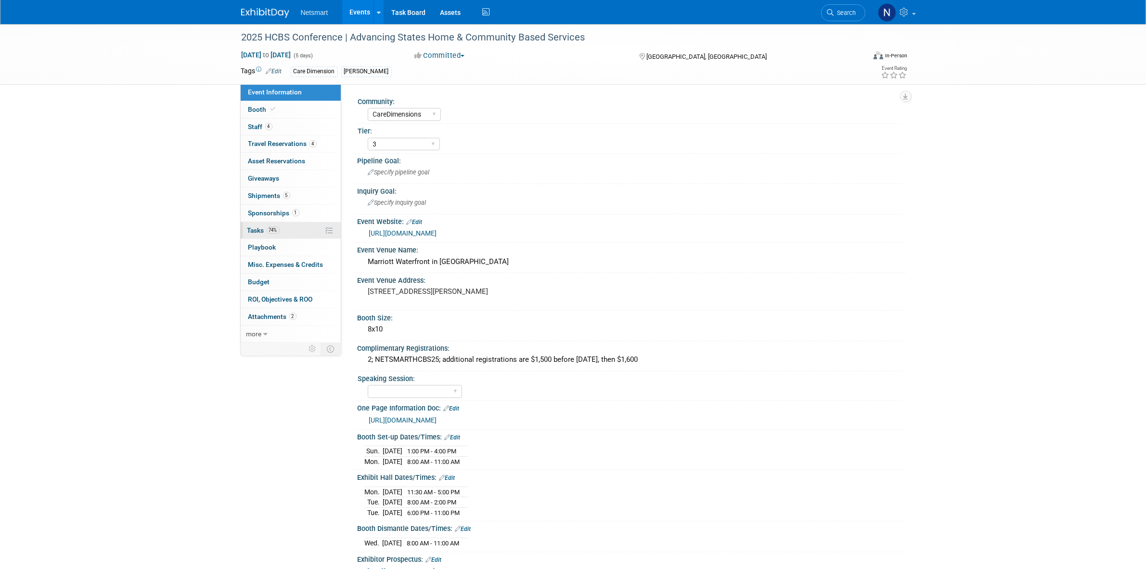
click at [263, 225] on link "74% Tasks 74%" at bounding box center [291, 230] width 100 height 17
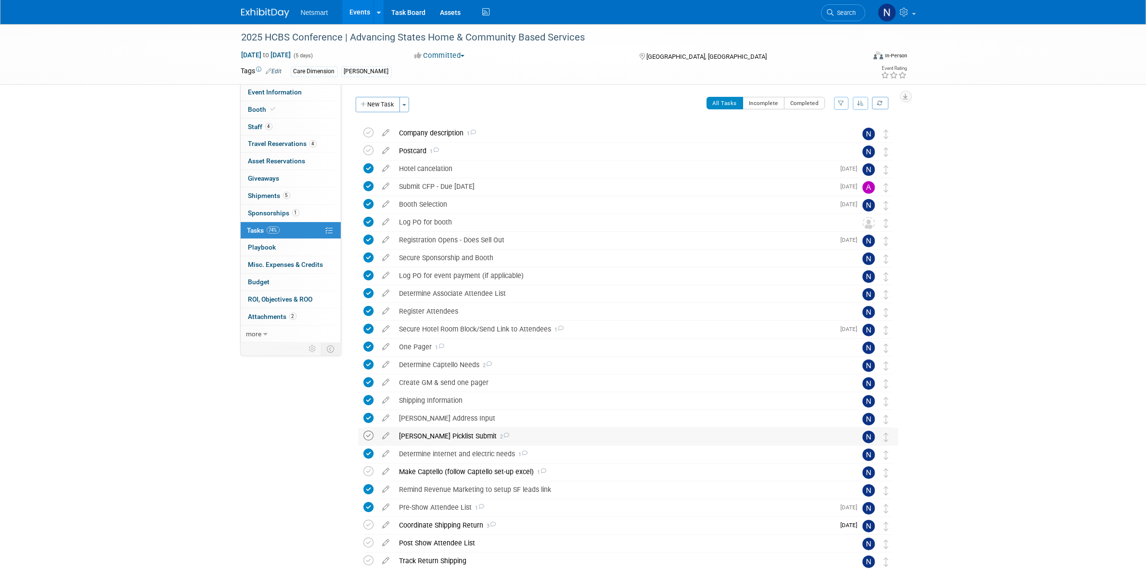
click at [370, 437] on icon at bounding box center [369, 435] width 10 height 10
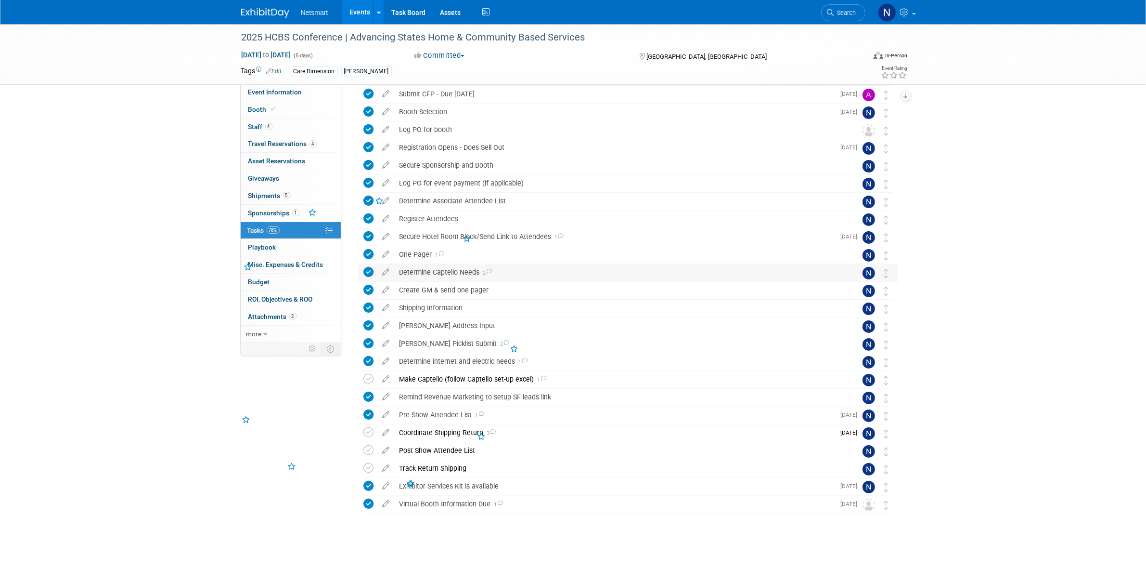
scroll to position [95, 0]
click at [441, 376] on div "Make Captello (follow Captello set-up excel) 1" at bounding box center [619, 376] width 449 height 16
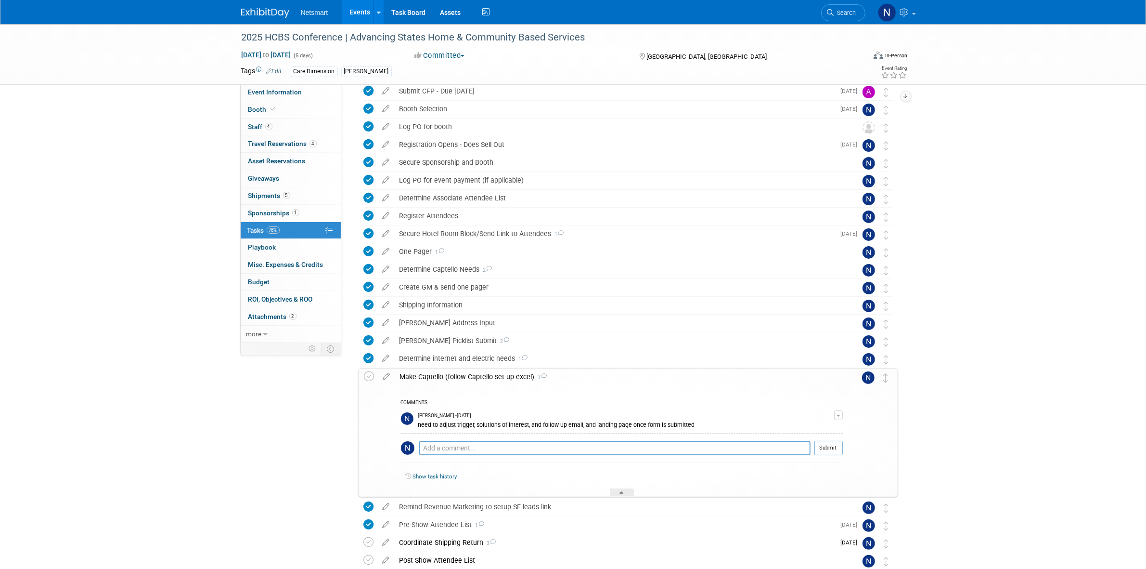
drag, startPoint x: 622, startPoint y: 493, endPoint x: 643, endPoint y: 518, distance: 32.5
click at [622, 493] on icon at bounding box center [622, 494] width 4 height 6
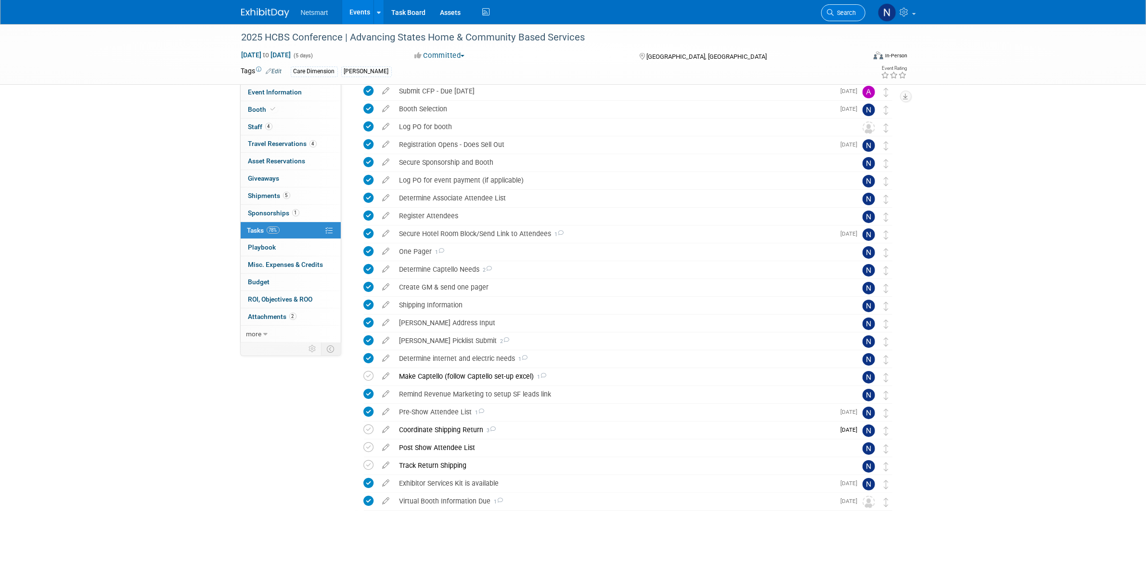
click at [834, 17] on link "Search" at bounding box center [843, 12] width 44 height 17
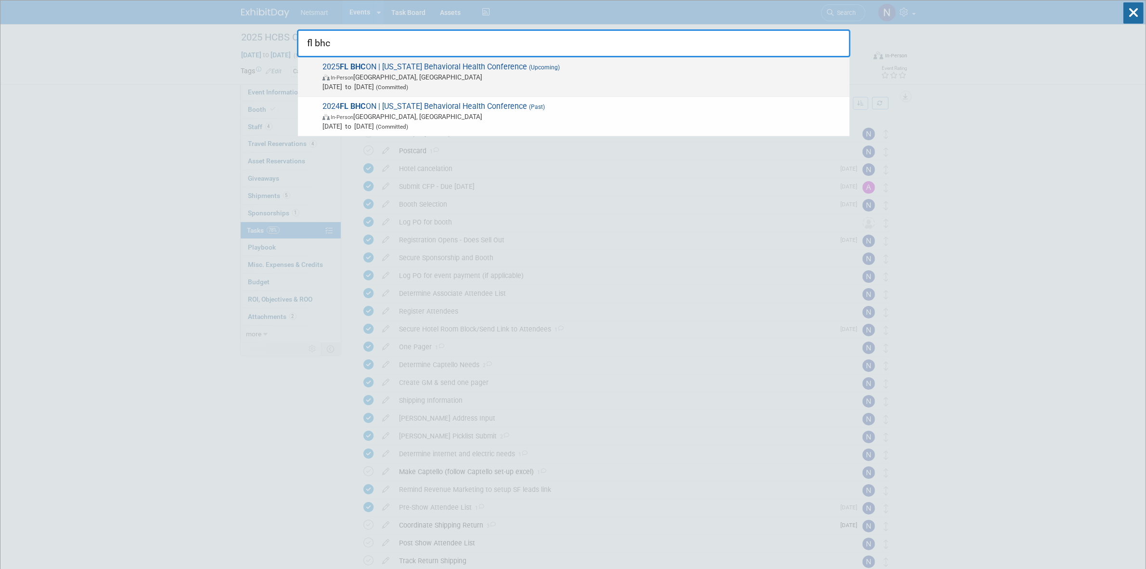
type input "fl bhc"
click at [452, 87] on span "[DATE] to [DATE] (Committed)" at bounding box center [584, 87] width 522 height 10
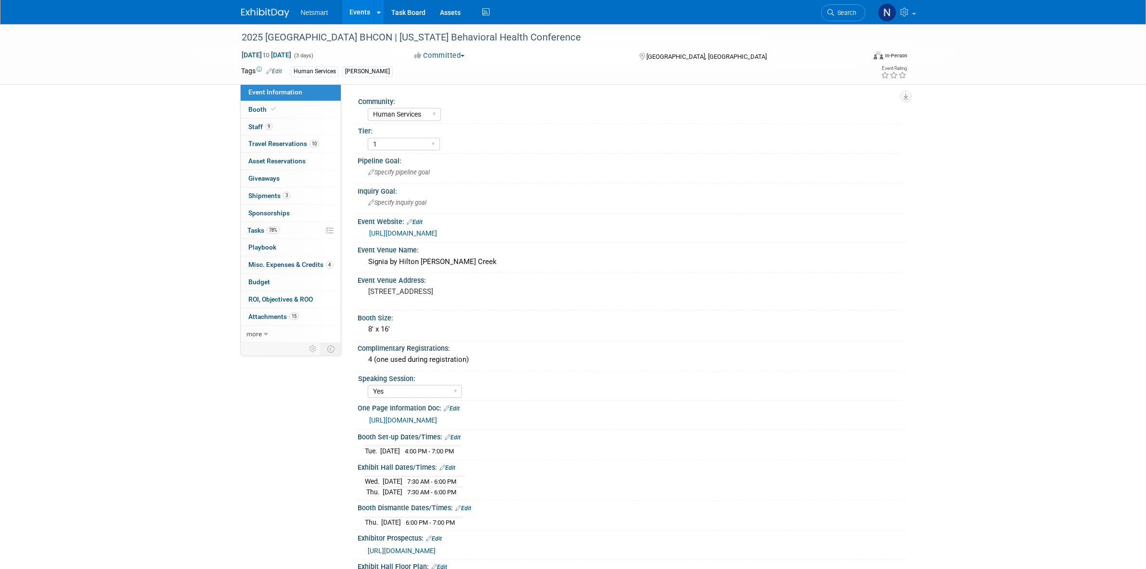
select select "Human Services"
select select "1"
select select "Yes"
click at [437, 233] on link "https://web.cvent.com/event/b2041138-70c8-466e-982e-89adffb15092/websitePage:79…" at bounding box center [403, 233] width 68 height 8
click at [841, 8] on link "Search" at bounding box center [843, 12] width 44 height 17
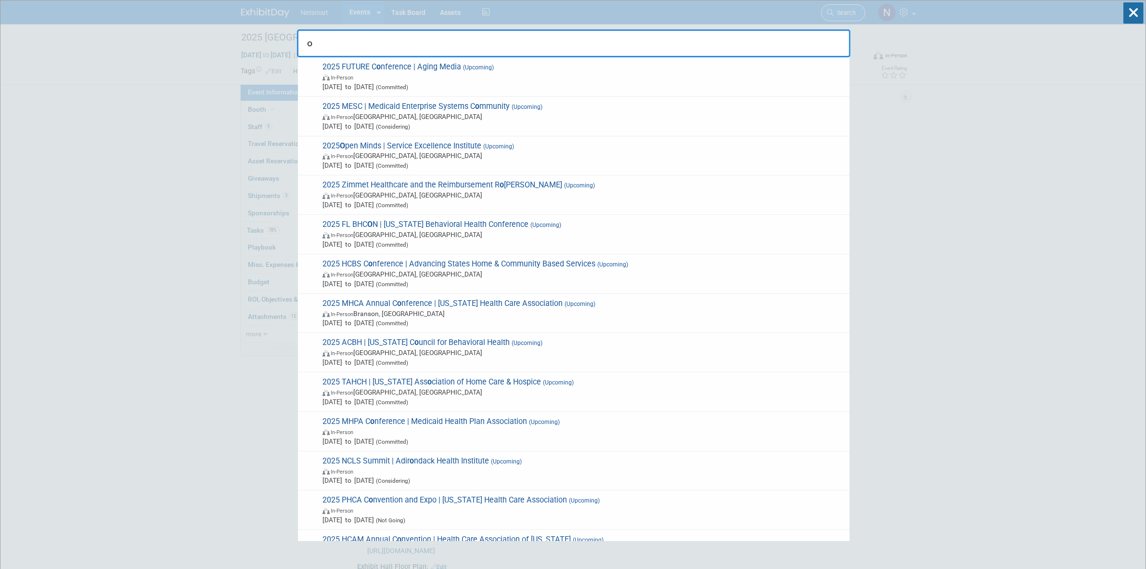
type input "oh"
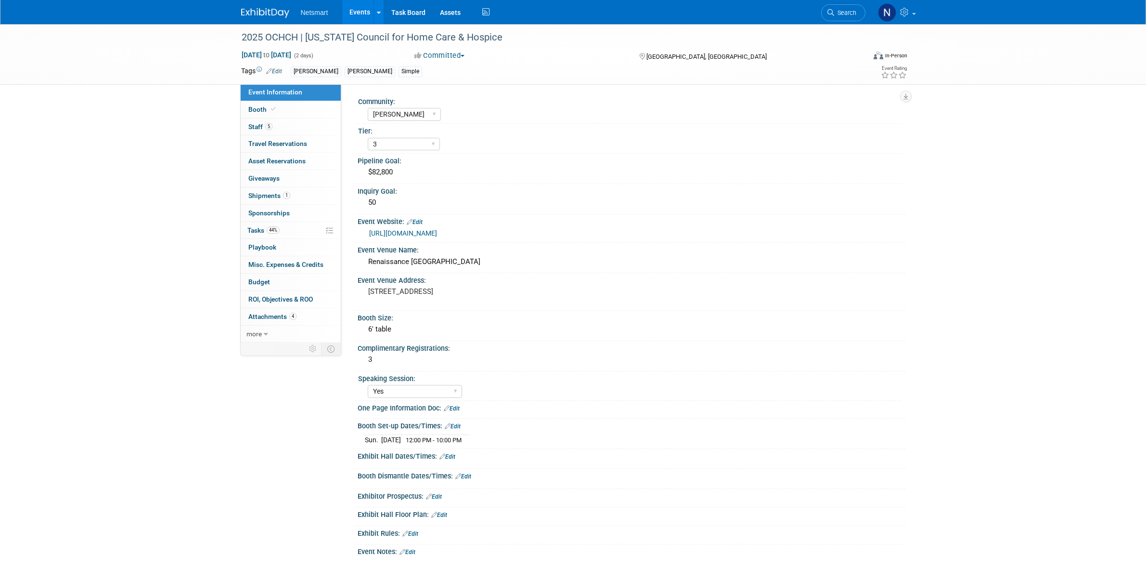
select select "[PERSON_NAME]"
select select "3"
select select "Yes"
click at [844, 11] on span "Search" at bounding box center [845, 12] width 22 height 7
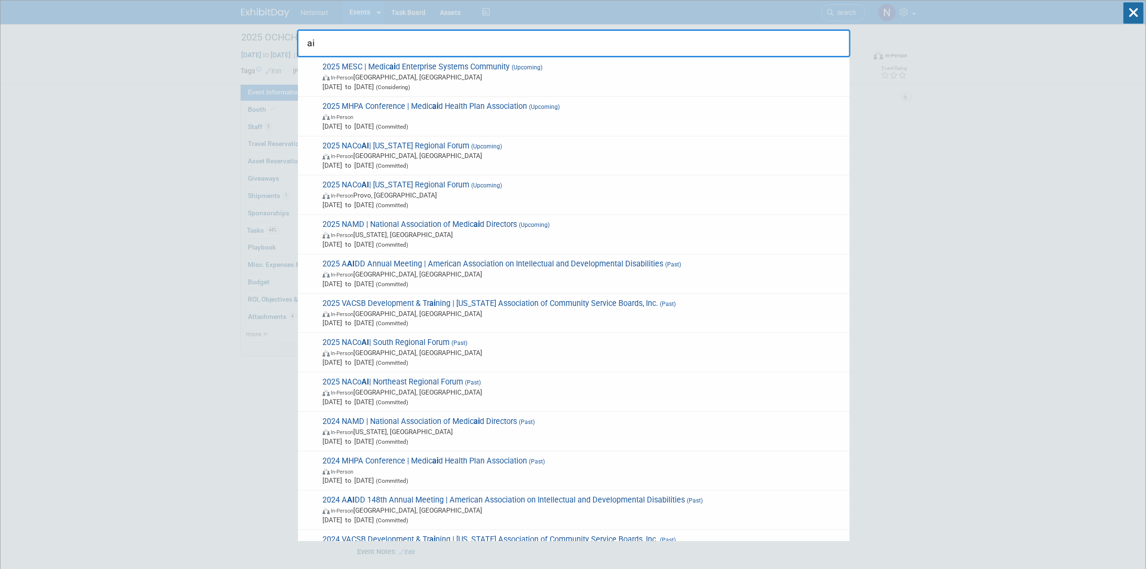
drag, startPoint x: 434, startPoint y: 43, endPoint x: 148, endPoint y: 48, distance: 286.0
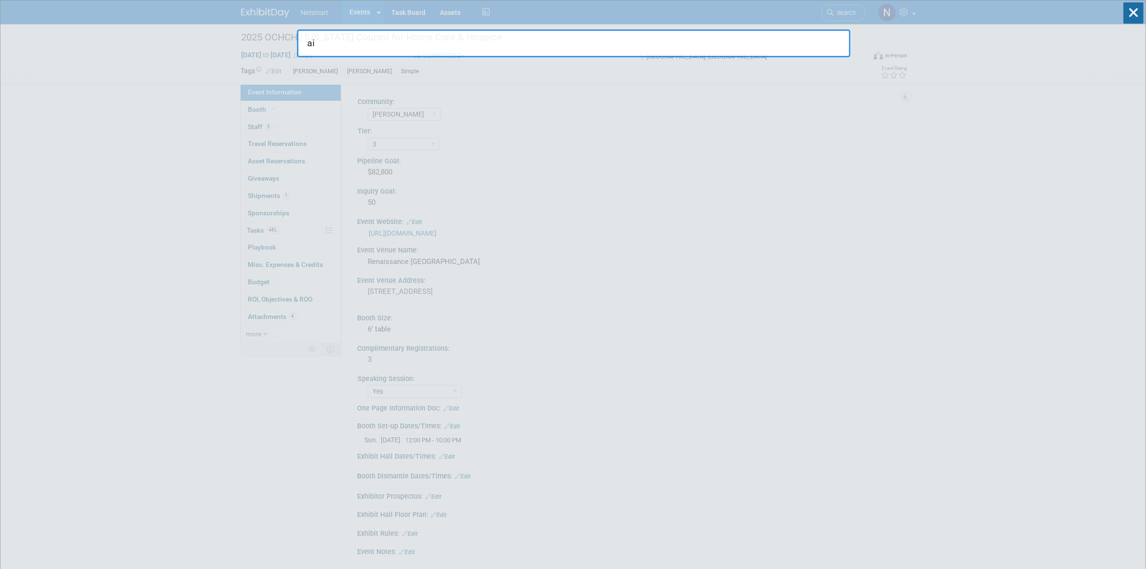
type input "a"
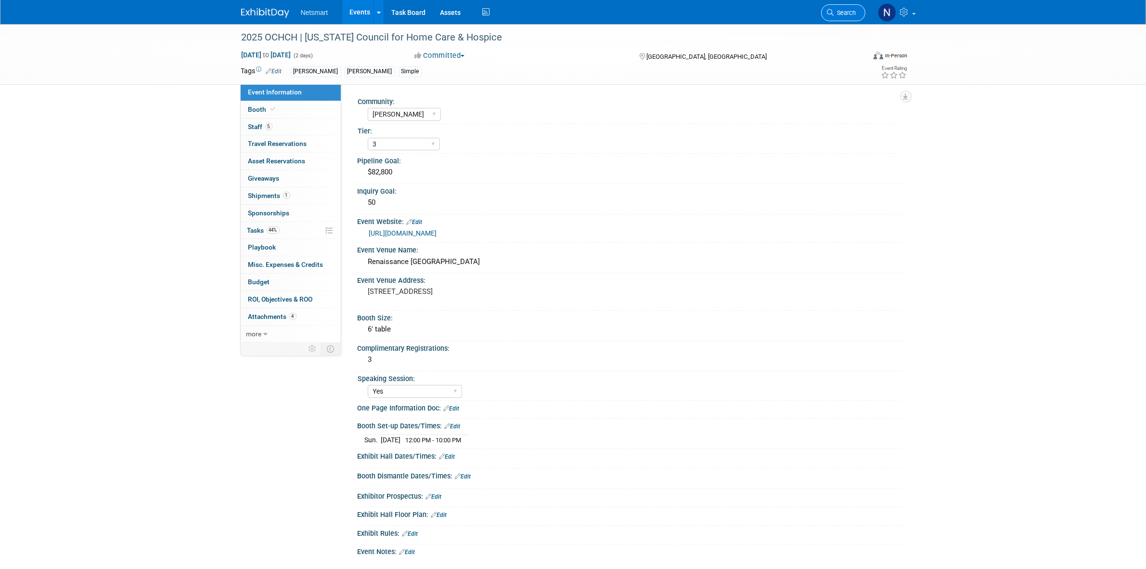
click at [839, 13] on span "Search" at bounding box center [845, 12] width 22 height 7
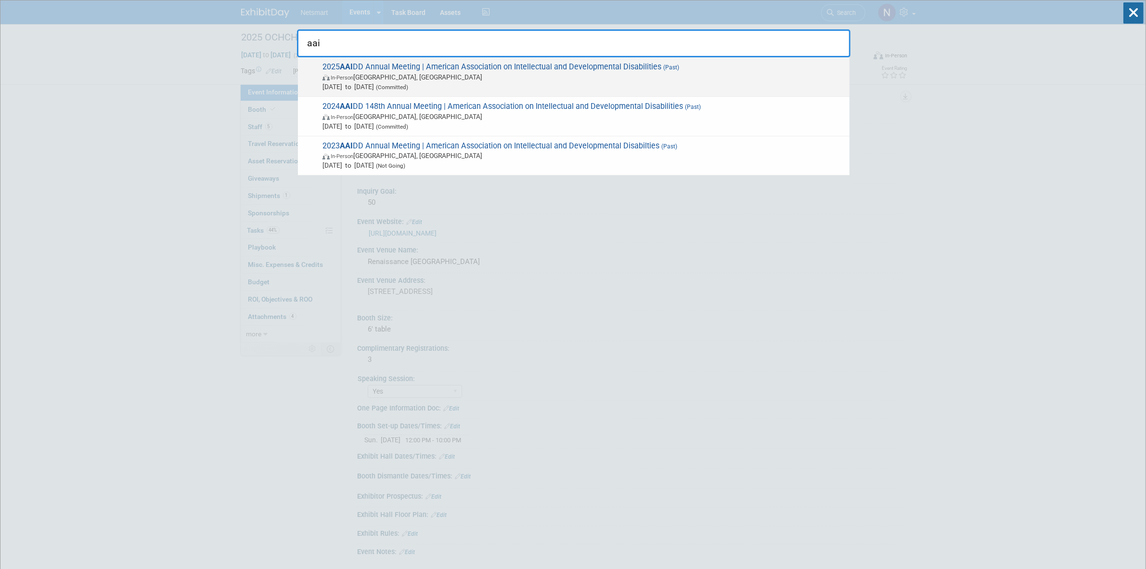
type input "aai"
click at [451, 75] on span "In-Person Arlington, VA" at bounding box center [584, 77] width 522 height 10
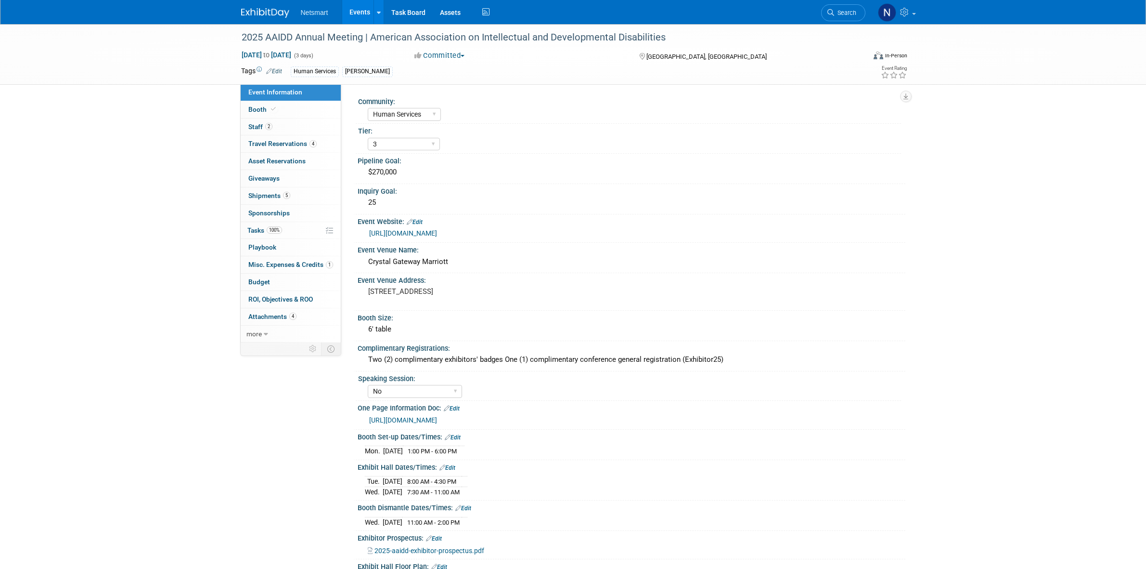
select select "Human Services"
select select "3"
select select "No"
